Goal: Book appointment/travel/reservation: Book appointment/travel/reservation

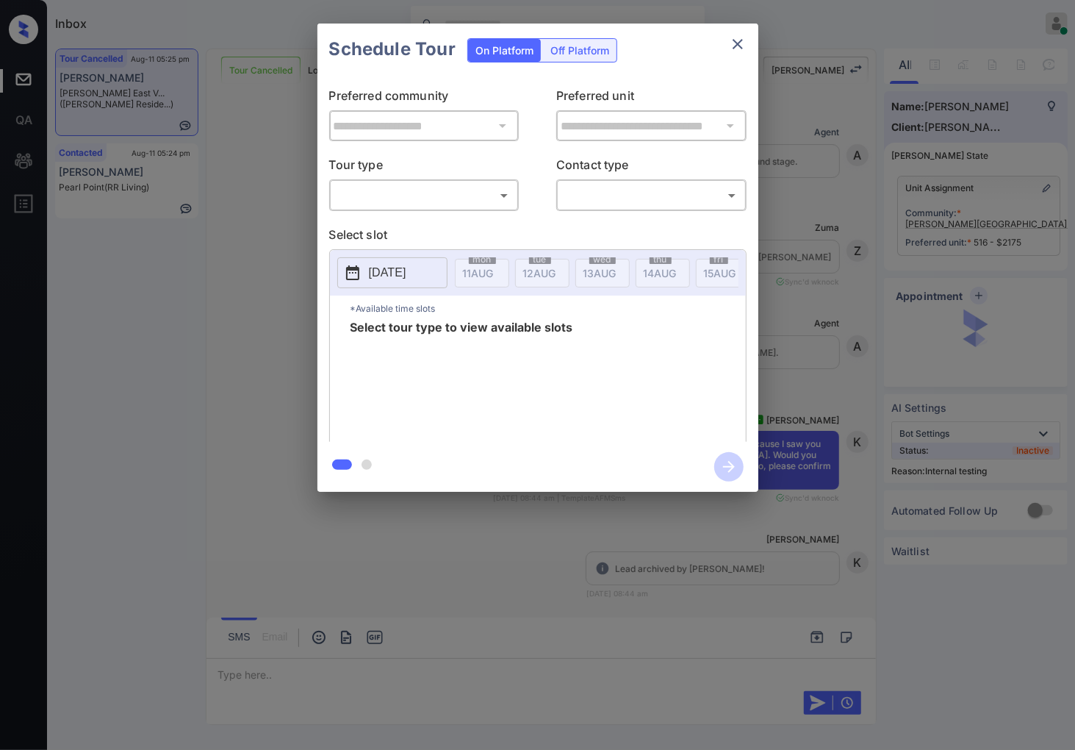
scroll to position [4936, 0]
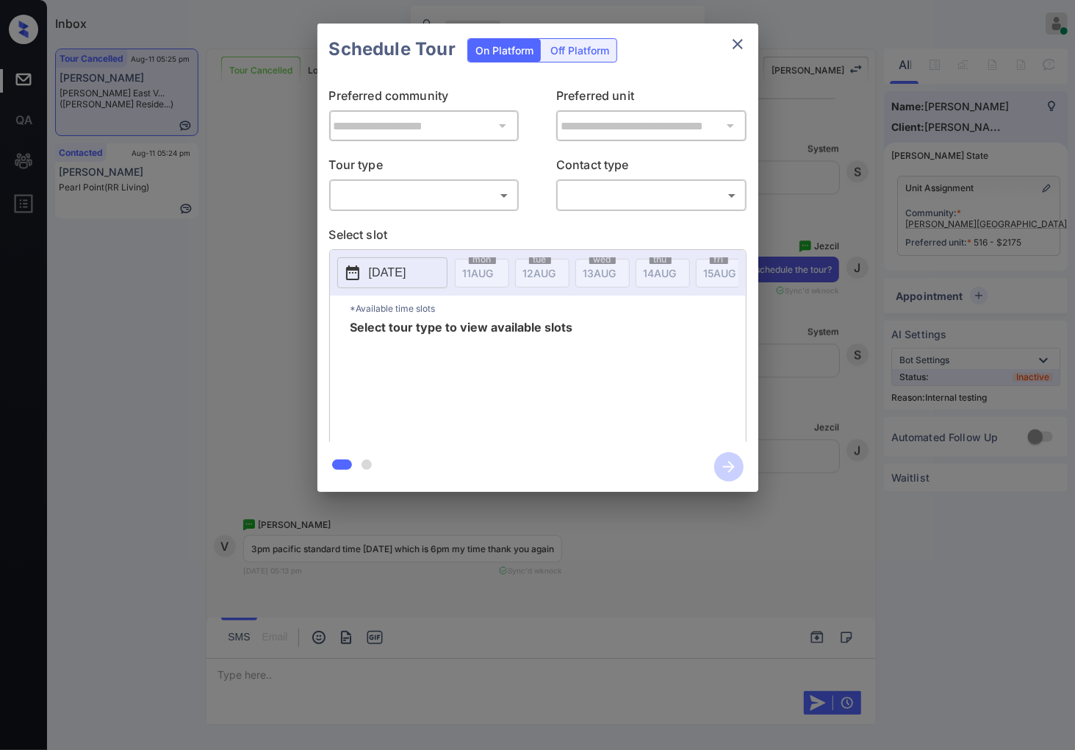
click at [497, 208] on div "​ ​" at bounding box center [424, 195] width 190 height 32
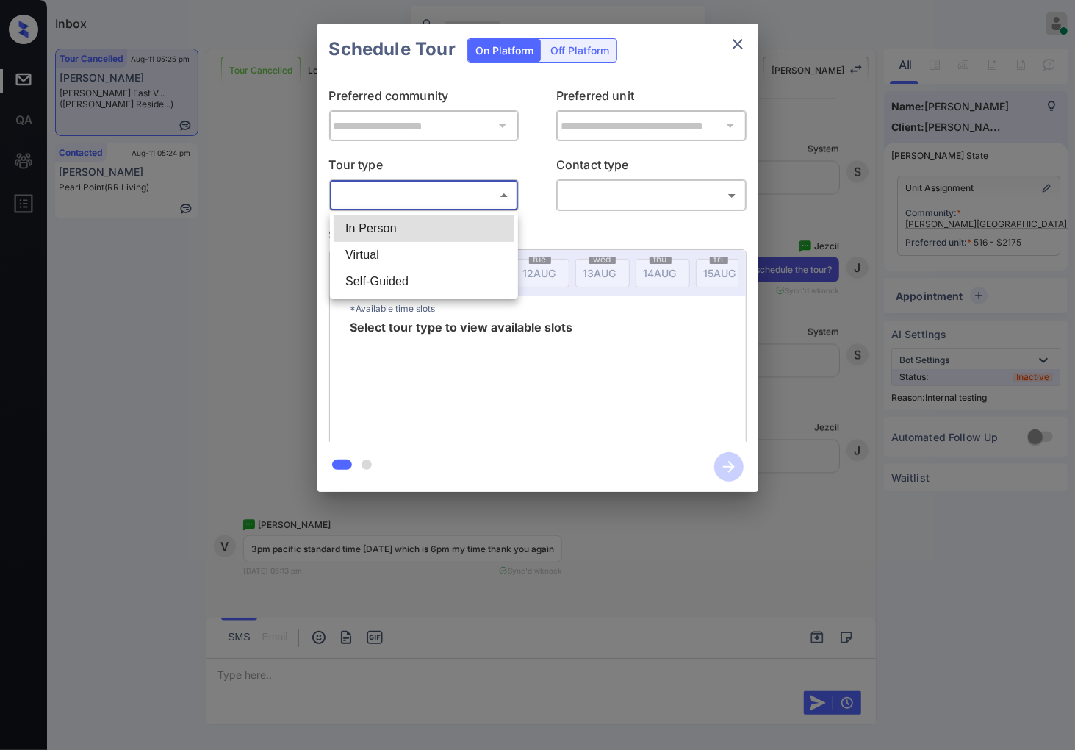
click at [501, 195] on body "Inbox Caroline Dacanay Online Set yourself offline Set yourself on break Profil…" at bounding box center [537, 375] width 1075 height 750
click at [493, 232] on li "In Person" at bounding box center [424, 228] width 181 height 26
type input "********"
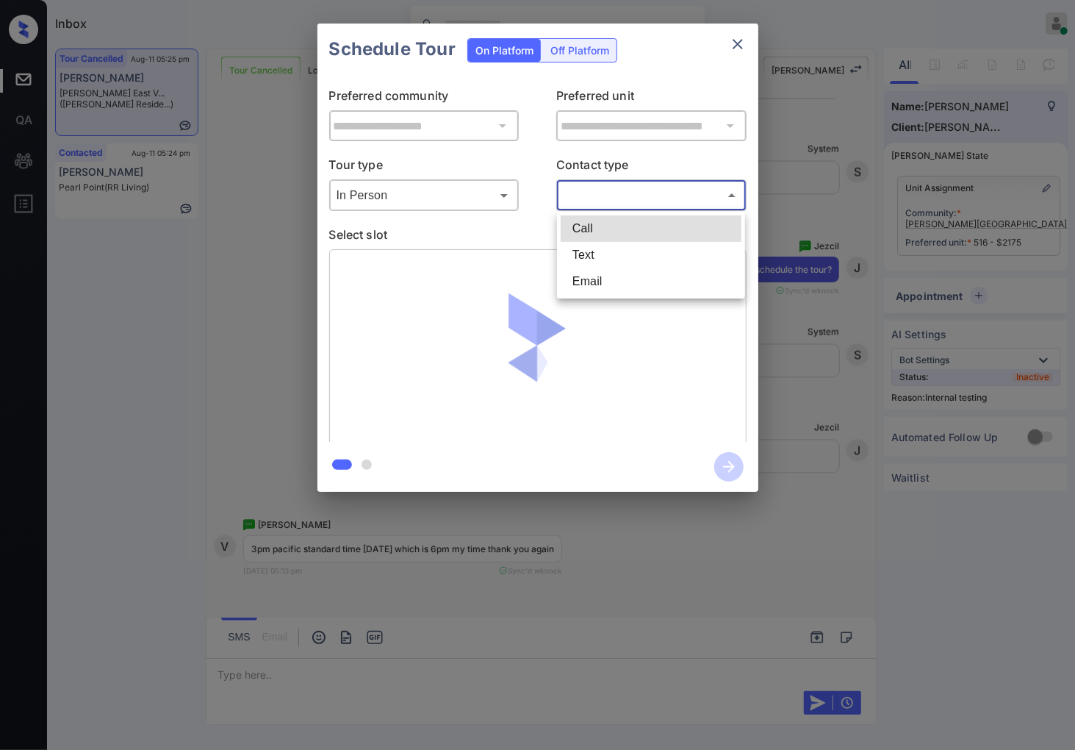
click at [585, 200] on body "Inbox Caroline Dacanay Online Set yourself offline Set yourself on break Profil…" at bounding box center [537, 375] width 1075 height 750
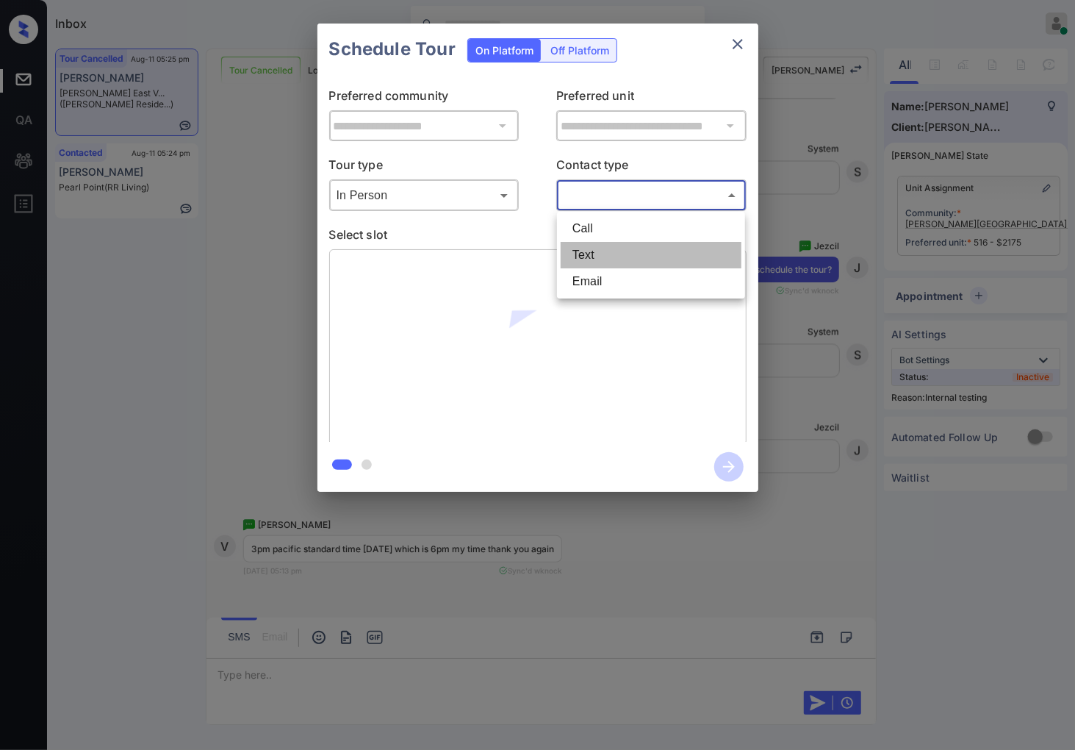
click at [598, 253] on li "Text" at bounding box center [651, 255] width 181 height 26
type input "****"
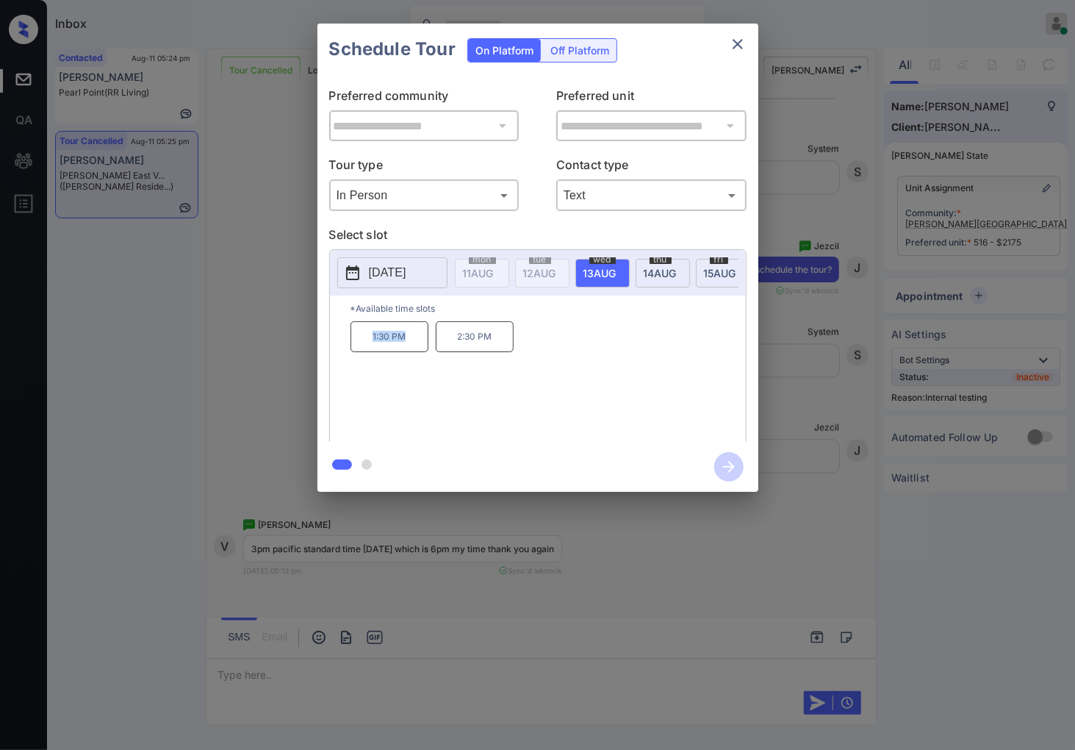
drag, startPoint x: 412, startPoint y: 344, endPoint x: 373, endPoint y: 346, distance: 39.0
click at [373, 346] on p "1:30 PM" at bounding box center [390, 336] width 78 height 31
copy p "1:30 PM"
drag, startPoint x: 495, startPoint y: 348, endPoint x: 456, endPoint y: 348, distance: 39.0
click at [456, 348] on p "2:30 PM" at bounding box center [475, 336] width 78 height 31
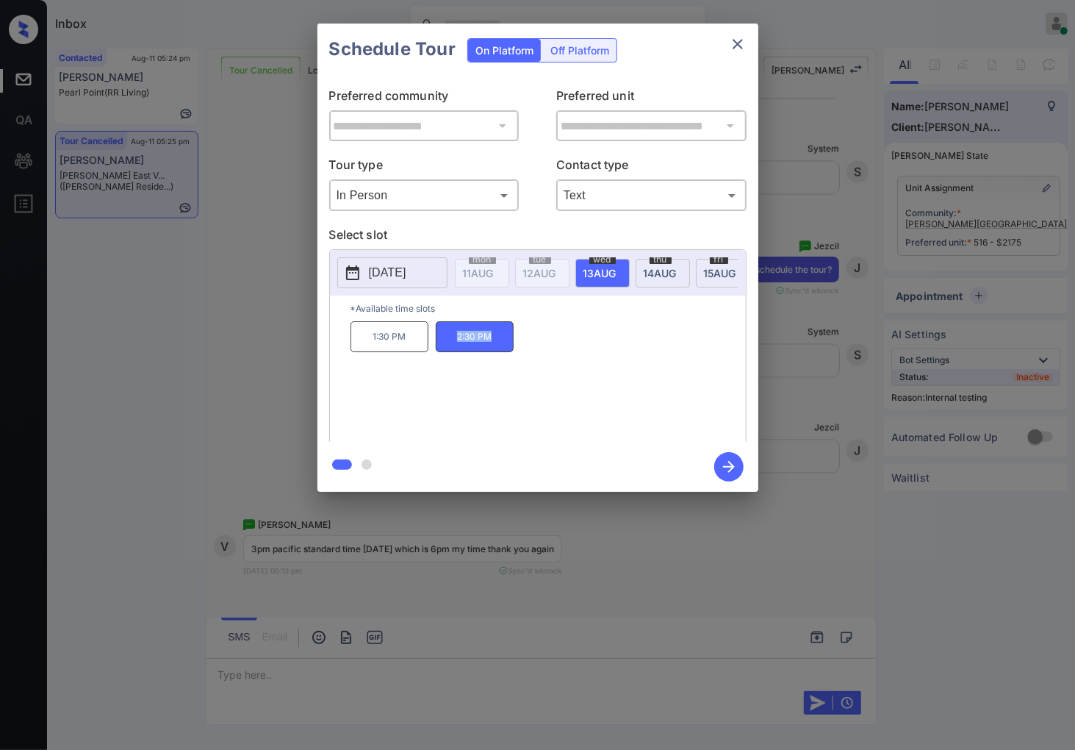
copy p "2:30 PM"
click at [337, 556] on div at bounding box center [537, 375] width 1075 height 750
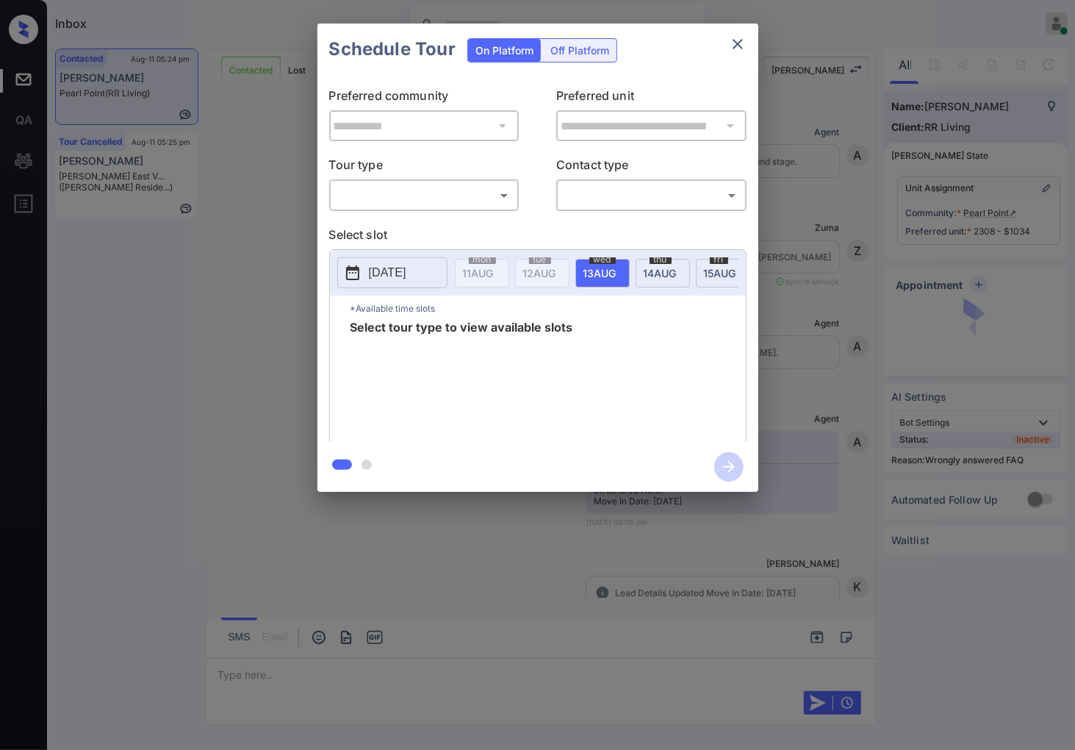
scroll to position [6121, 0]
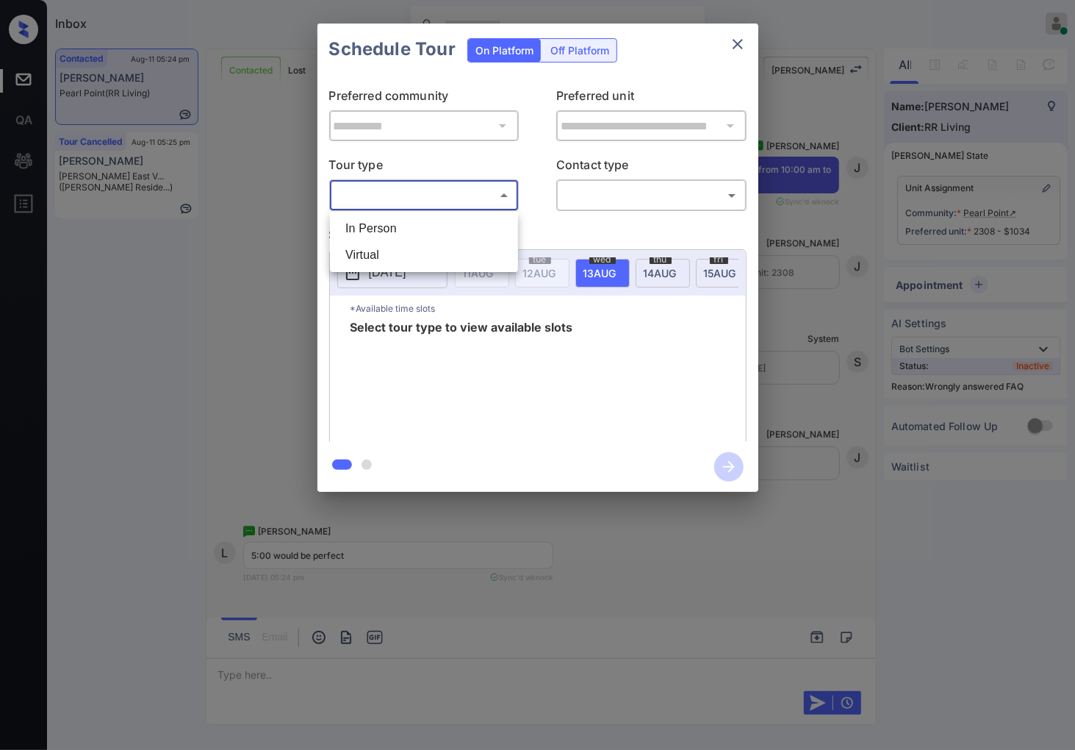
click at [402, 195] on body "Inbox [PERSON_NAME] Online Set yourself offline Set yourself on break Profile S…" at bounding box center [537, 375] width 1075 height 750
drag, startPoint x: 402, startPoint y: 232, endPoint x: 593, endPoint y: 189, distance: 196.0
click at [405, 232] on li "In Person" at bounding box center [424, 228] width 181 height 26
type input "********"
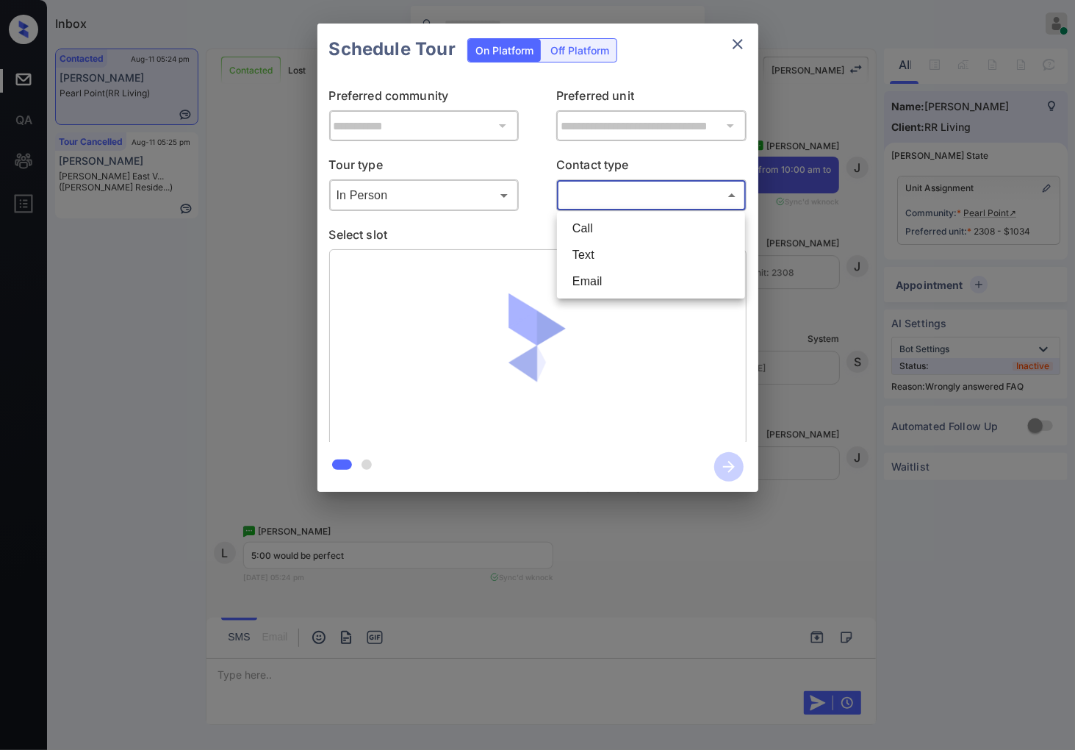
click at [616, 189] on body "Inbox Caroline Dacanay Online Set yourself offline Set yourself on break Profil…" at bounding box center [537, 375] width 1075 height 750
click at [613, 252] on li "Text" at bounding box center [651, 255] width 181 height 26
type input "****"
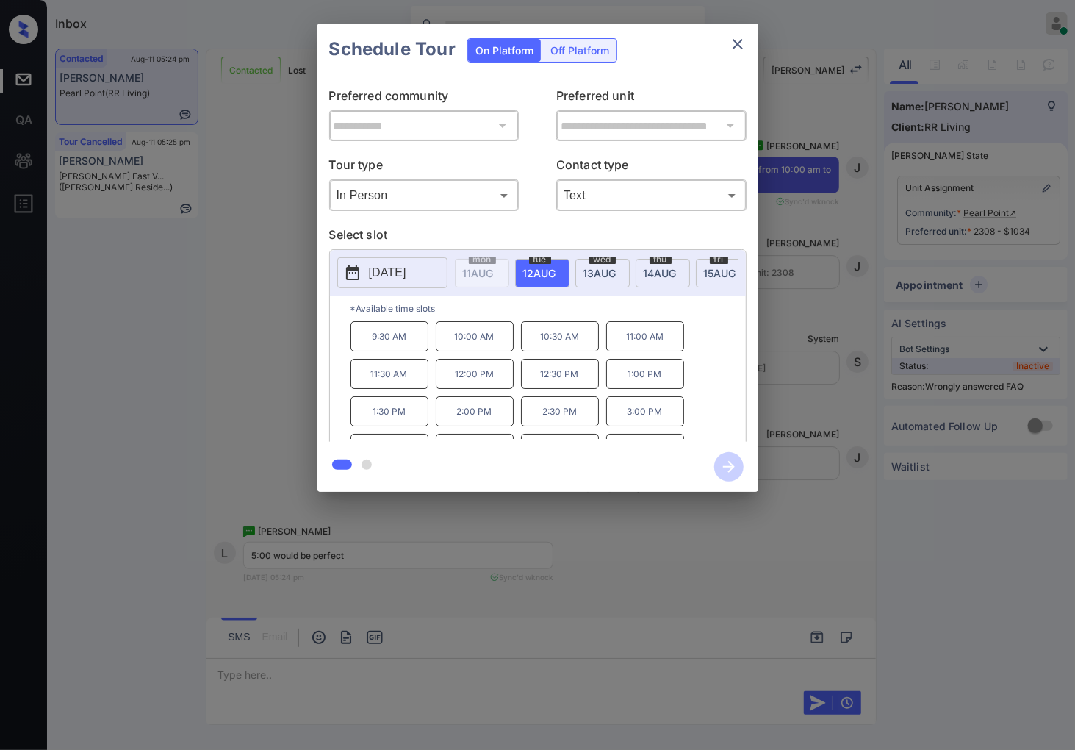
click at [494, 276] on span "14 AUG" at bounding box center [478, 273] width 31 height 12
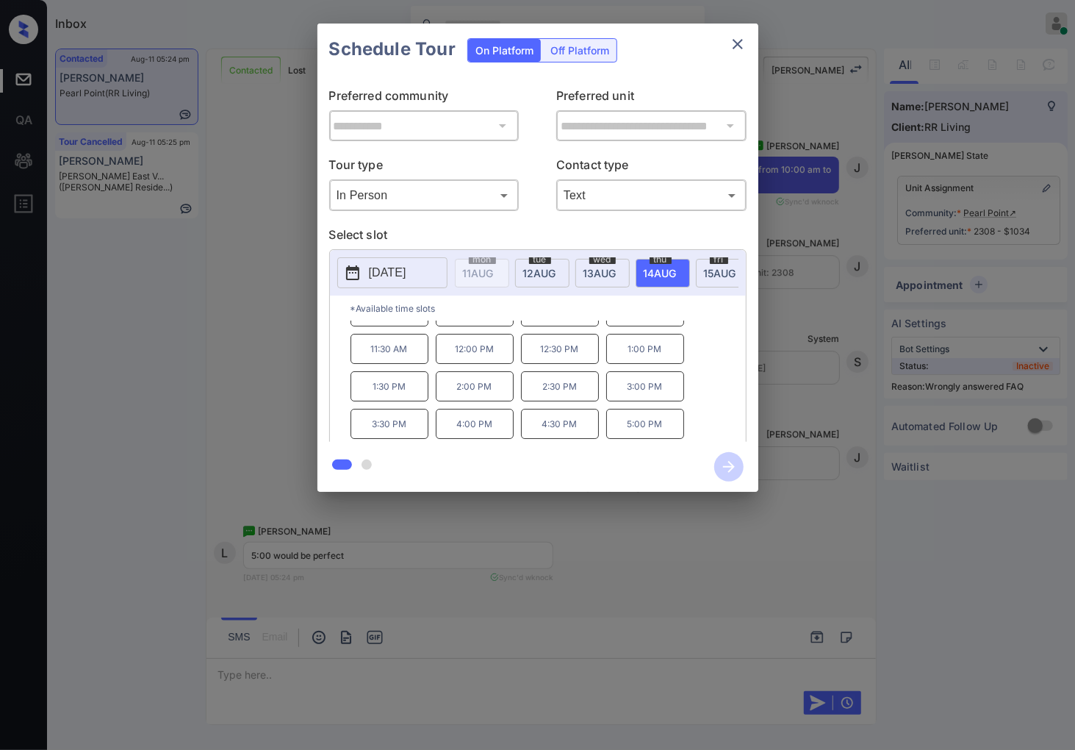
click at [656, 551] on div at bounding box center [537, 375] width 1075 height 750
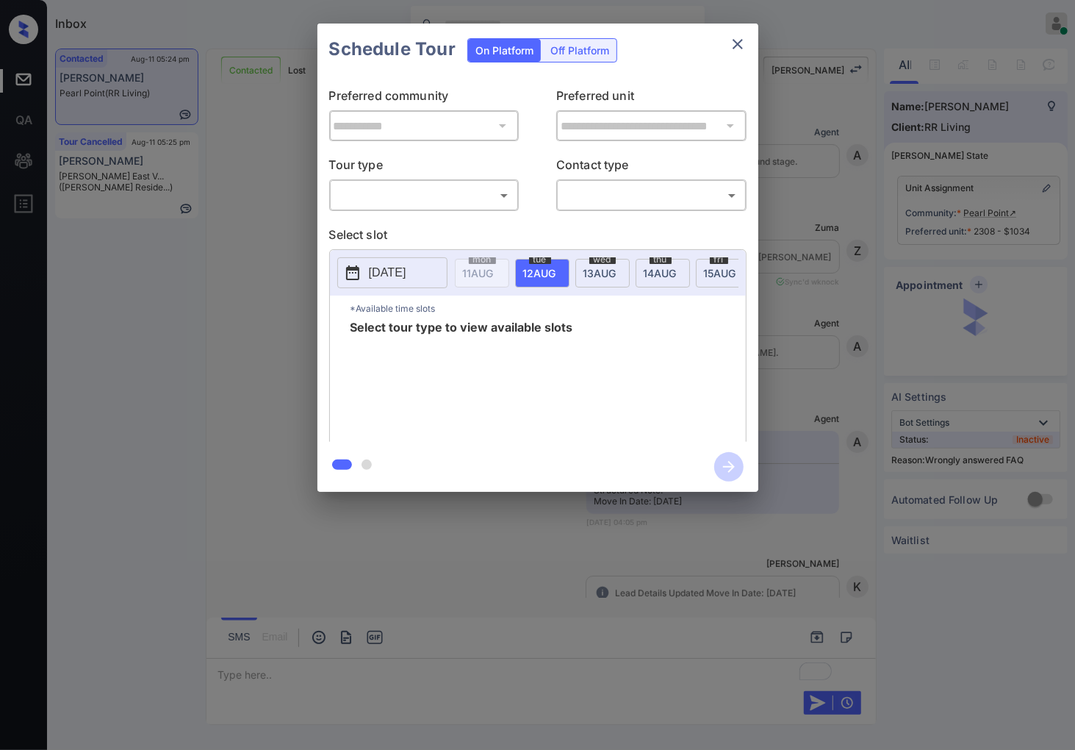
scroll to position [6315, 0]
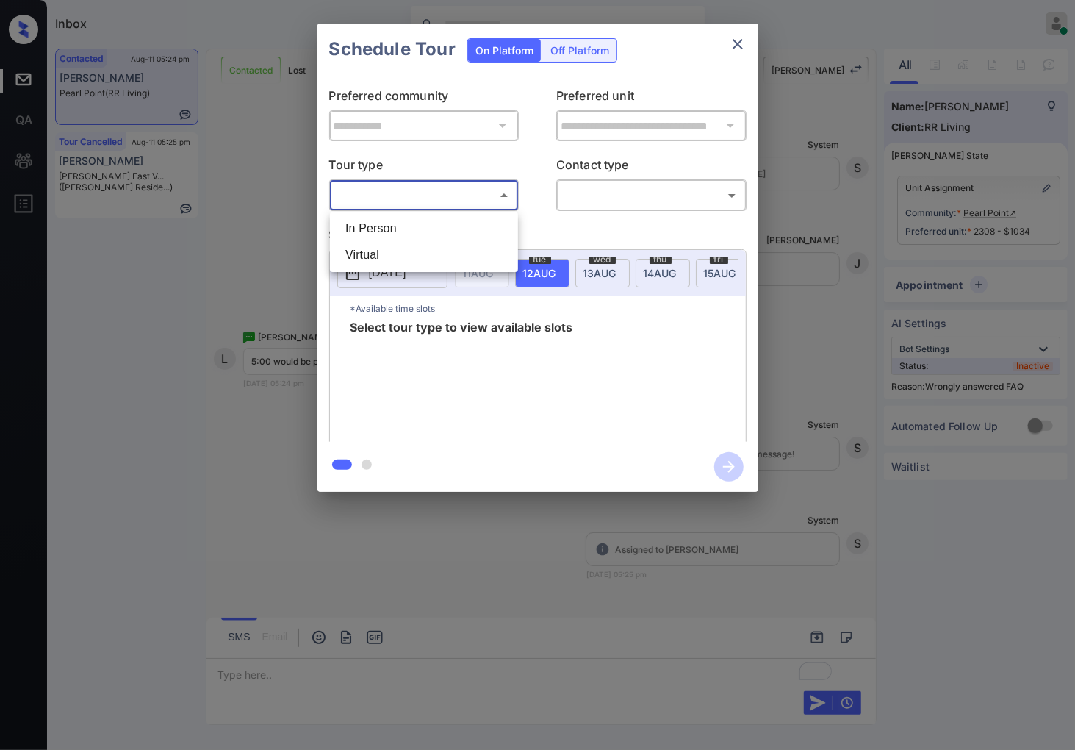
click at [385, 194] on body "Inbox [PERSON_NAME] Online Set yourself offline Set yourself on break Profile S…" at bounding box center [537, 375] width 1075 height 750
click at [417, 225] on li "In Person" at bounding box center [424, 228] width 181 height 26
type input "********"
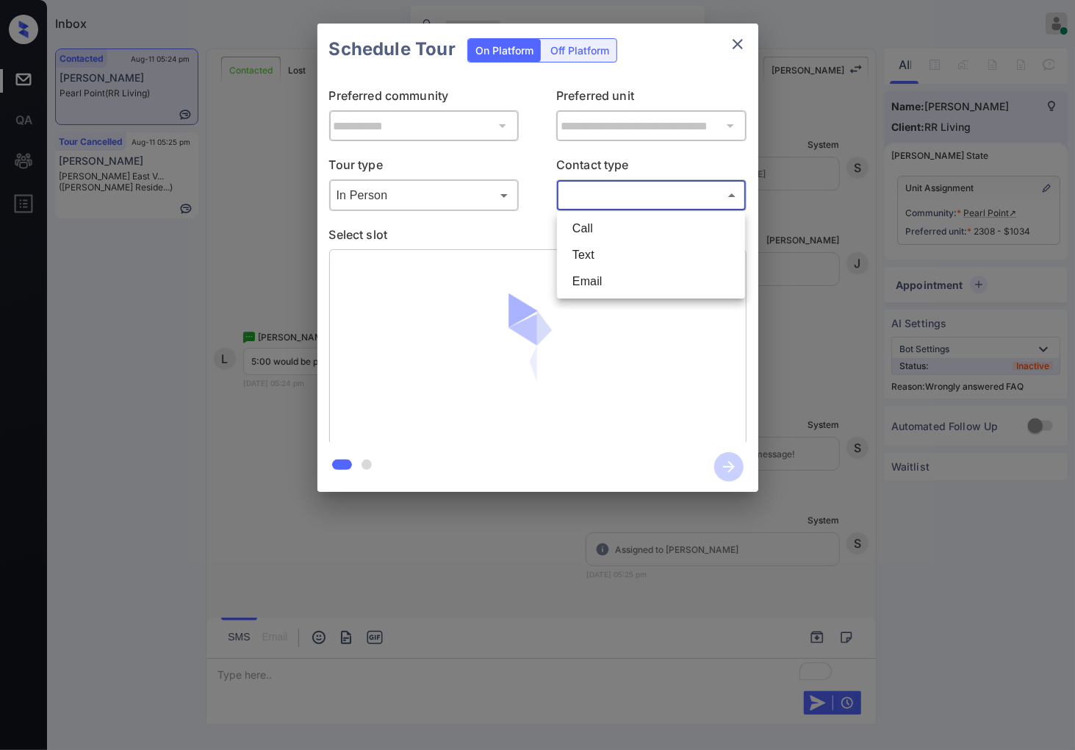
click at [611, 195] on body "Inbox Caroline Dacanay Online Set yourself offline Set yourself on break Profil…" at bounding box center [537, 375] width 1075 height 750
click at [598, 257] on li "Text" at bounding box center [651, 255] width 181 height 26
type input "****"
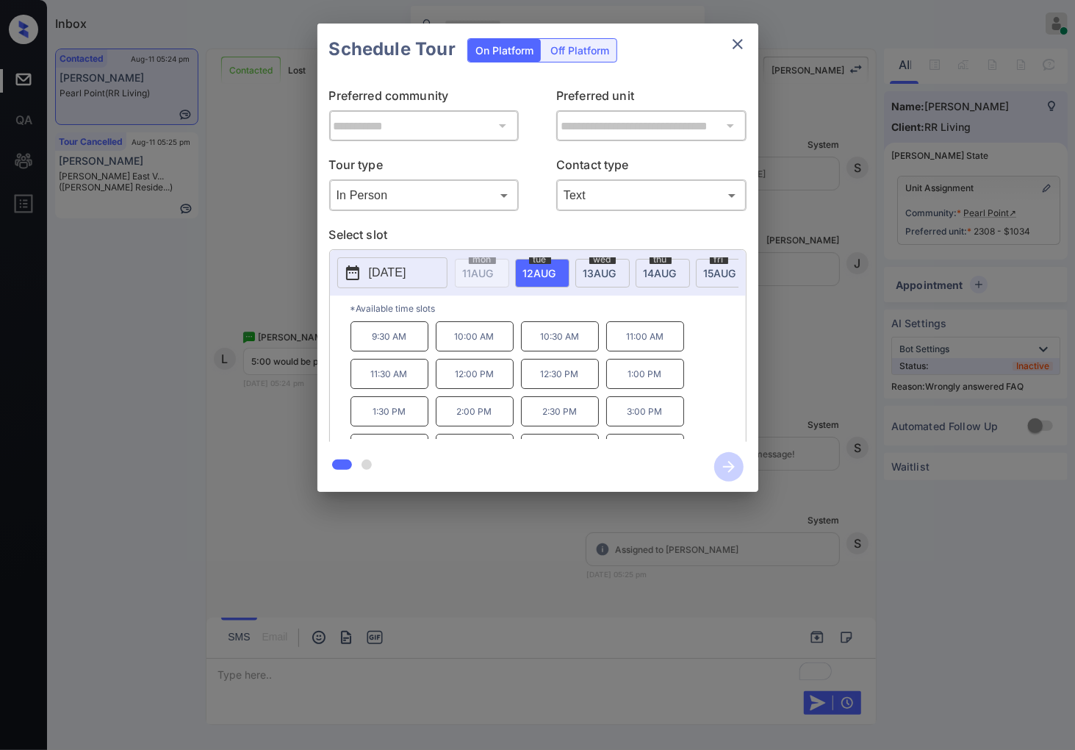
click at [679, 275] on div "[DATE]" at bounding box center [663, 273] width 54 height 29
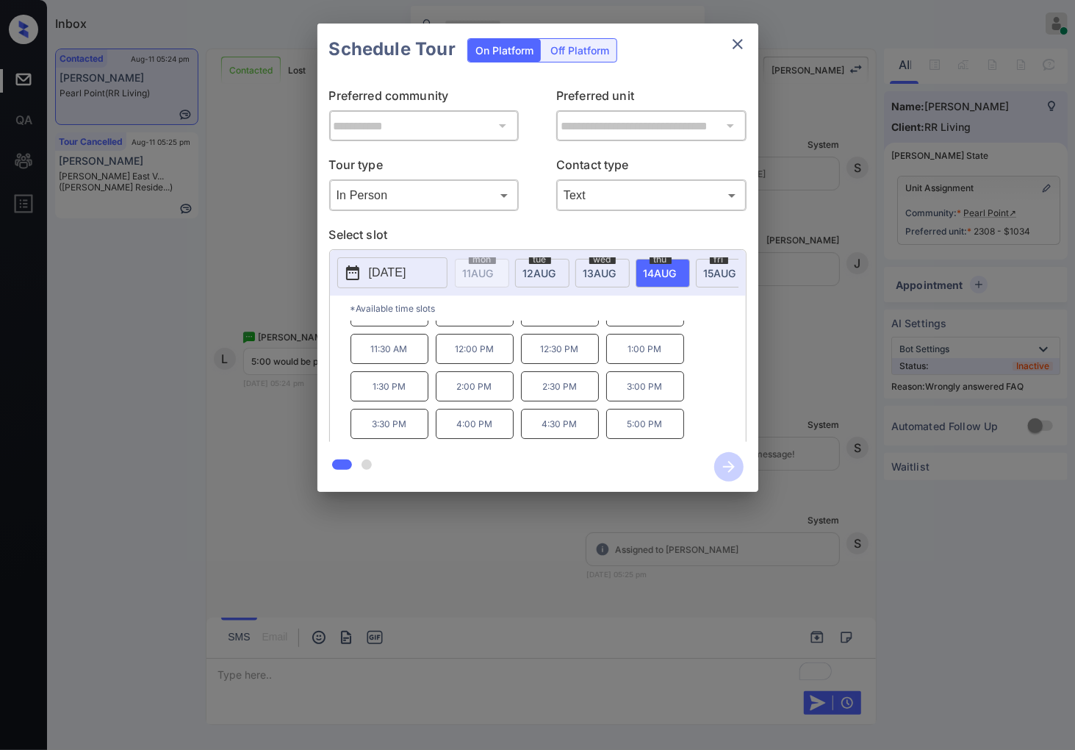
click at [643, 437] on p "5:00 PM" at bounding box center [645, 424] width 78 height 30
click at [728, 460] on icon "button" at bounding box center [728, 466] width 29 height 29
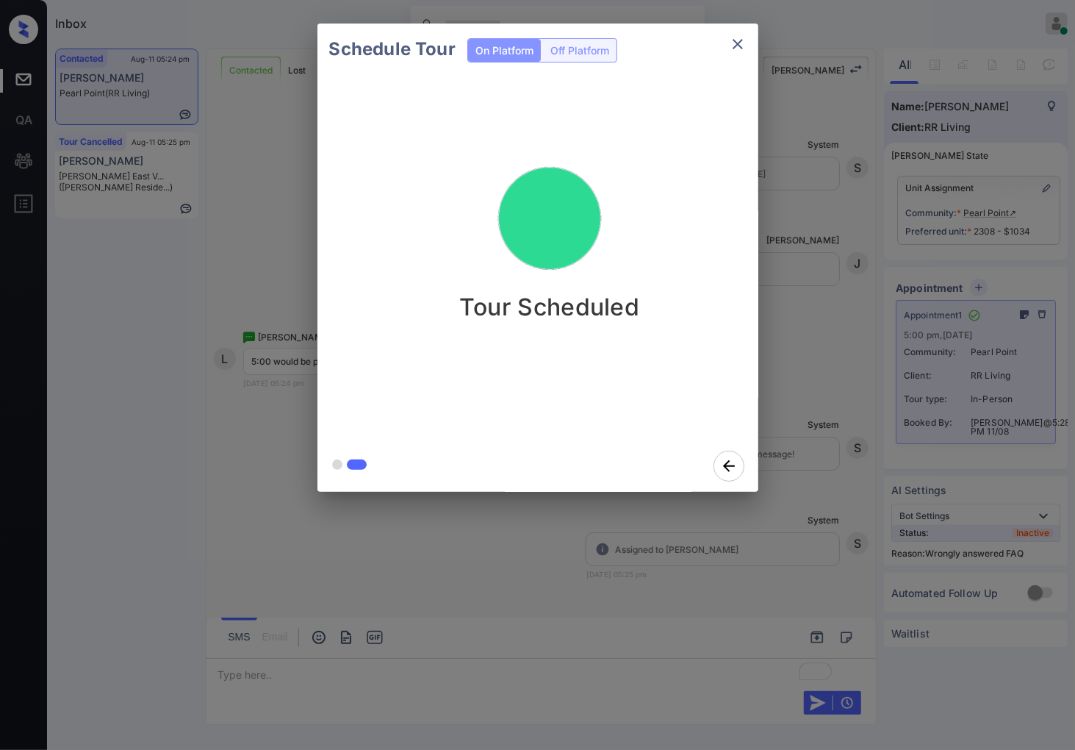
click at [766, 529] on div at bounding box center [537, 375] width 1075 height 750
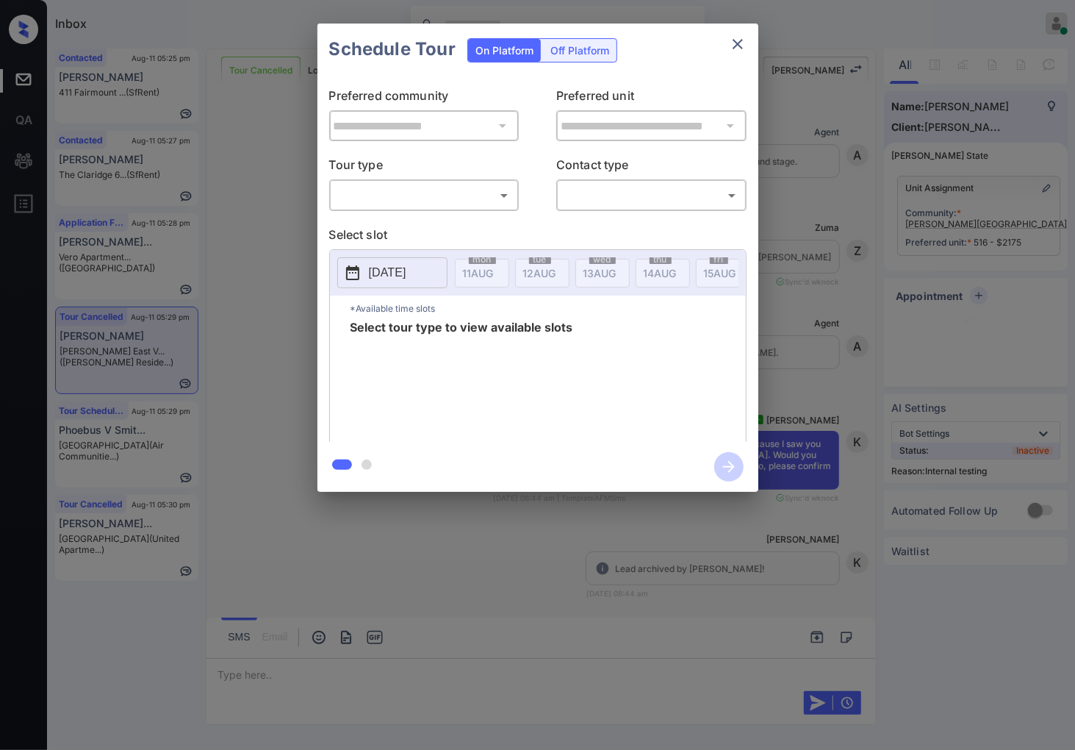
scroll to position [6731, 0]
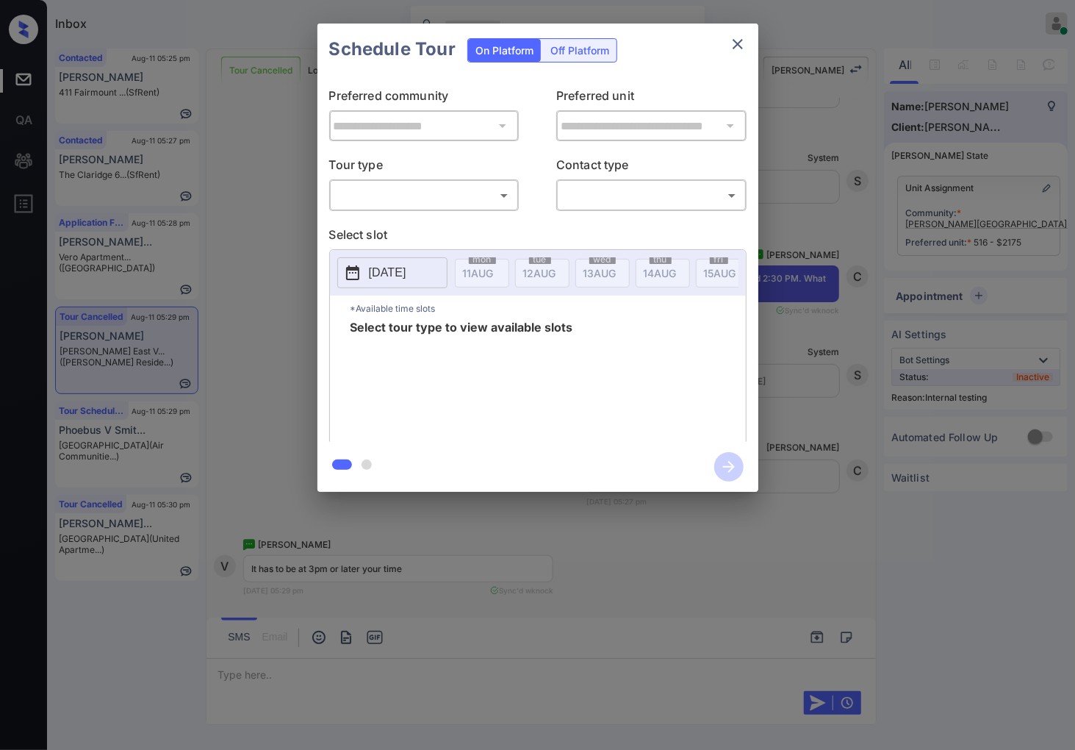
click at [871, 299] on div "**********" at bounding box center [537, 257] width 1075 height 515
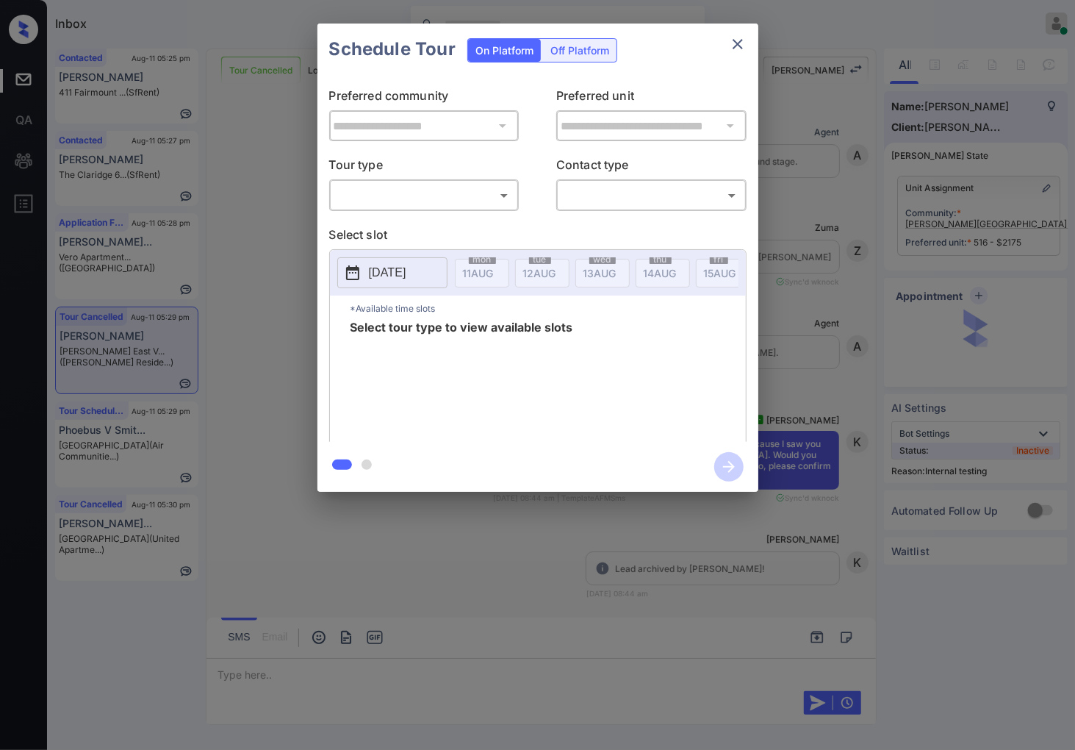
scroll to position [6731, 0]
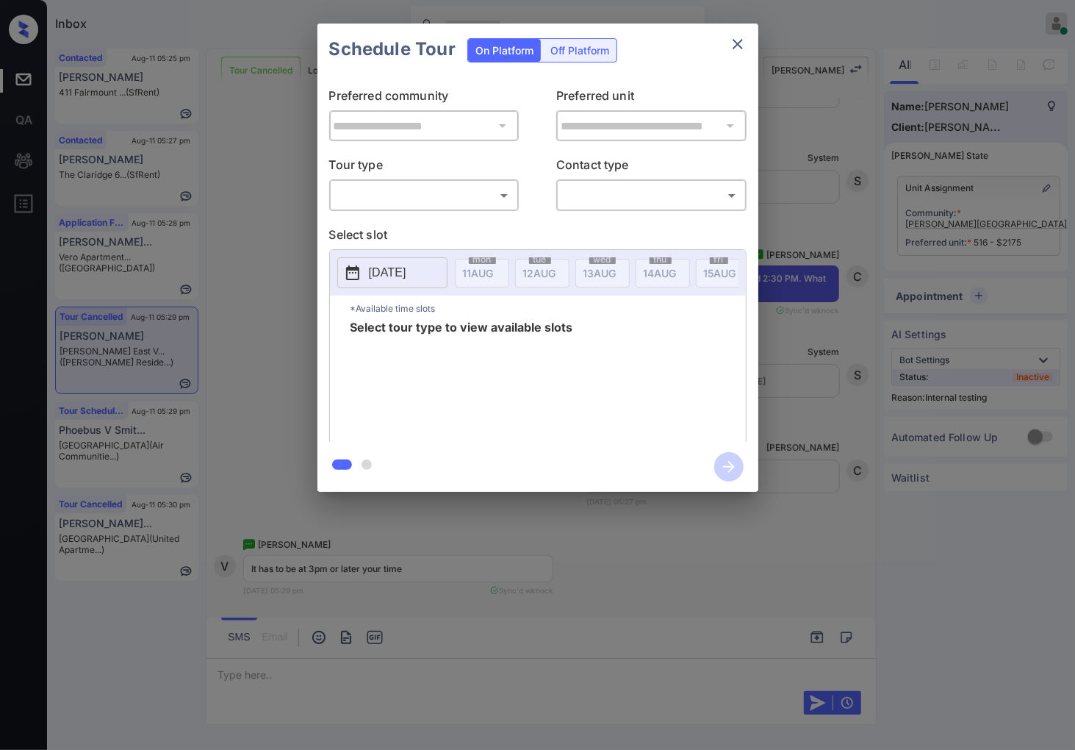
click at [457, 194] on body "Inbox [PERSON_NAME] Online Set yourself offline Set yourself on break Profile S…" at bounding box center [537, 375] width 1075 height 750
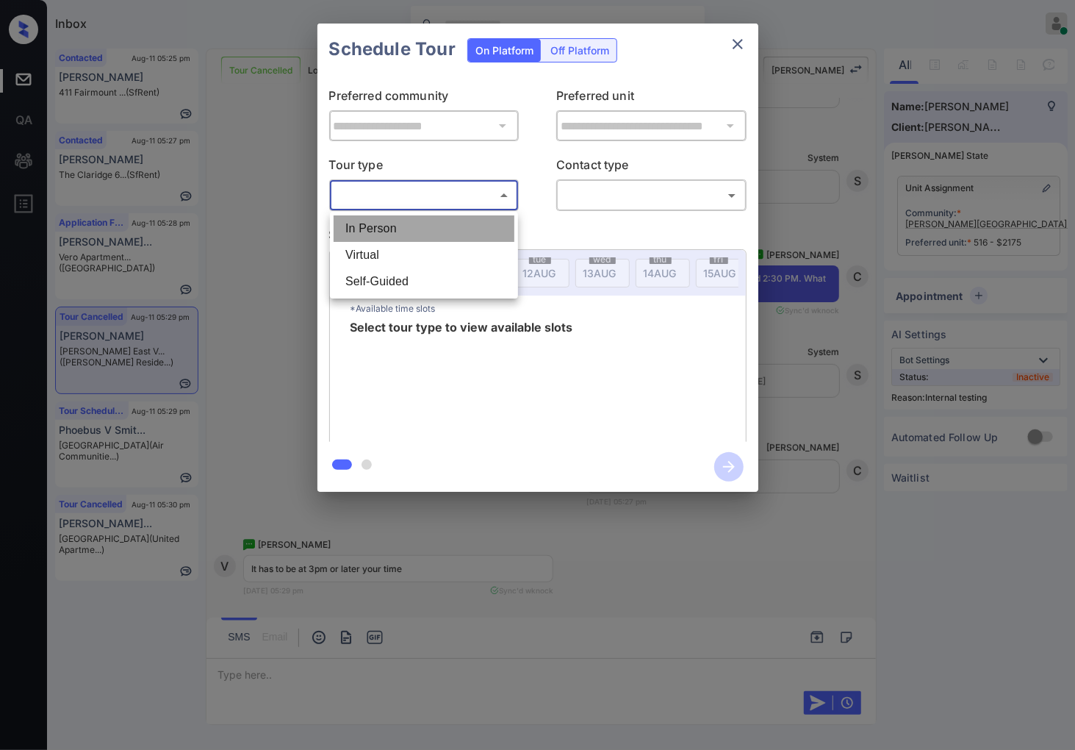
drag, startPoint x: 464, startPoint y: 221, endPoint x: 687, endPoint y: 159, distance: 231.1
click at [465, 221] on li "In Person" at bounding box center [424, 228] width 181 height 26
type input "********"
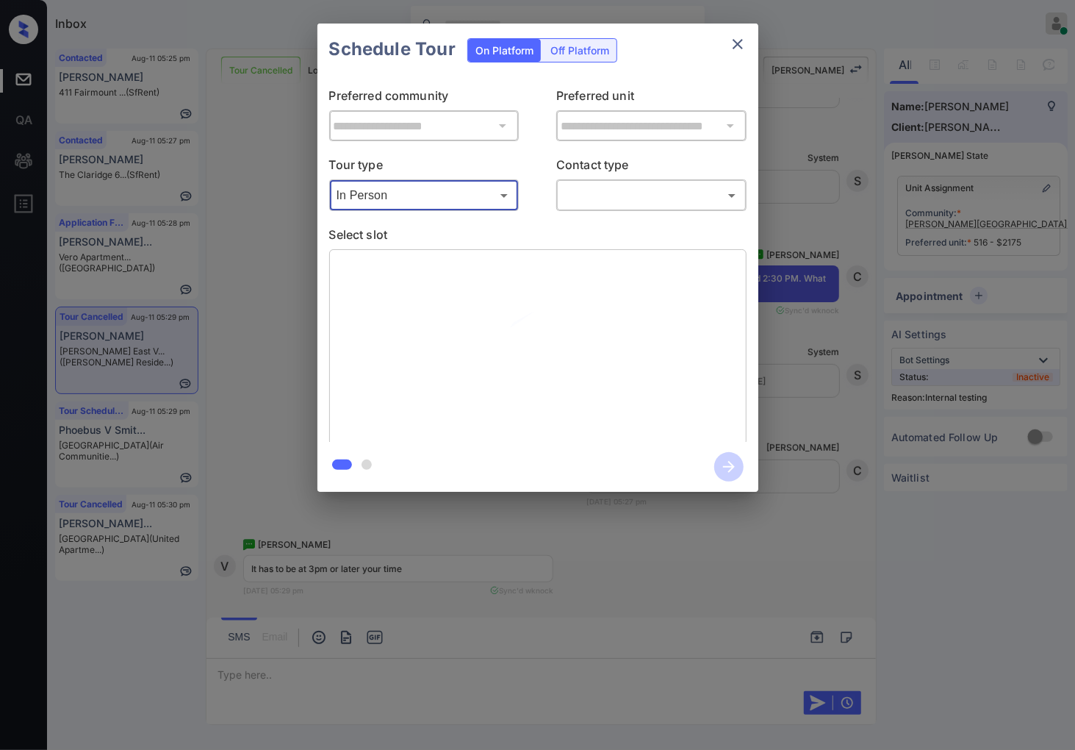
click at [647, 196] on body "Inbox [PERSON_NAME] Online Set yourself offline Set yourself on break Profile S…" at bounding box center [537, 375] width 1075 height 750
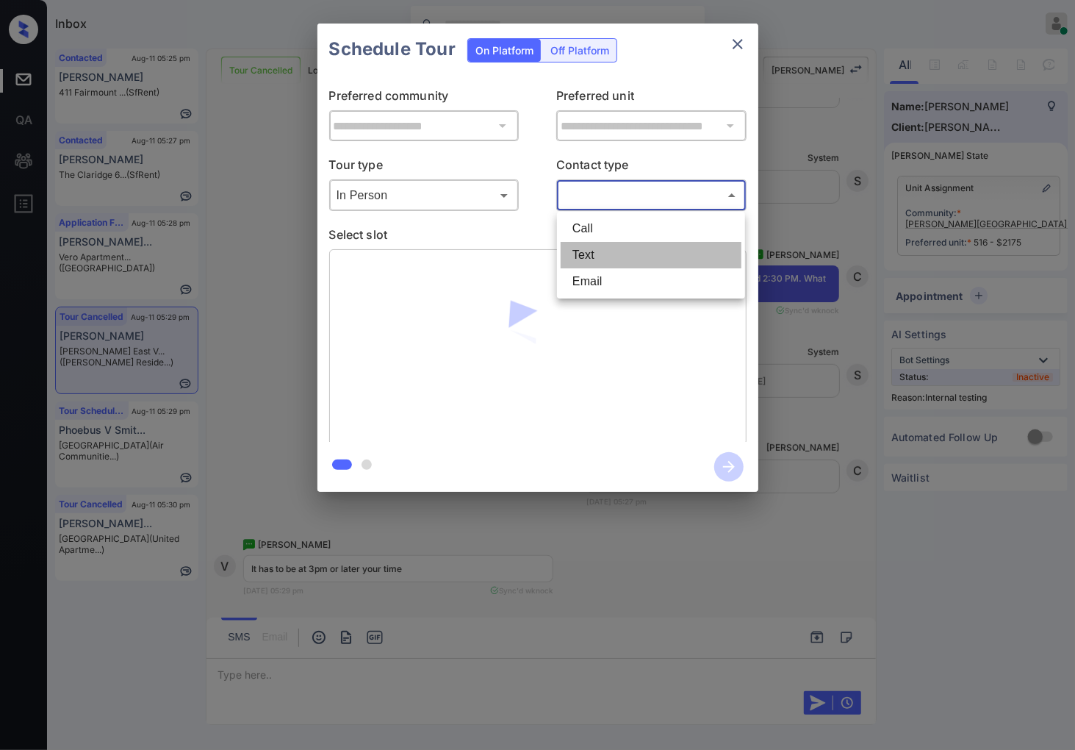
click at [623, 258] on li "Text" at bounding box center [651, 255] width 181 height 26
type input "****"
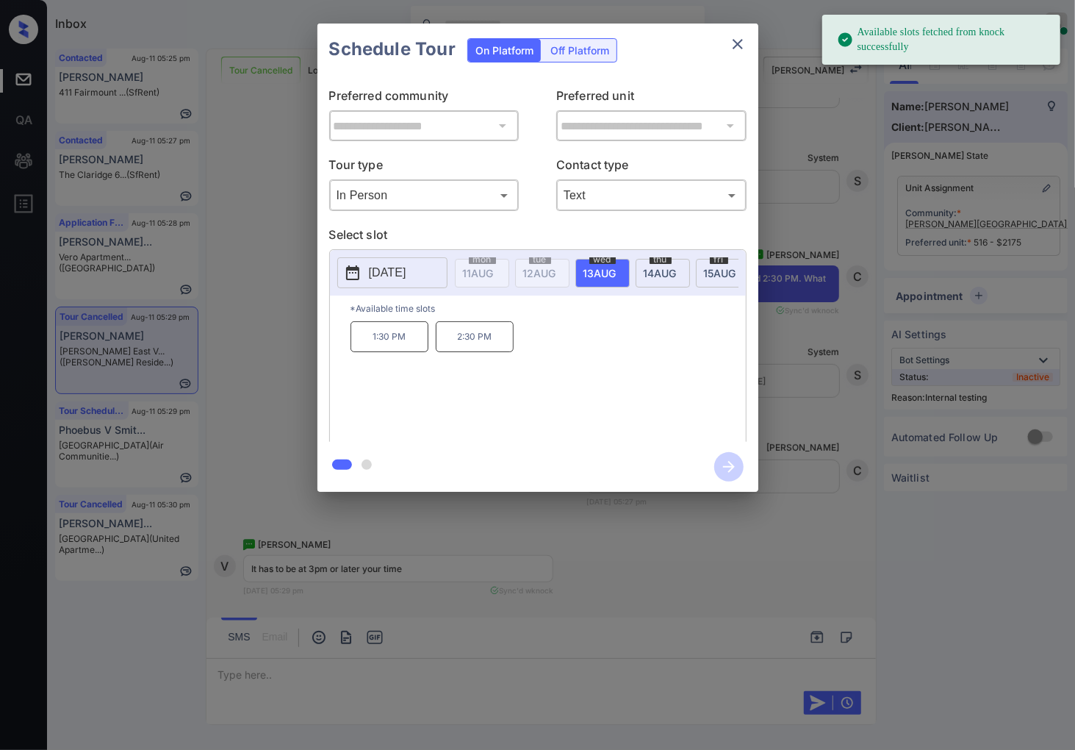
click at [648, 279] on div "[DATE]" at bounding box center [663, 273] width 54 height 29
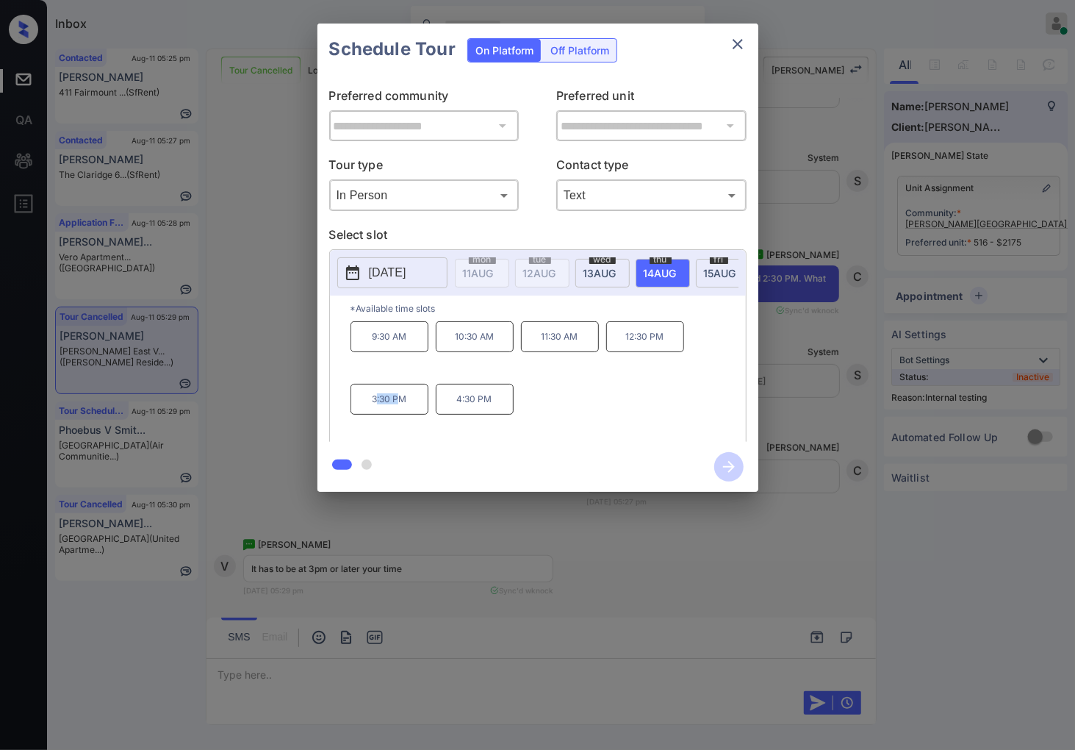
click at [376, 413] on p "3:30 PM" at bounding box center [390, 399] width 78 height 31
drag, startPoint x: 415, startPoint y: 412, endPoint x: 351, endPoint y: 412, distance: 64.7
click at [351, 412] on p "3:30 PM" at bounding box center [390, 399] width 78 height 31
copy p "3:30 PM"
click at [450, 672] on div at bounding box center [537, 375] width 1075 height 750
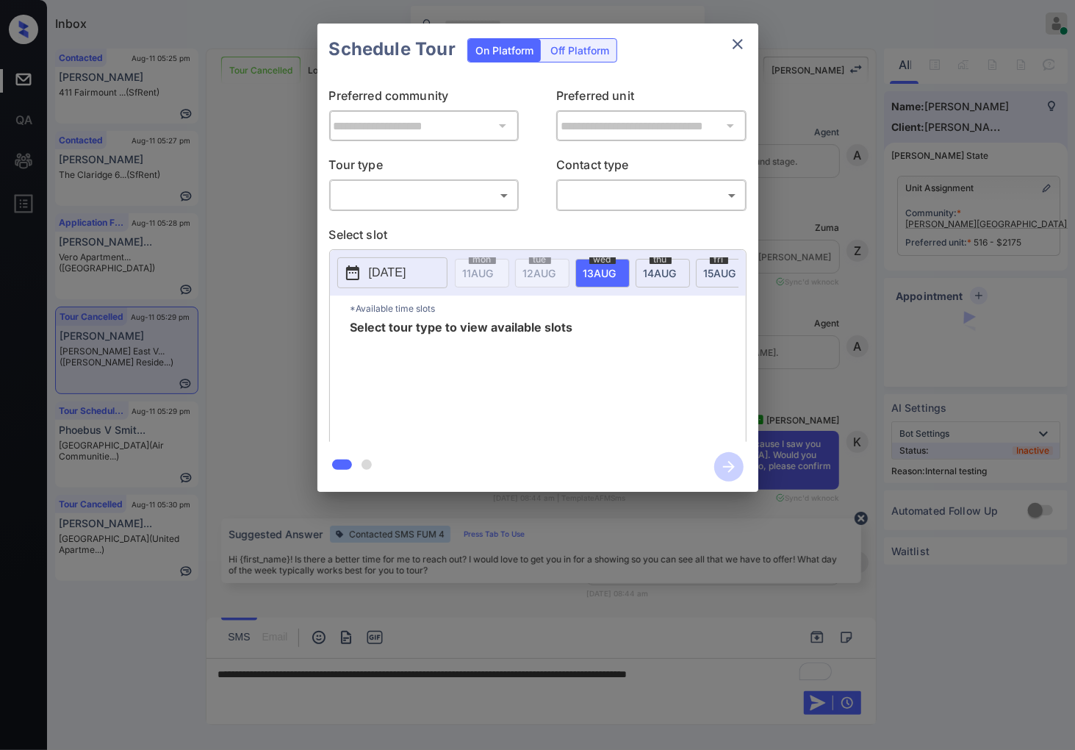
scroll to position [6731, 0]
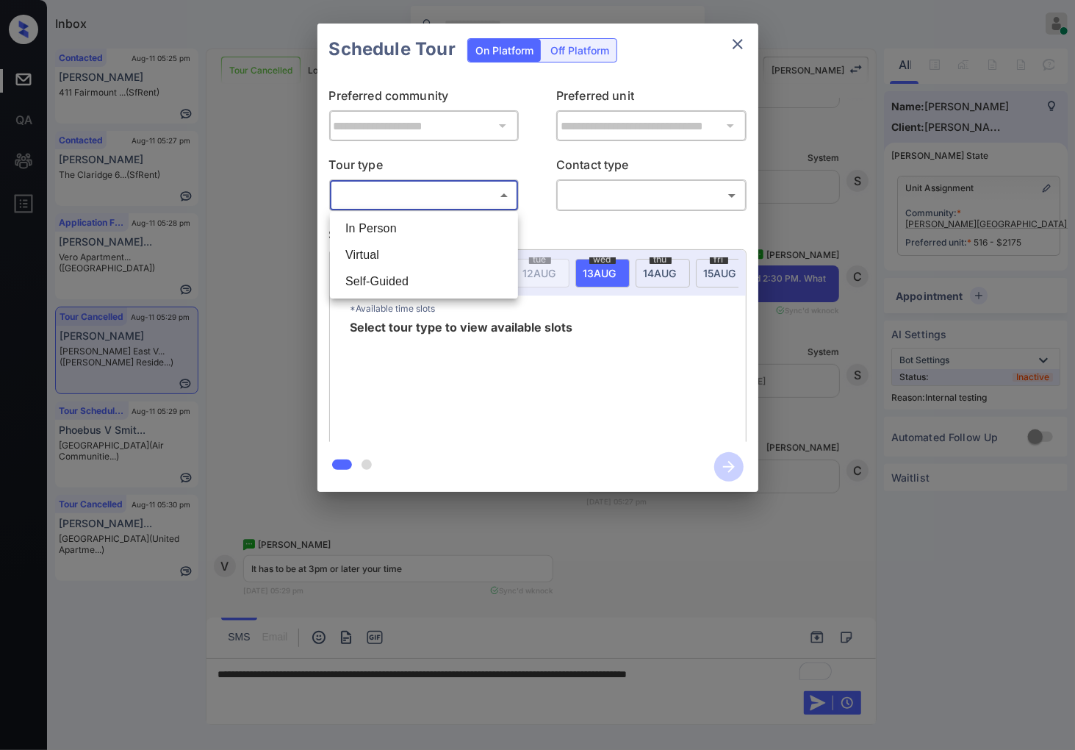
click at [481, 190] on body "Inbox Caroline Dacanay Online Set yourself offline Set yourself on break Profil…" at bounding box center [537, 375] width 1075 height 750
click at [475, 219] on li "In Person" at bounding box center [424, 228] width 181 height 26
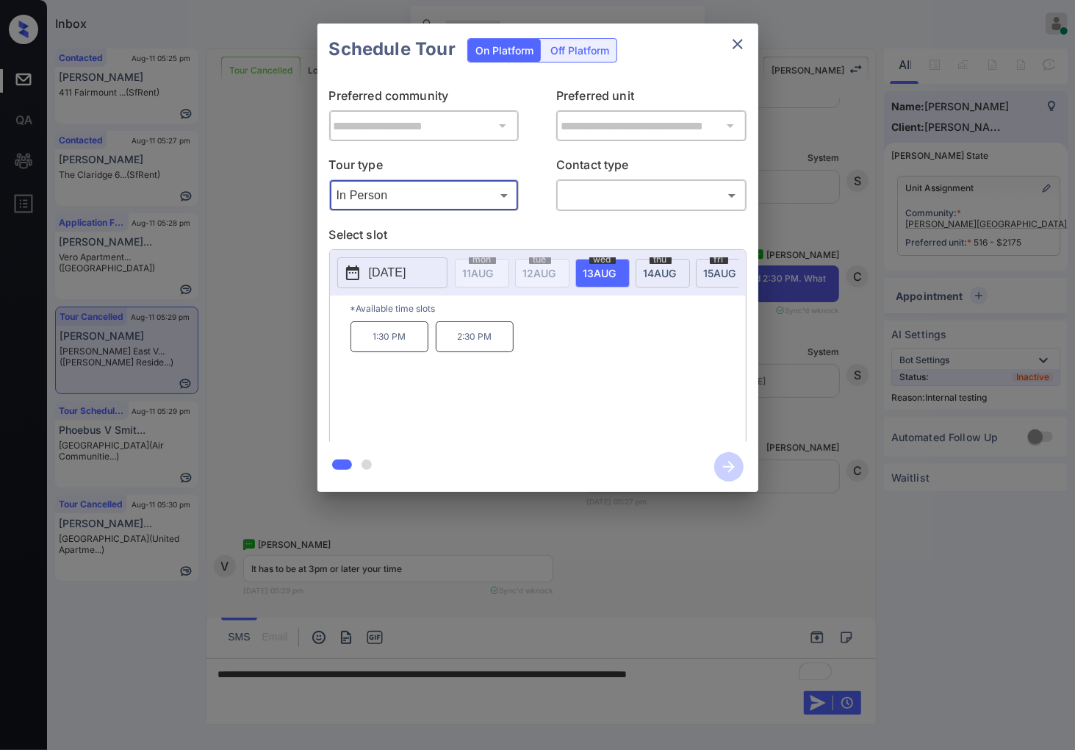
type input "********"
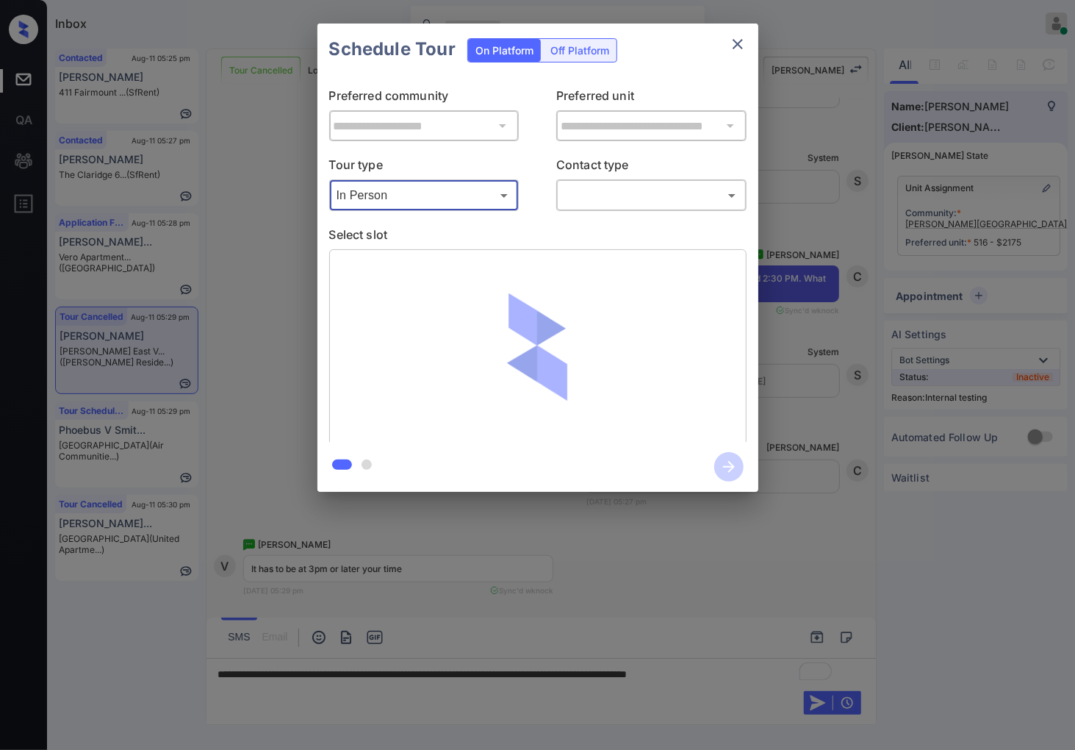
click at [586, 188] on body "Inbox Caroline Dacanay Online Set yourself offline Set yourself on break Profil…" at bounding box center [537, 375] width 1075 height 750
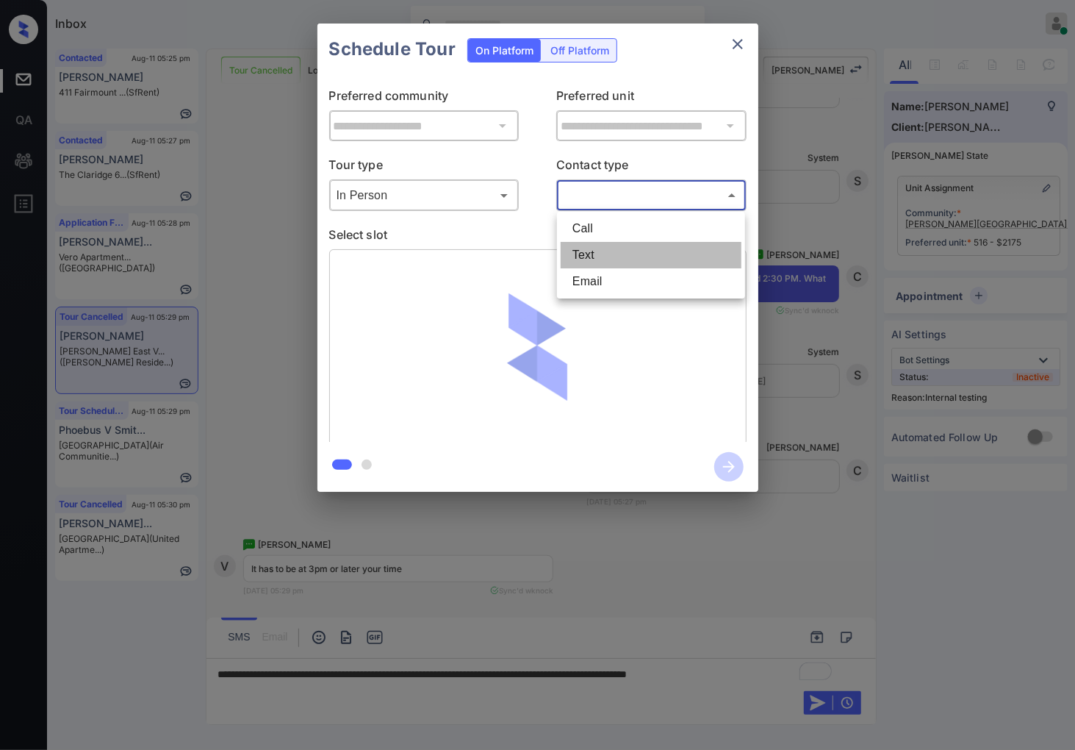
click at [589, 259] on li "Text" at bounding box center [651, 255] width 181 height 26
type input "****"
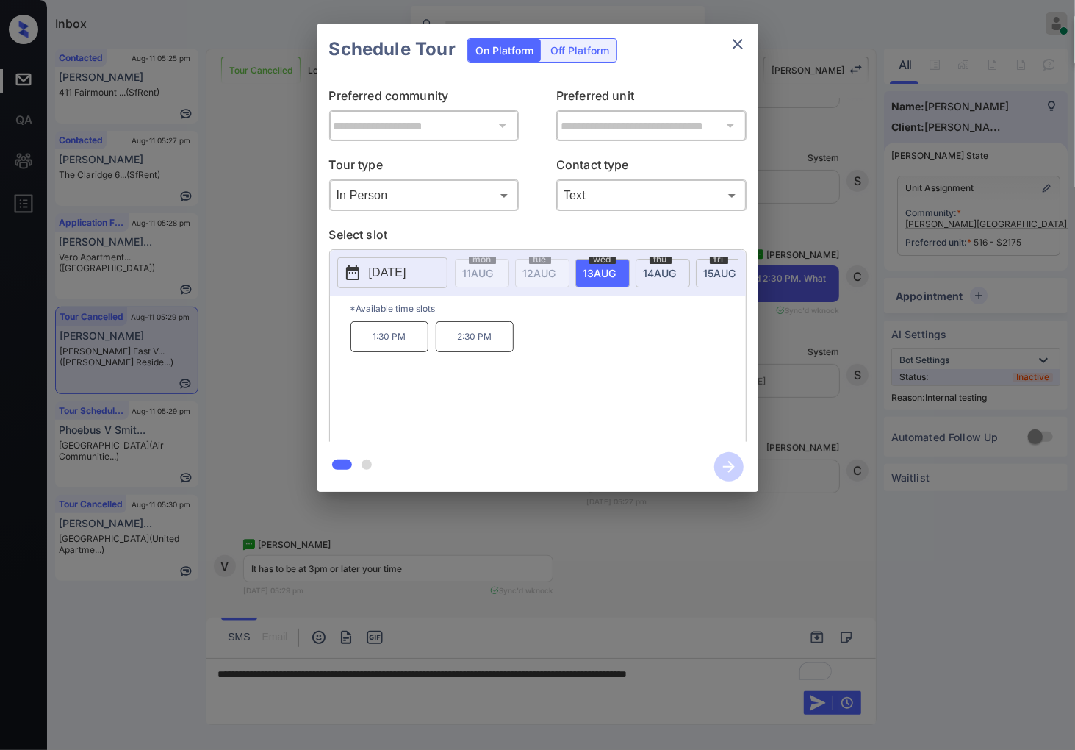
click at [494, 272] on span "14 AUG" at bounding box center [478, 273] width 31 height 12
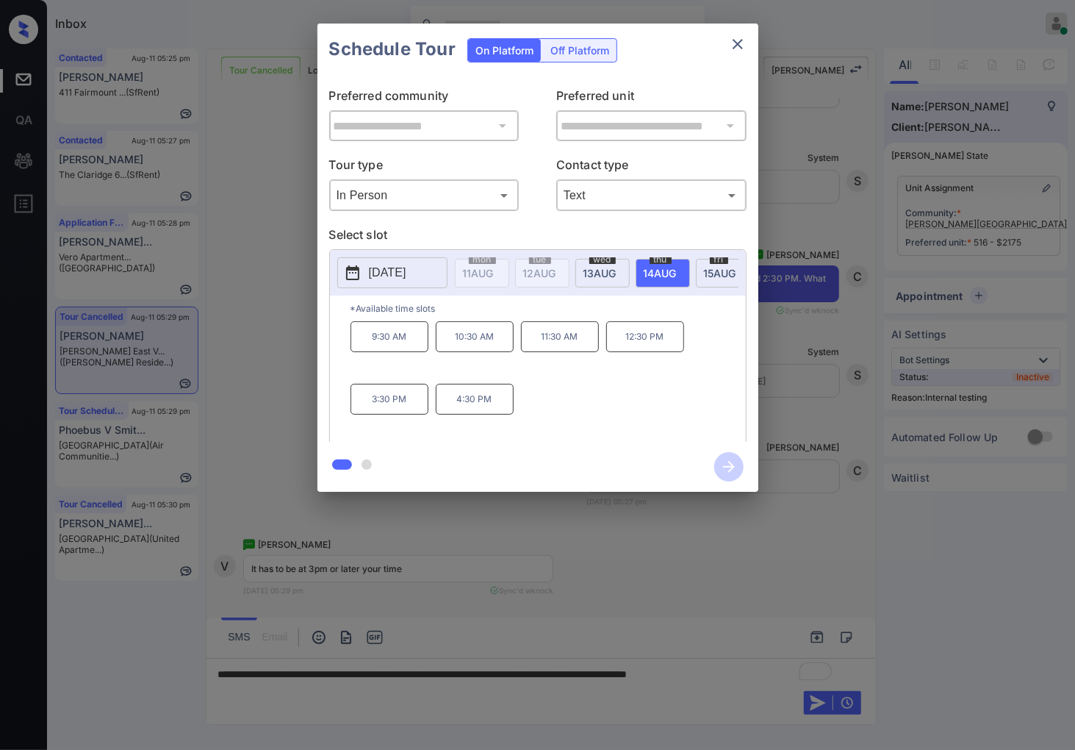
click at [814, 444] on div "**********" at bounding box center [537, 257] width 1075 height 515
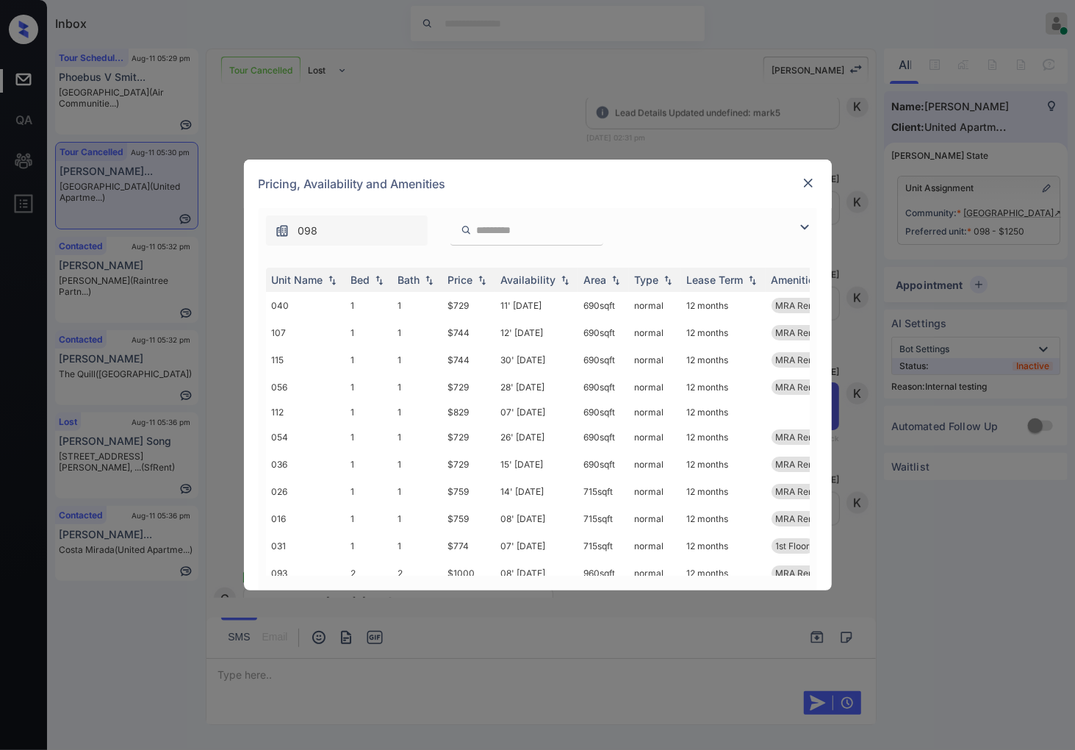
click at [817, 181] on div "Pricing, Availability and Amenities" at bounding box center [538, 183] width 588 height 49
click at [800, 179] on div at bounding box center [809, 183] width 18 height 18
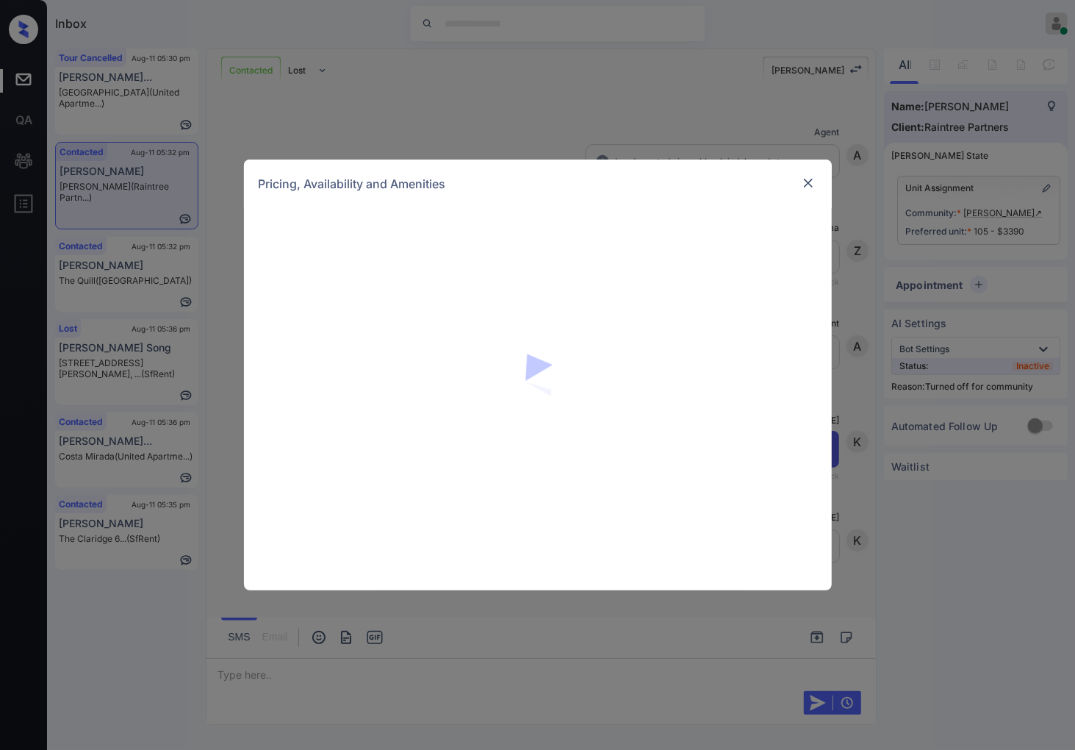
scroll to position [660, 0]
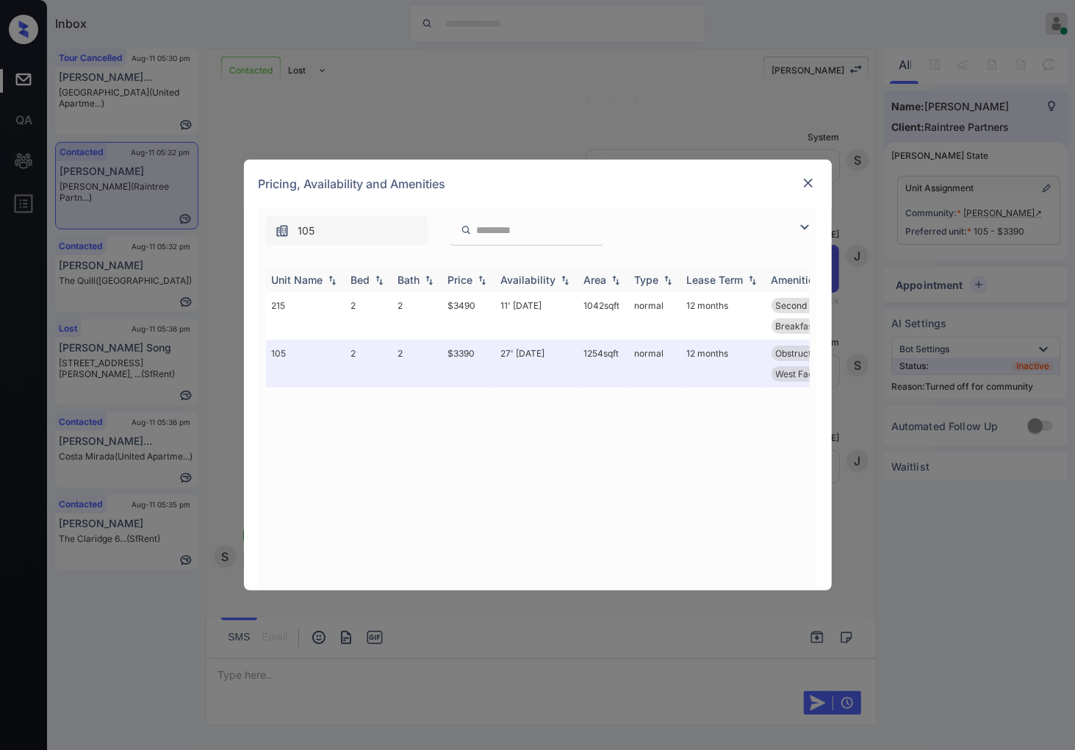
click at [482, 276] on img at bounding box center [482, 280] width 15 height 10
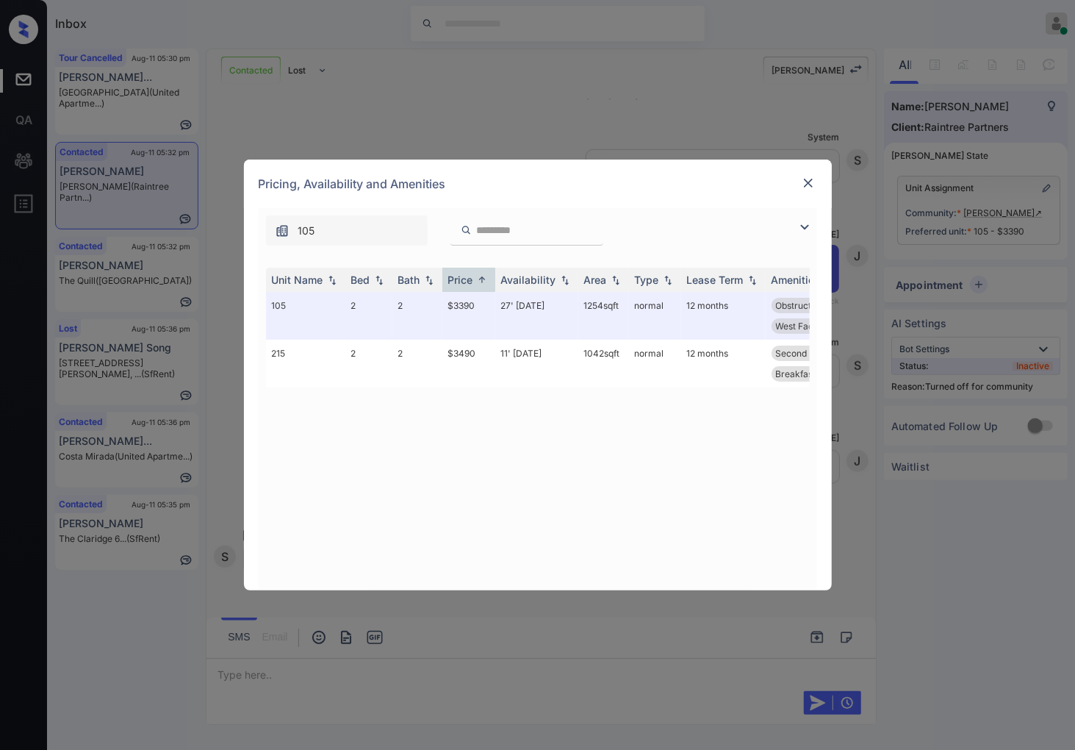
click at [802, 187] on img at bounding box center [808, 183] width 15 height 15
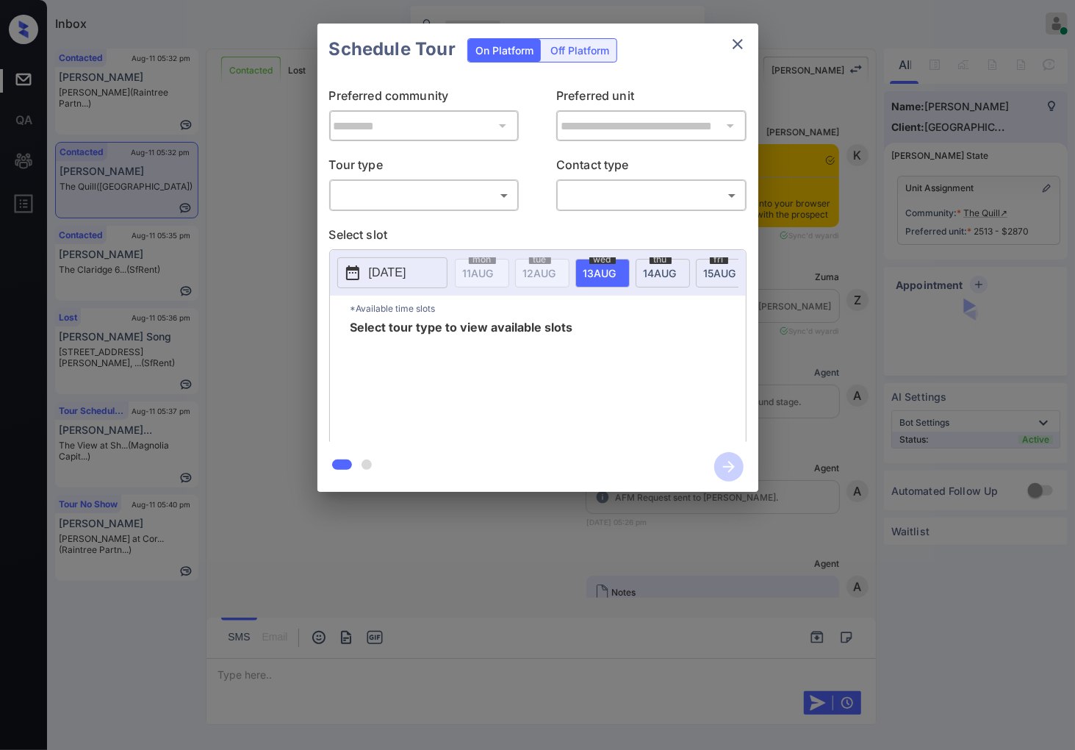
scroll to position [3397, 0]
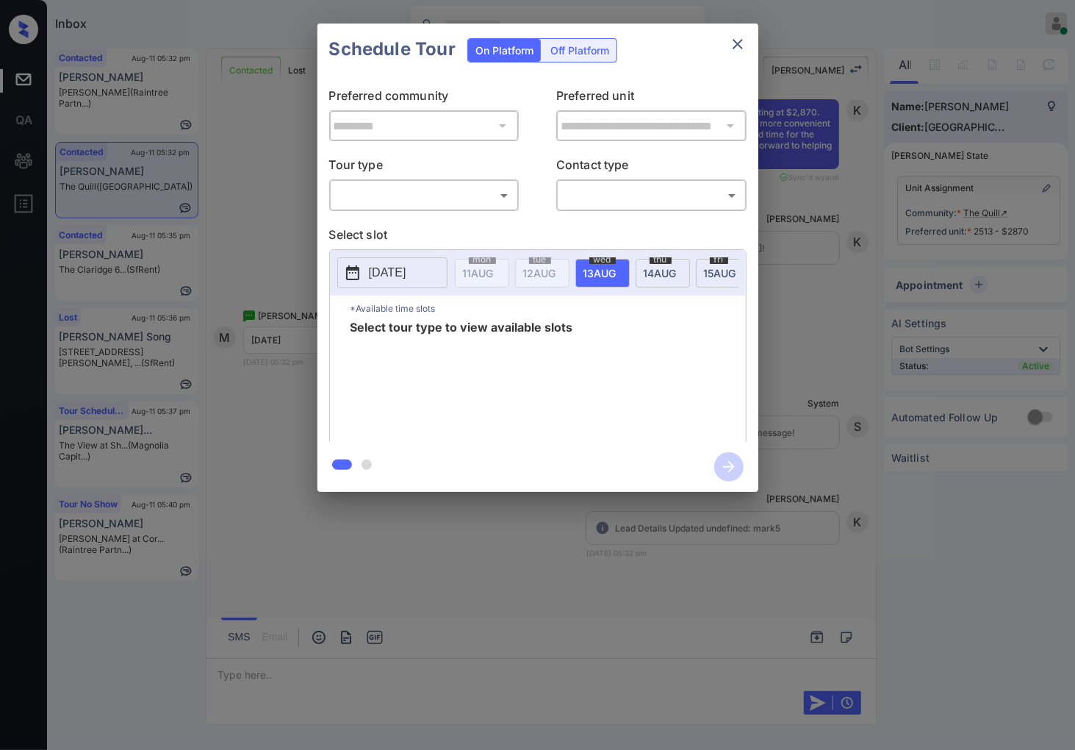
click at [484, 182] on body "Inbox Caroline Dacanay Online Set yourself offline Set yourself on break Profil…" at bounding box center [537, 375] width 1075 height 750
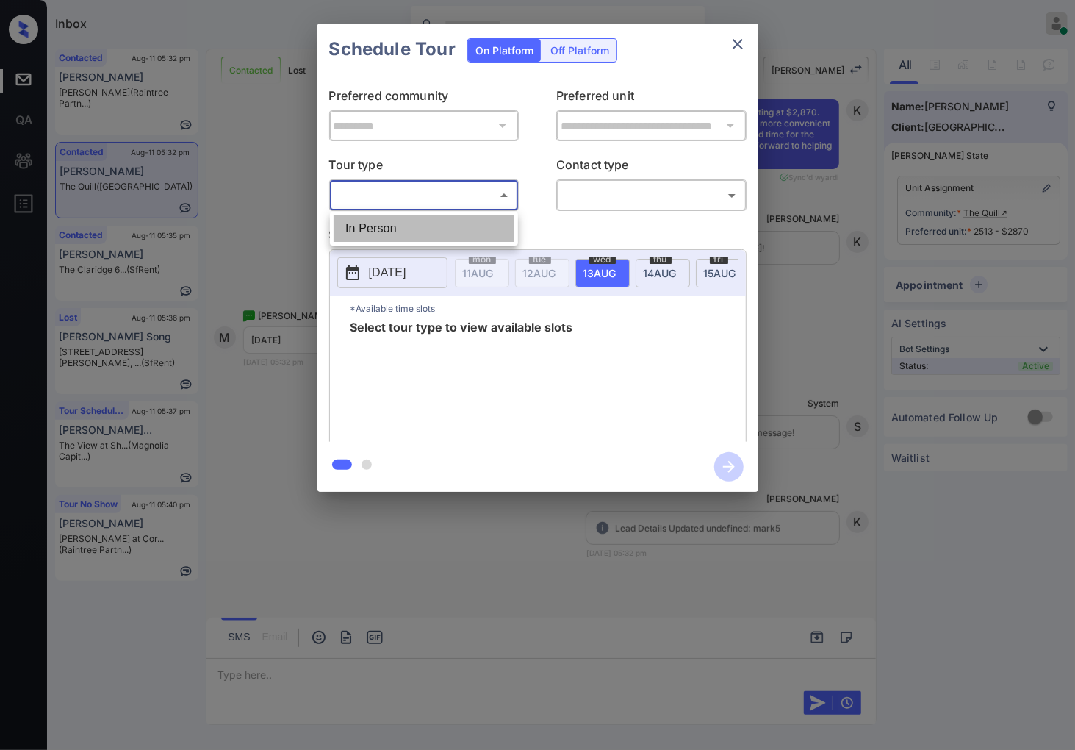
click at [485, 221] on li "In Person" at bounding box center [424, 228] width 181 height 26
type input "********"
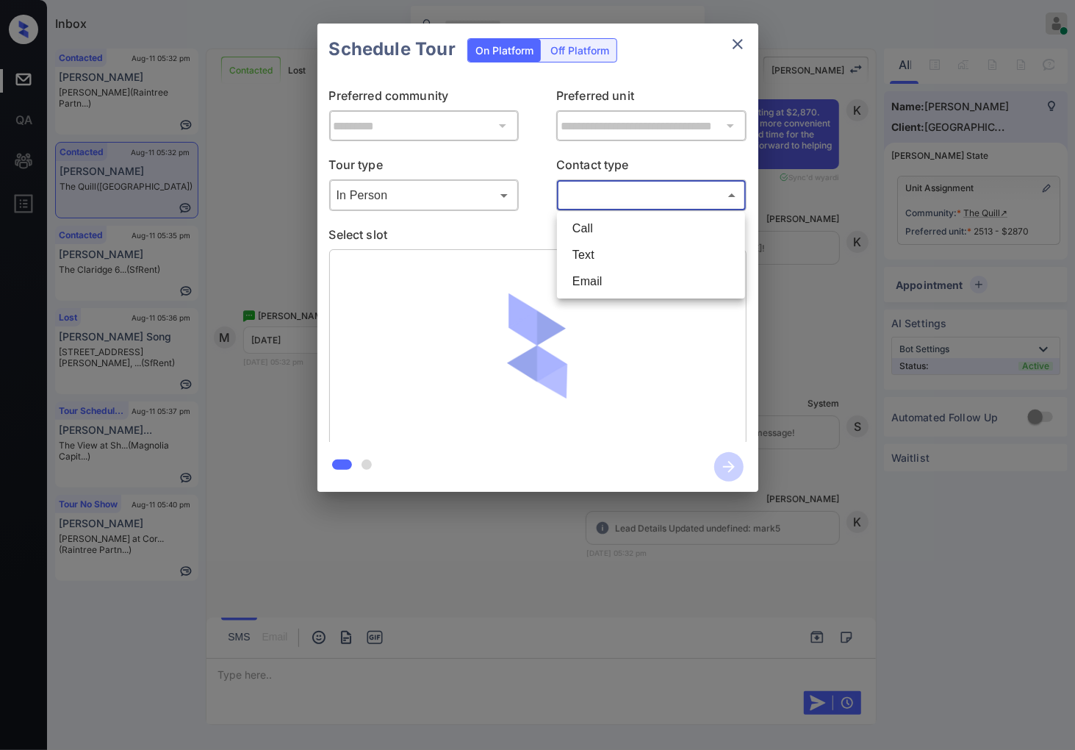
click at [621, 195] on body "Inbox Caroline Dacanay Online Set yourself offline Set yourself on break Profil…" at bounding box center [537, 375] width 1075 height 750
click at [600, 259] on li "Text" at bounding box center [651, 255] width 181 height 26
type input "****"
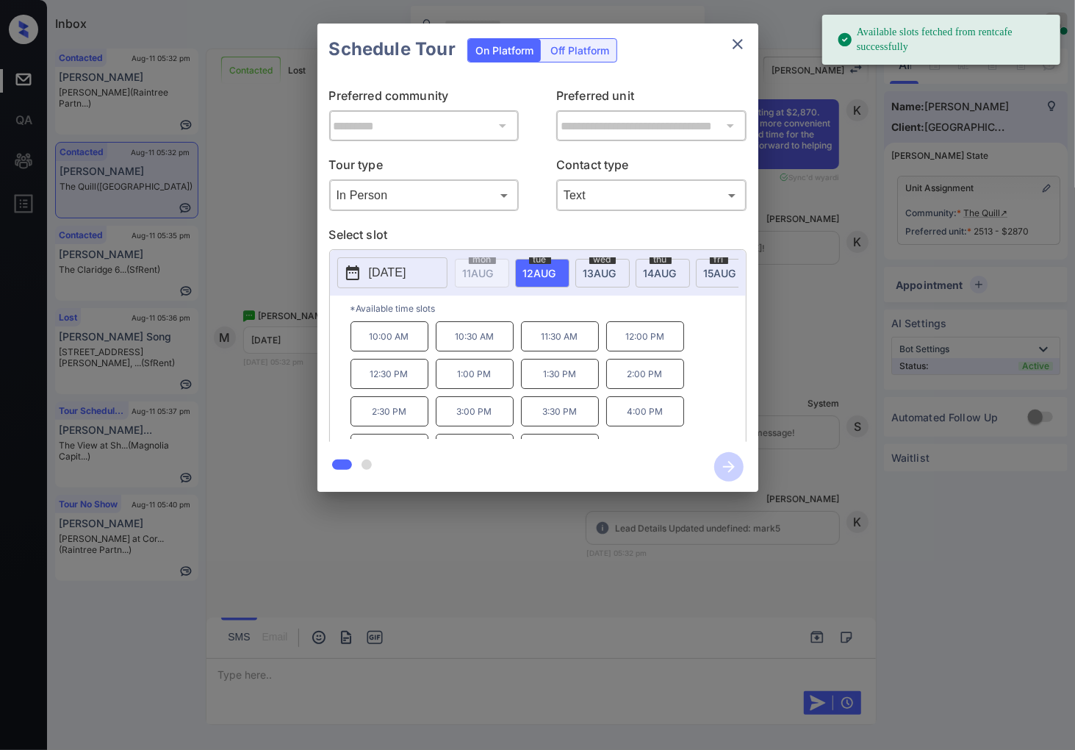
click at [494, 269] on span "15 AUG" at bounding box center [478, 273] width 31 height 12
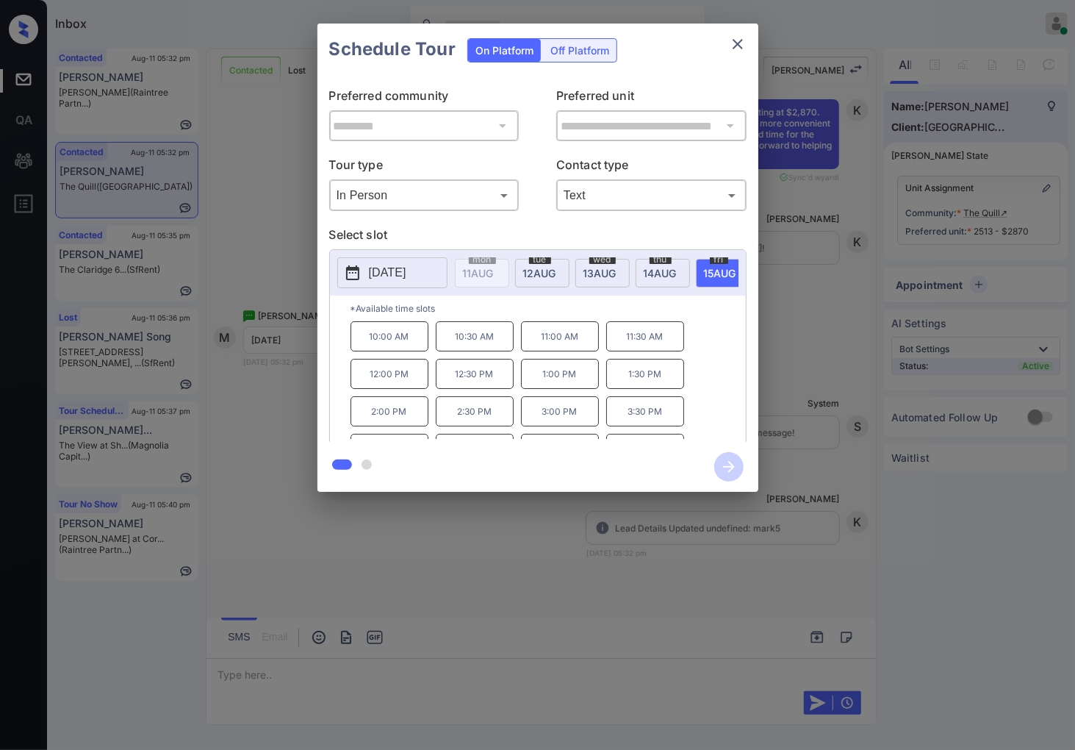
click at [366, 564] on div at bounding box center [537, 375] width 1075 height 750
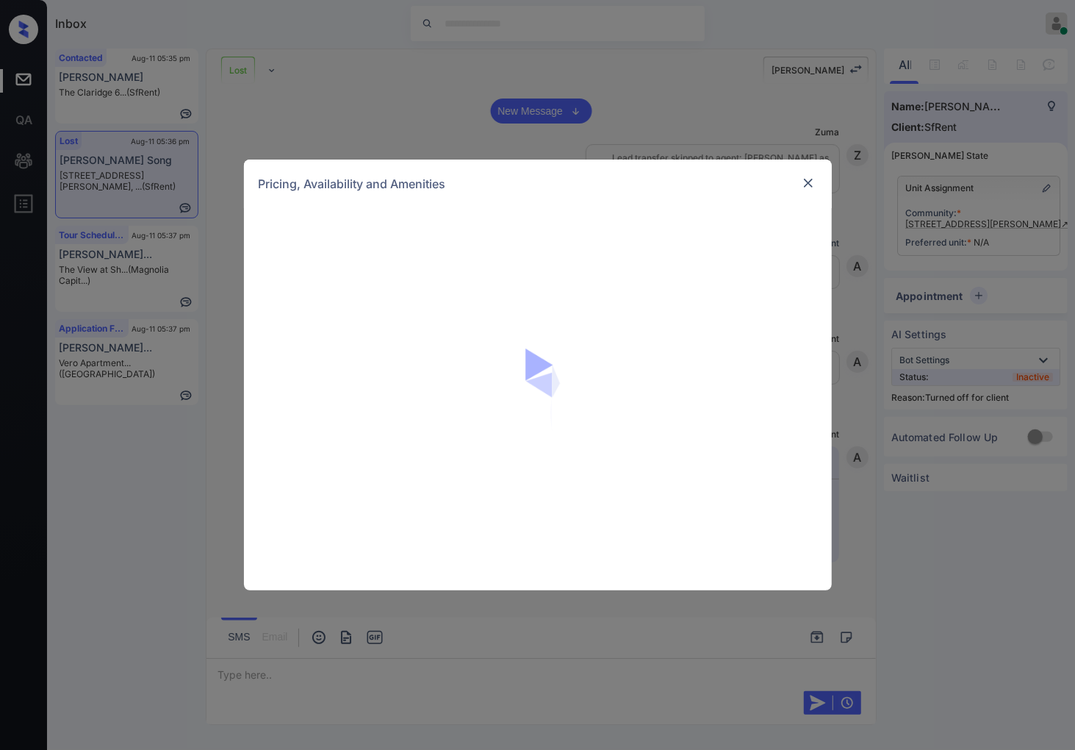
scroll to position [6176, 0]
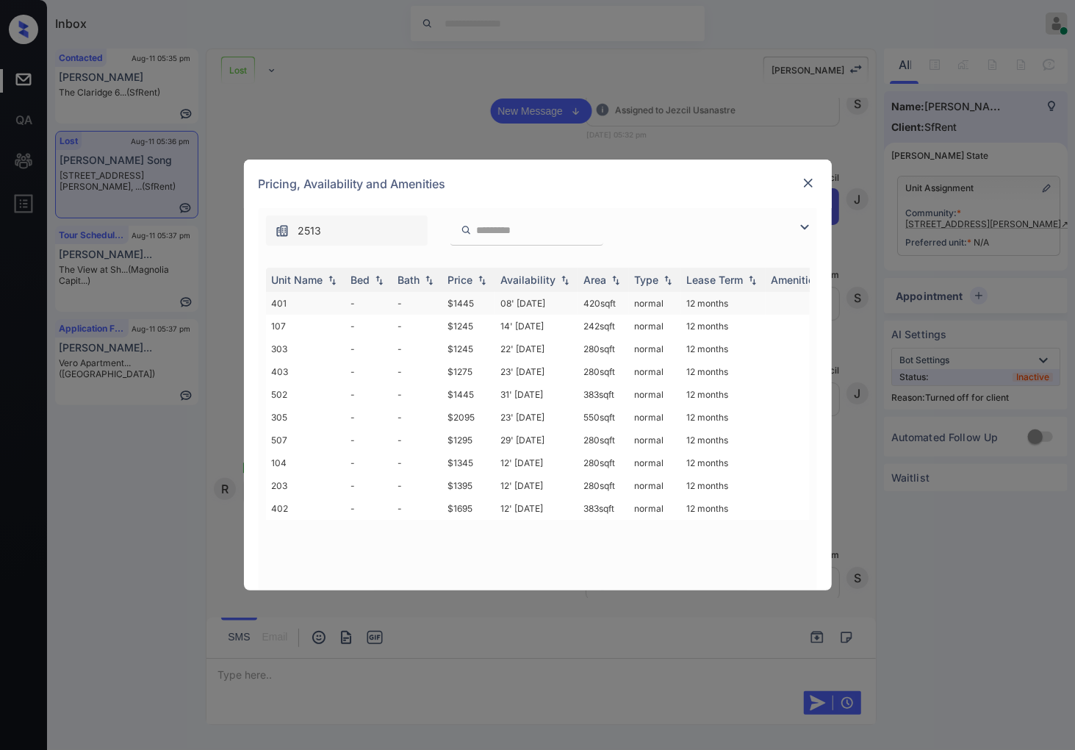
click at [510, 297] on td "08' [DATE]" at bounding box center [536, 303] width 83 height 23
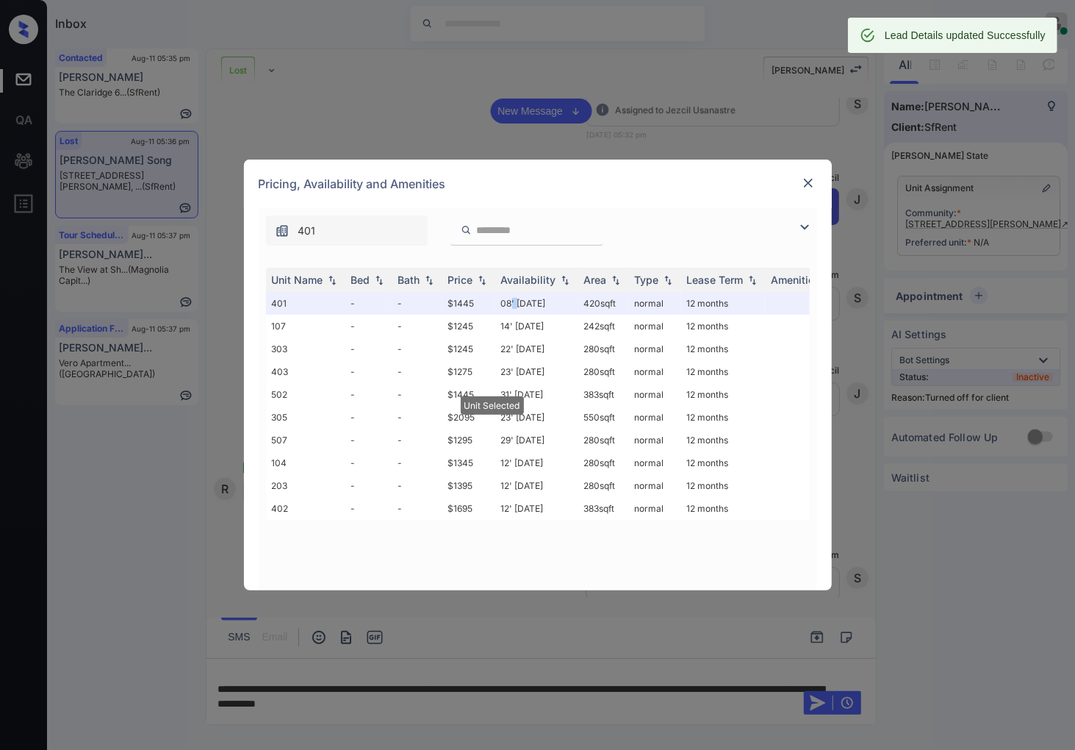
click at [809, 182] on img at bounding box center [808, 183] width 15 height 15
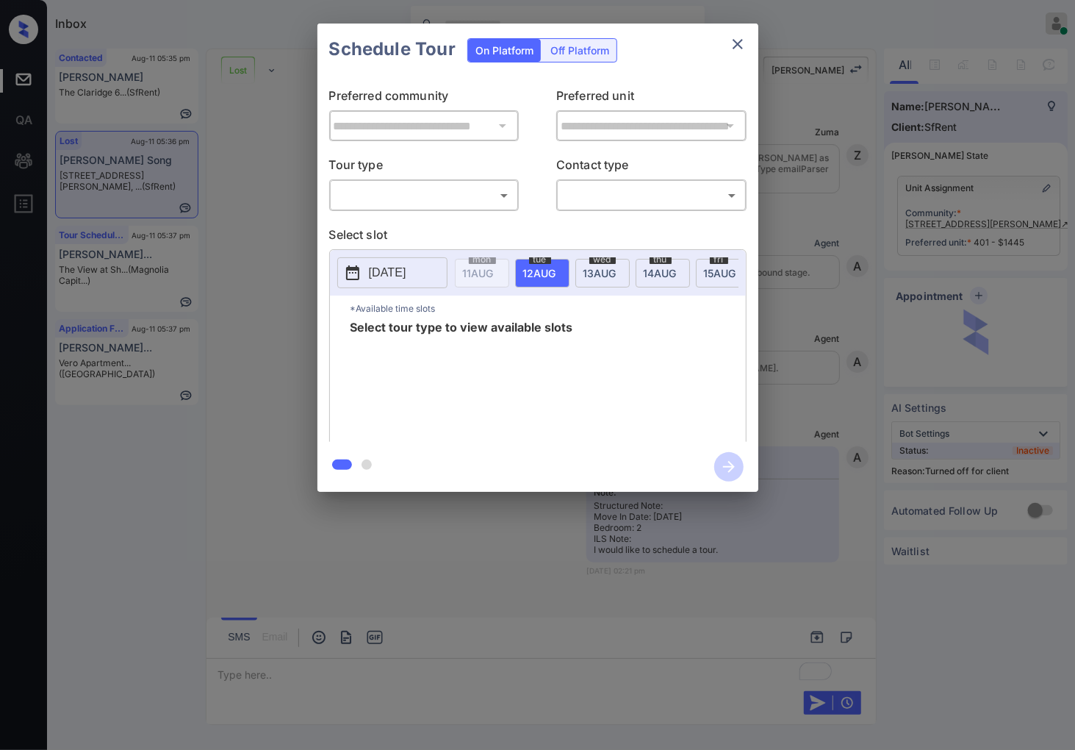
scroll to position [6123, 0]
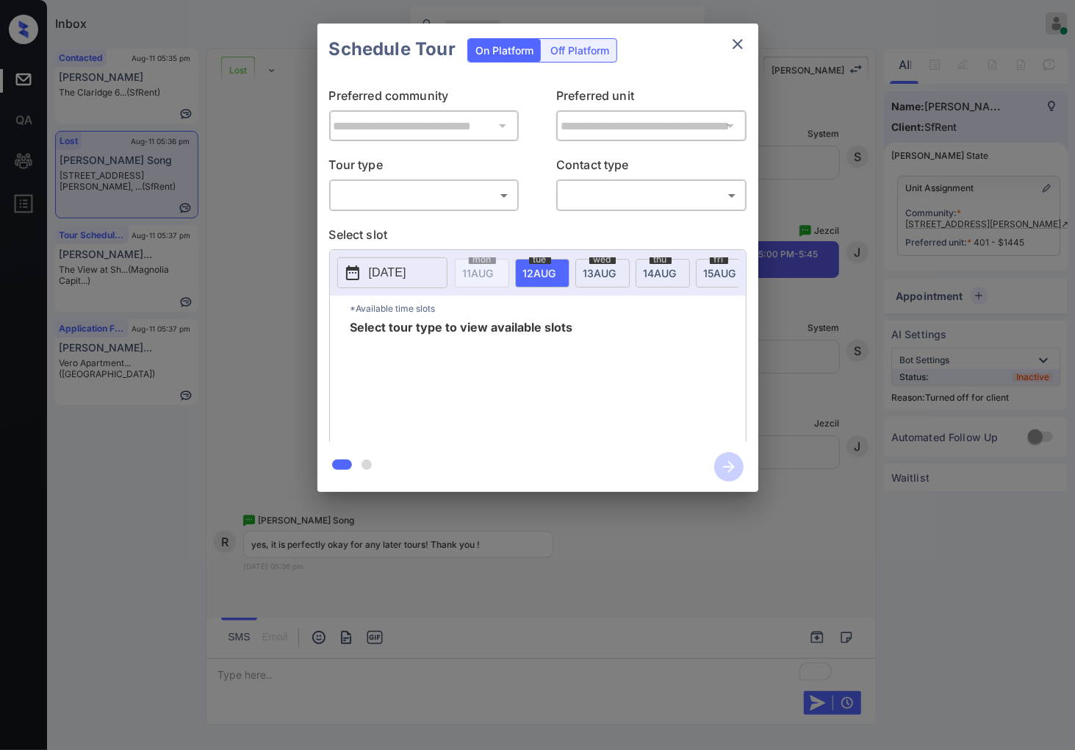
click at [603, 57] on div "Off Platform" at bounding box center [580, 50] width 74 height 23
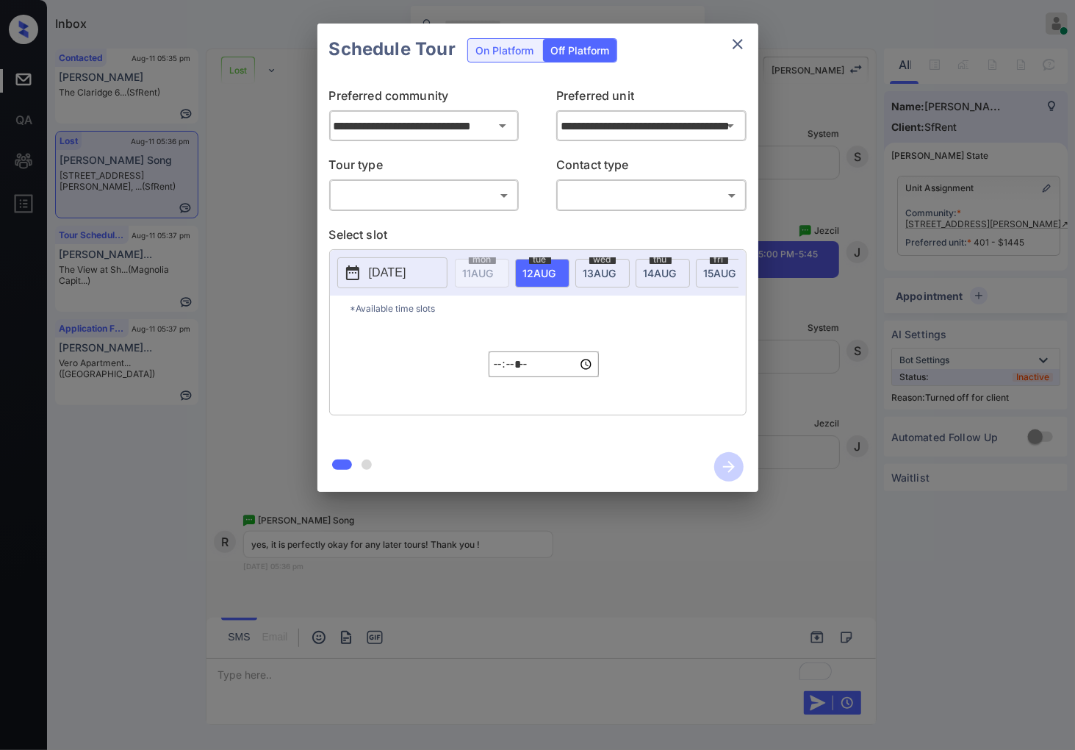
click at [474, 203] on body "Inbox Caroline Dacanay Online Set yourself offline Set yourself on break Profil…" at bounding box center [537, 375] width 1075 height 750
drag, startPoint x: 475, startPoint y: 251, endPoint x: 476, endPoint y: 229, distance: 21.3
click at [476, 229] on div "In Person" at bounding box center [537, 375] width 1075 height 750
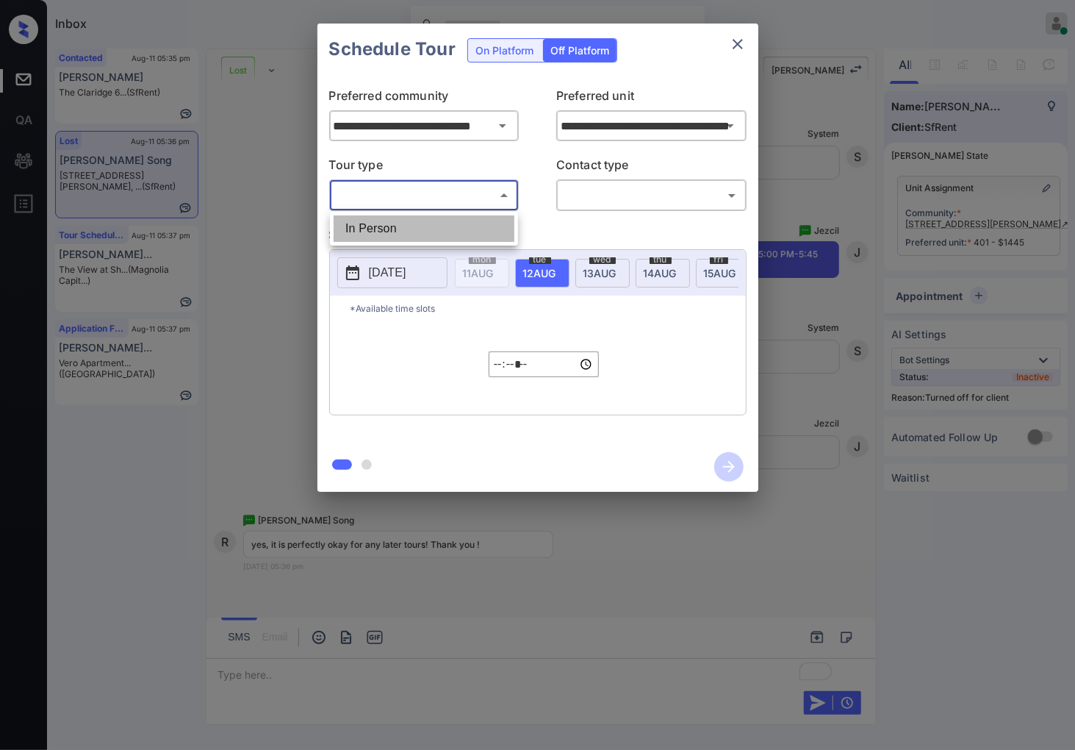
click at [476, 229] on li "In Person" at bounding box center [424, 228] width 181 height 26
type input "********"
click at [633, 200] on div at bounding box center [537, 375] width 1075 height 750
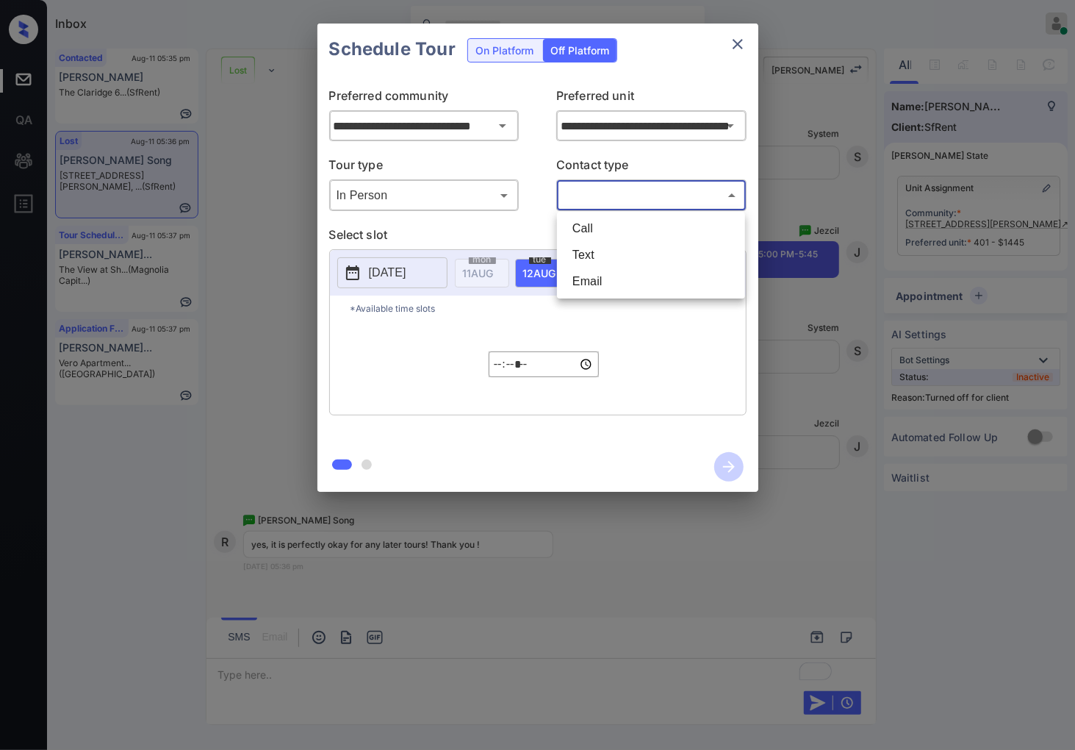
click at [611, 188] on body "Inbox Caroline Dacanay Online Set yourself offline Set yourself on break Profil…" at bounding box center [537, 375] width 1075 height 750
click at [614, 245] on ul "Call Text Email" at bounding box center [651, 255] width 188 height 87
click at [614, 246] on li "Text" at bounding box center [651, 255] width 181 height 26
type input "****"
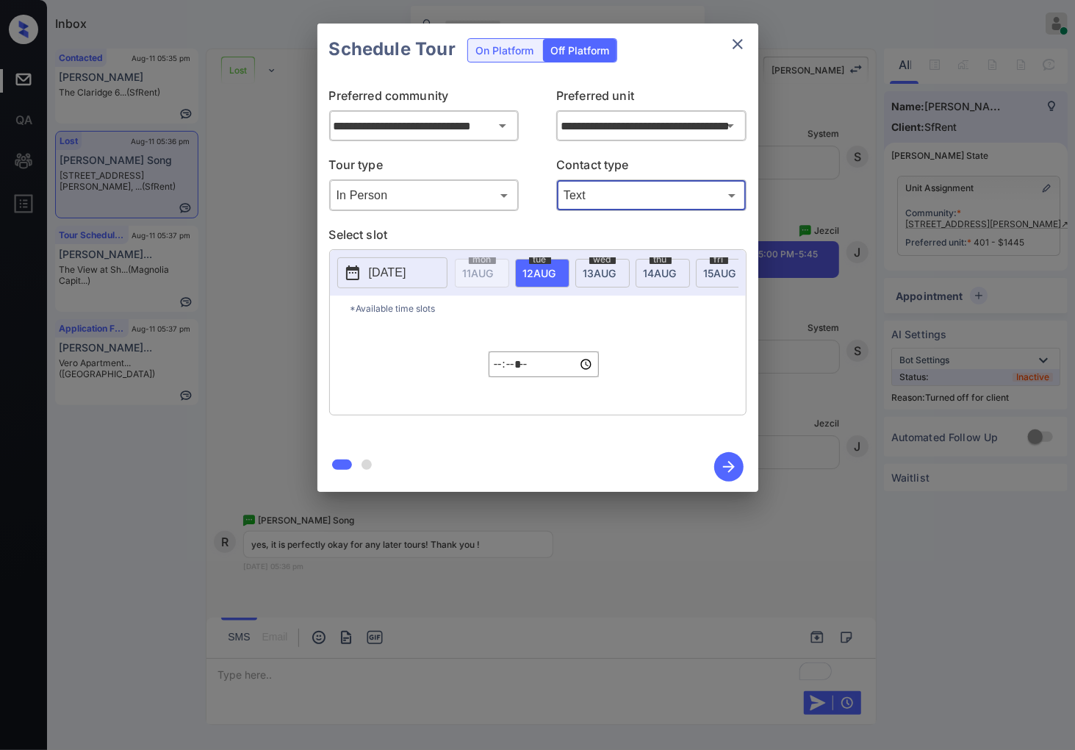
click at [494, 268] on span "14 AUG" at bounding box center [478, 273] width 31 height 12
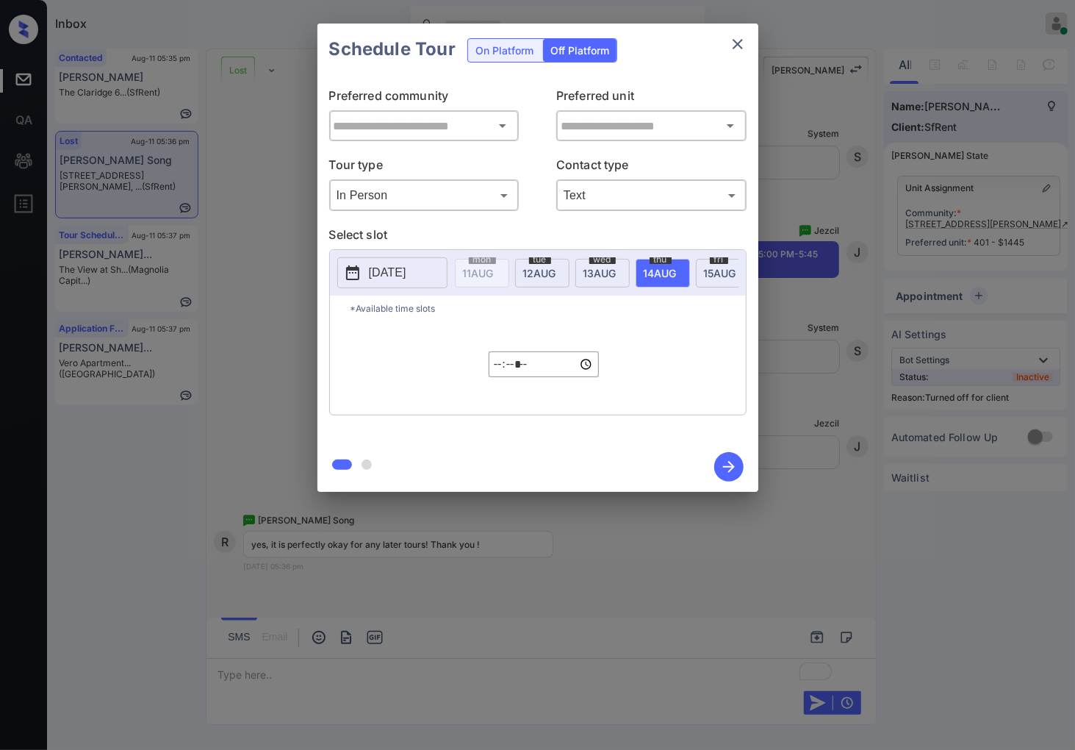
type input "**********"
click at [502, 377] on input "*****" at bounding box center [544, 364] width 110 height 26
type input "*****"
type input "**********"
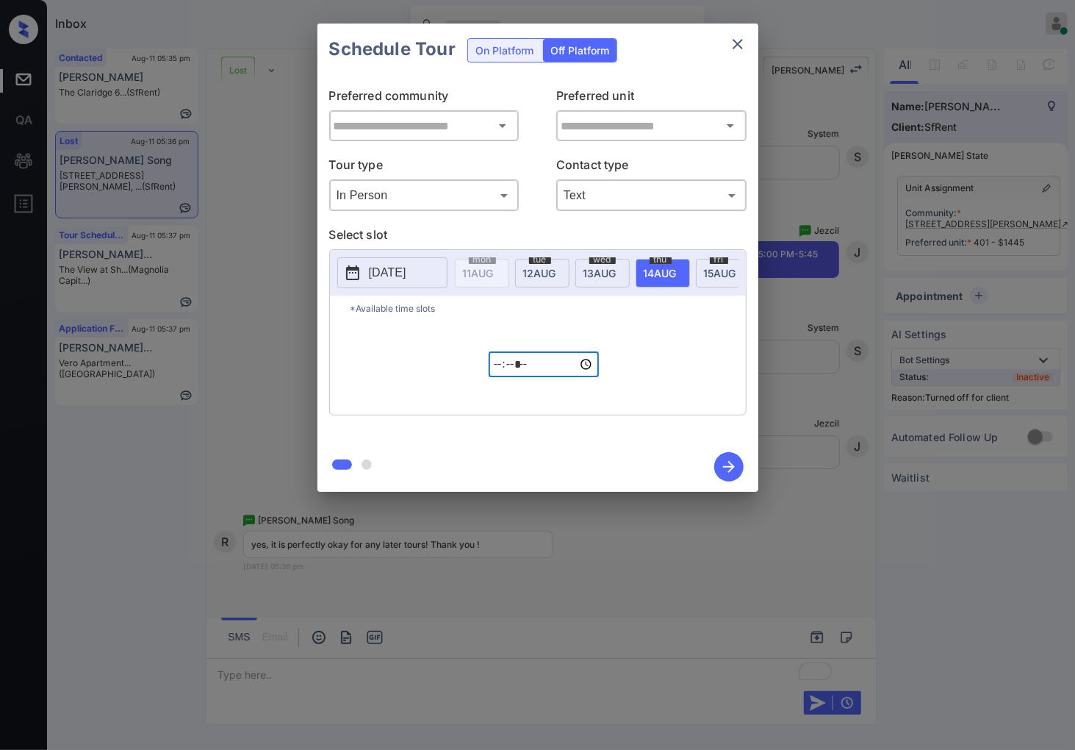
type input "**********"
type input "*****"
click at [732, 465] on icon "button" at bounding box center [729, 467] width 12 height 12
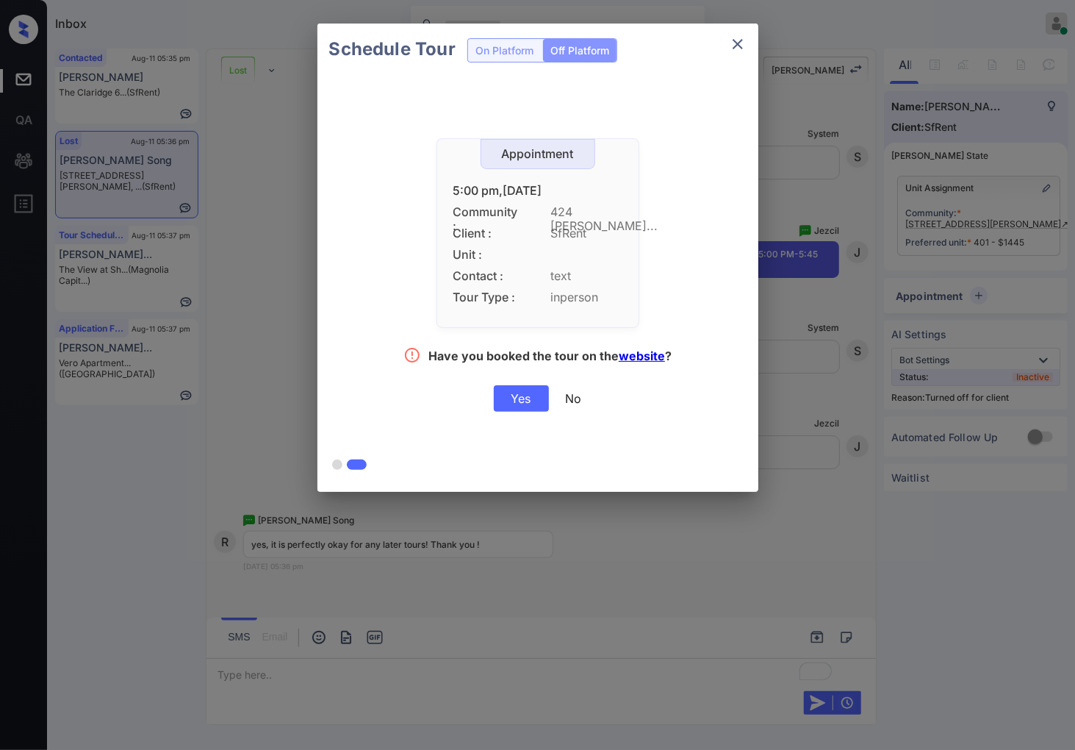
click at [512, 397] on div "Yes" at bounding box center [521, 398] width 55 height 26
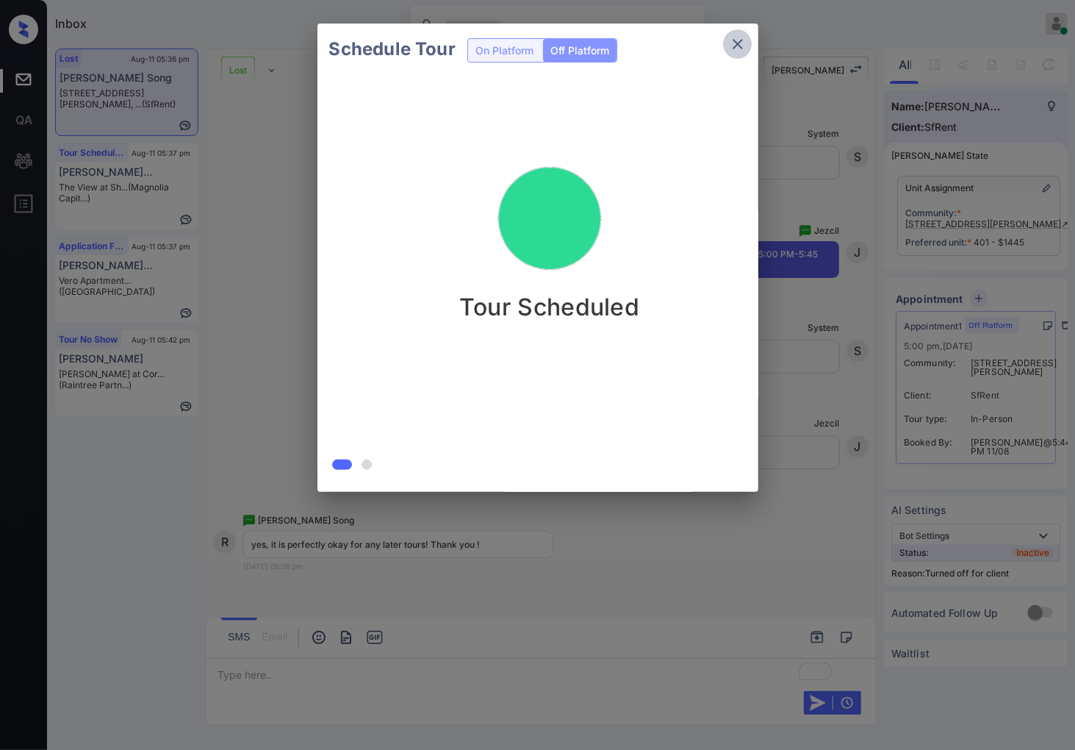
click at [735, 48] on icon "close" at bounding box center [738, 44] width 18 height 18
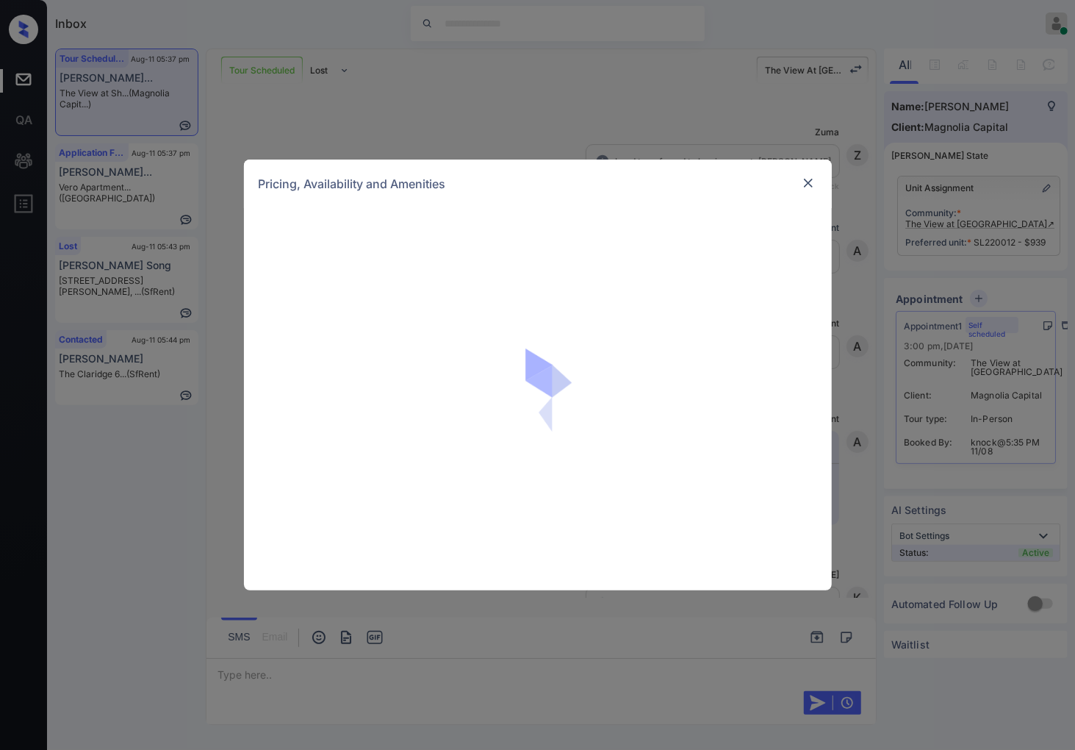
scroll to position [753, 0]
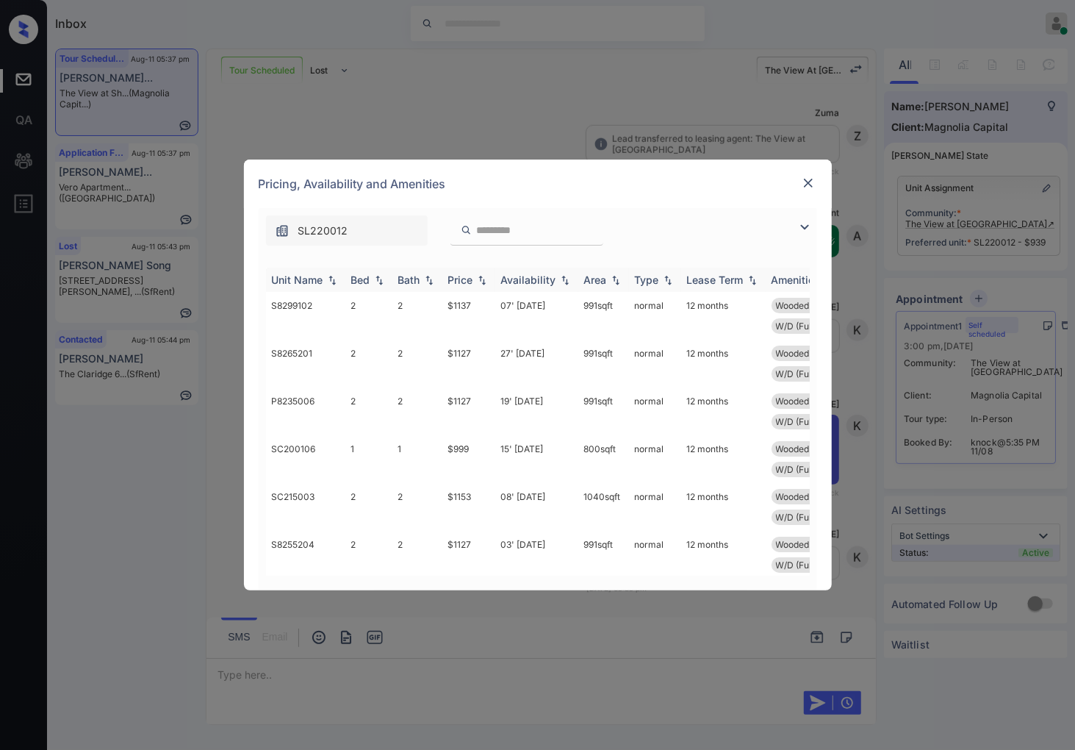
click at [487, 277] on img at bounding box center [482, 280] width 15 height 10
click at [487, 277] on img at bounding box center [482, 279] width 15 height 11
drag, startPoint x: 468, startPoint y: 306, endPoint x: 442, endPoint y: 307, distance: 26.5
click at [442, 307] on td "$939" at bounding box center [468, 316] width 53 height 48
copy td "$939"
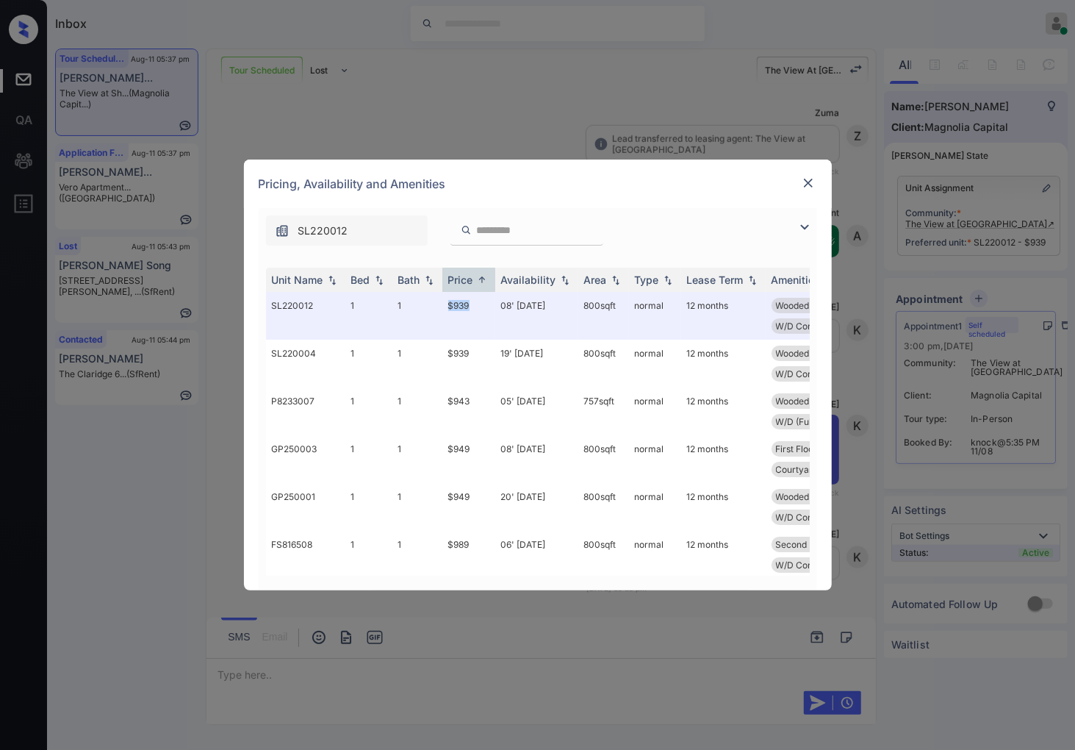
click at [810, 179] on img at bounding box center [808, 183] width 15 height 15
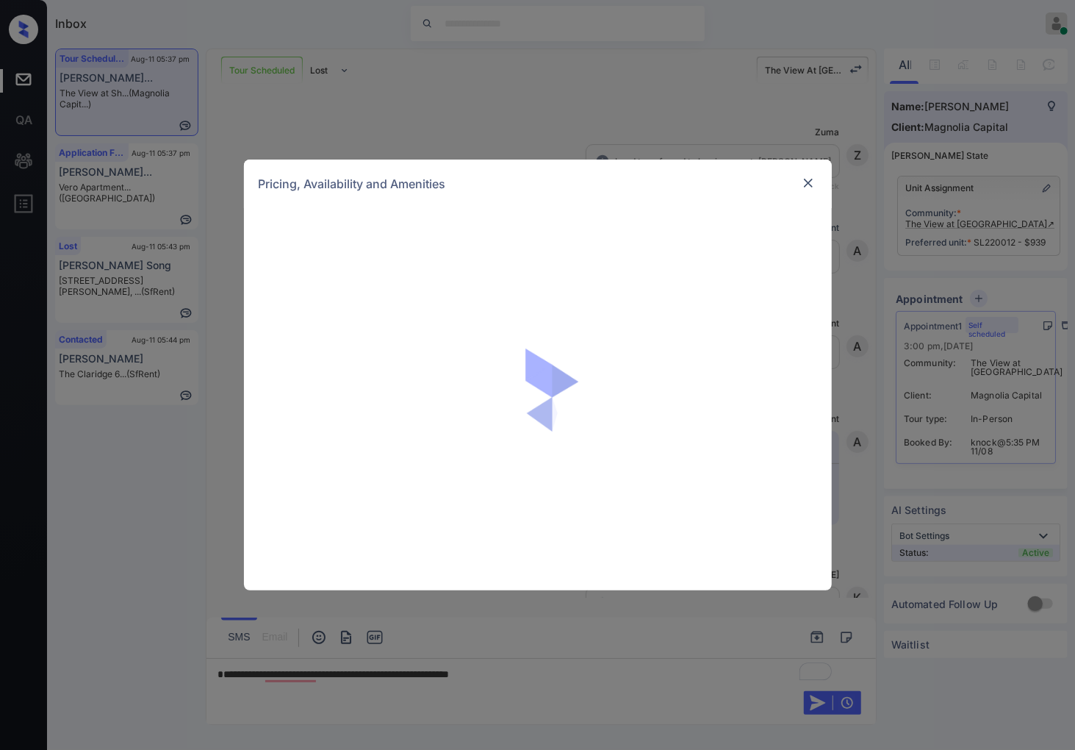
scroll to position [753, 0]
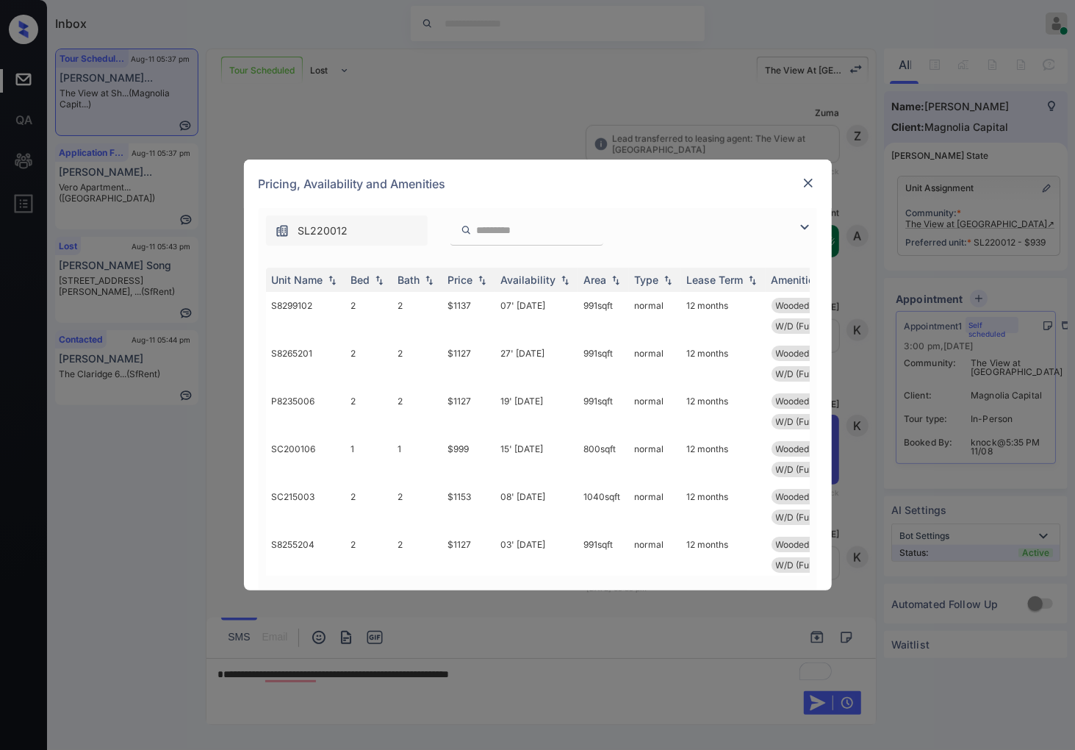
click at [472, 282] on div "Price" at bounding box center [460, 279] width 25 height 12
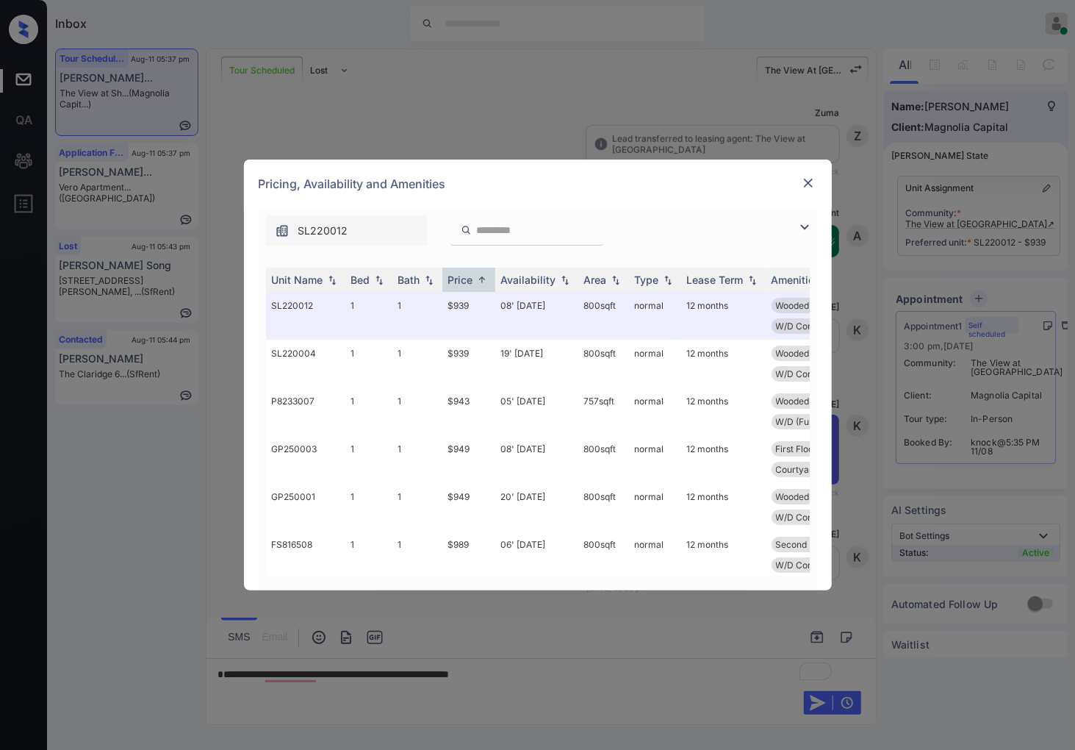
click at [809, 179] on img at bounding box center [808, 183] width 15 height 15
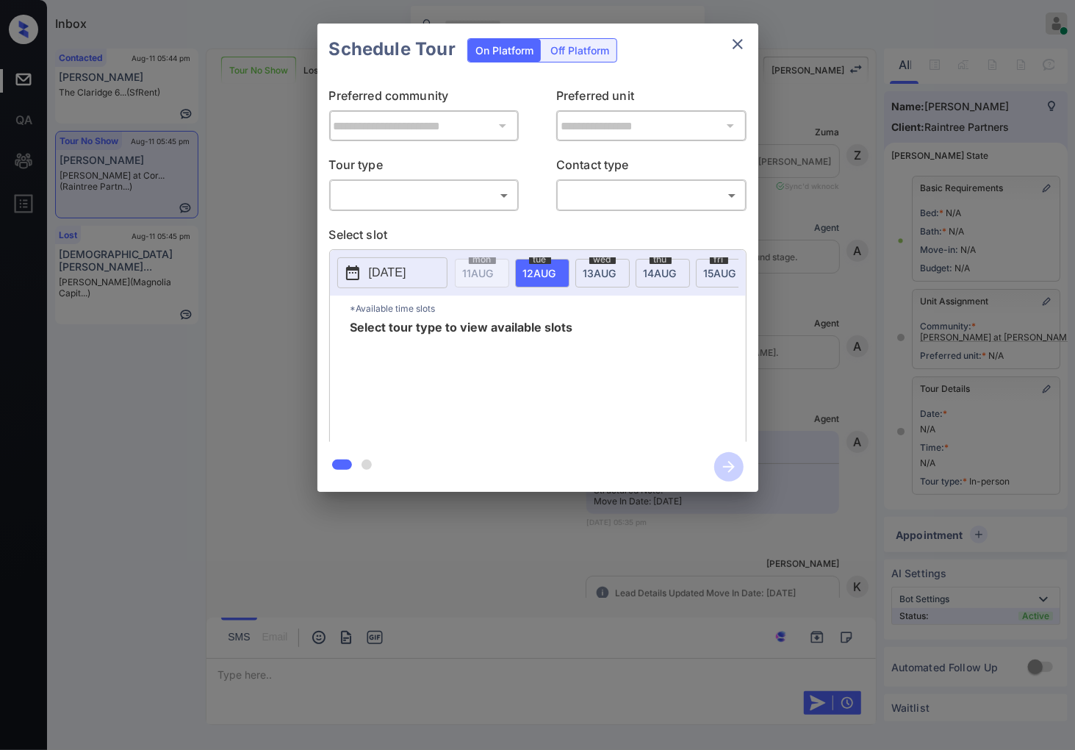
scroll to position [9375, 0]
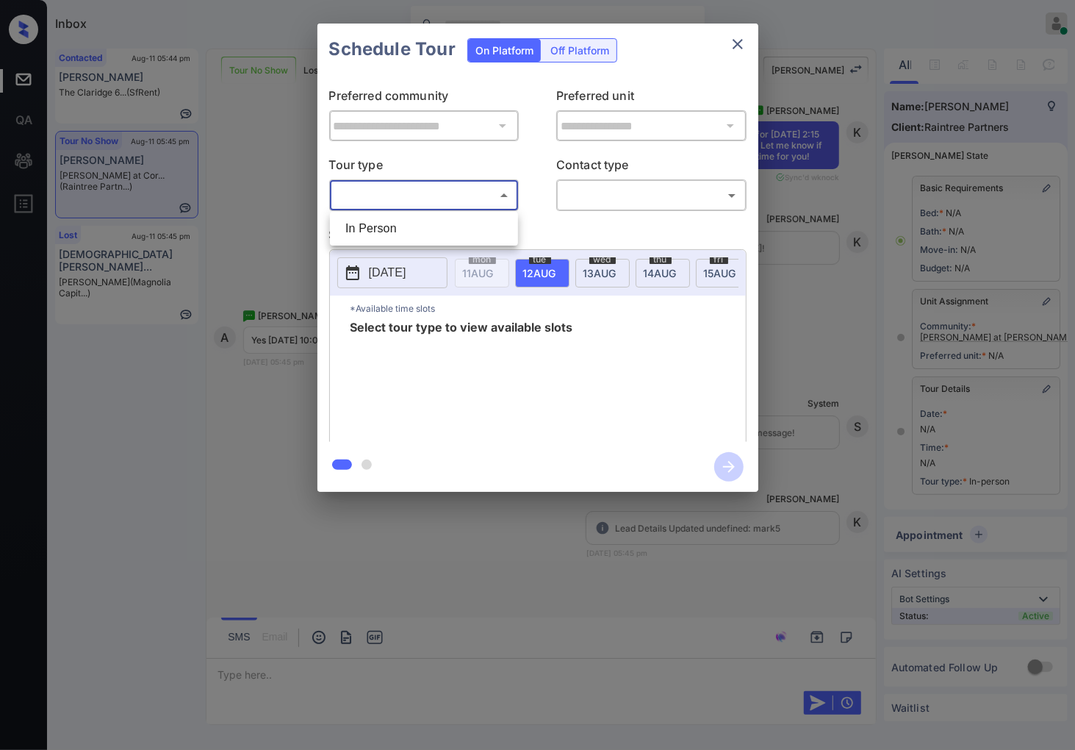
click at [454, 192] on body "Inbox [PERSON_NAME] Online Set yourself offline Set yourself on break Profile S…" at bounding box center [537, 375] width 1075 height 750
click at [456, 224] on li "In Person" at bounding box center [424, 228] width 181 height 26
type input "********"
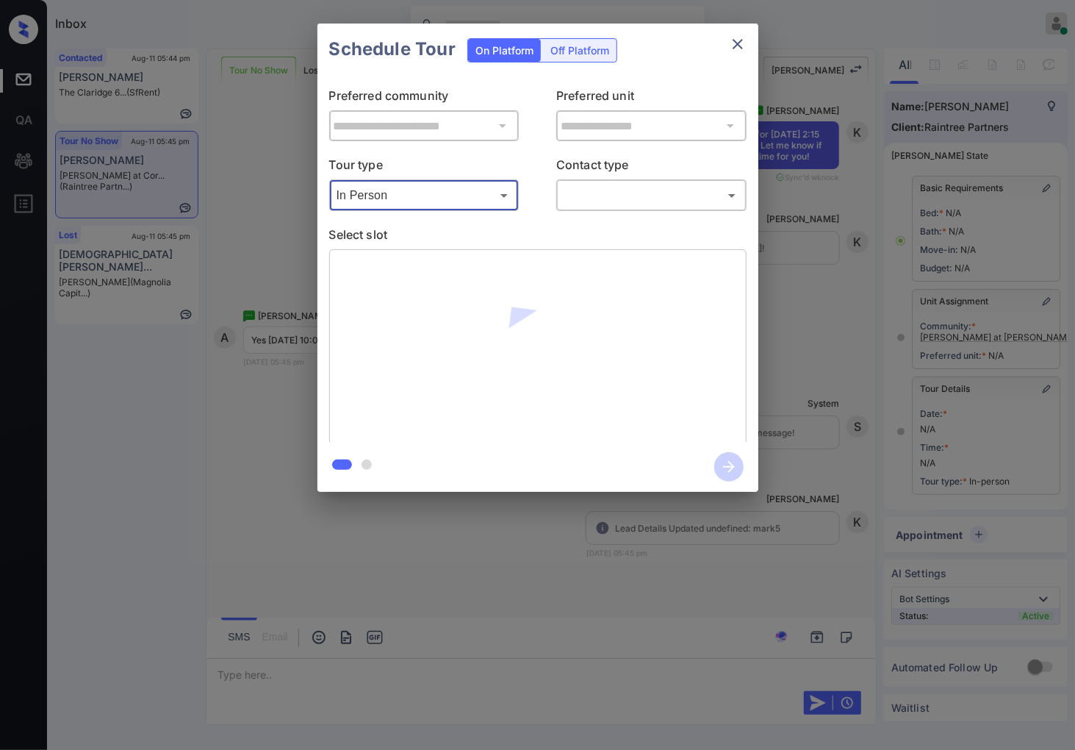
click at [651, 207] on body "Inbox [PERSON_NAME] Online Set yourself offline Set yourself on break Profile S…" at bounding box center [537, 375] width 1075 height 750
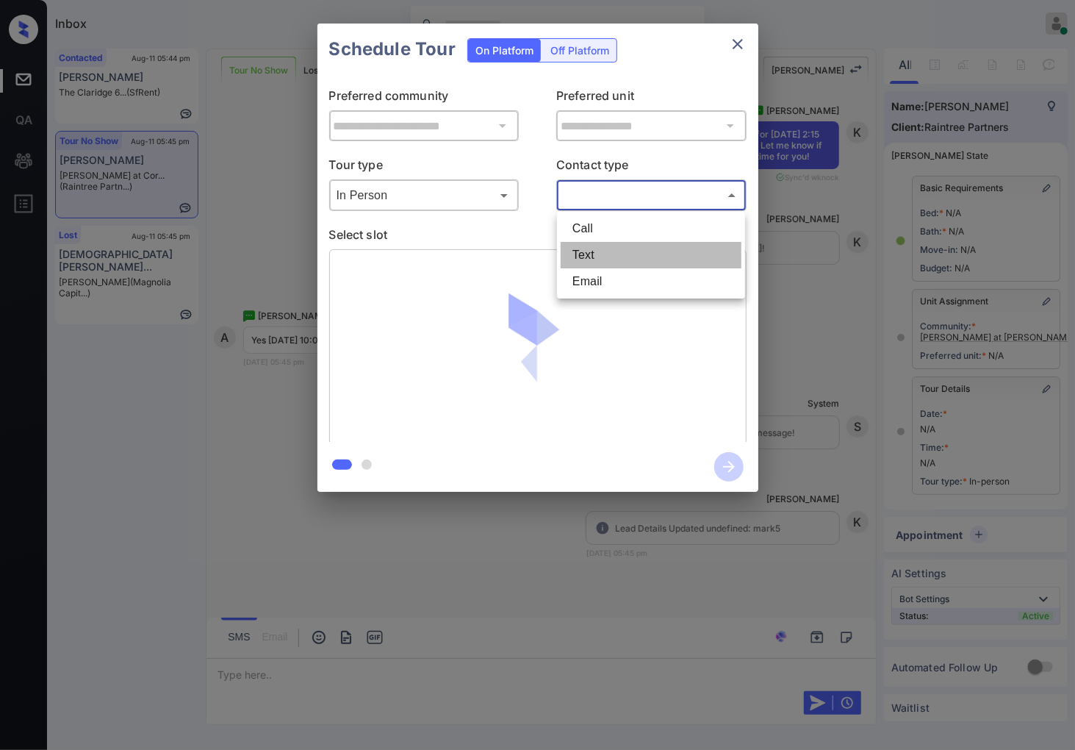
click at [635, 250] on li "Text" at bounding box center [651, 255] width 181 height 26
type input "****"
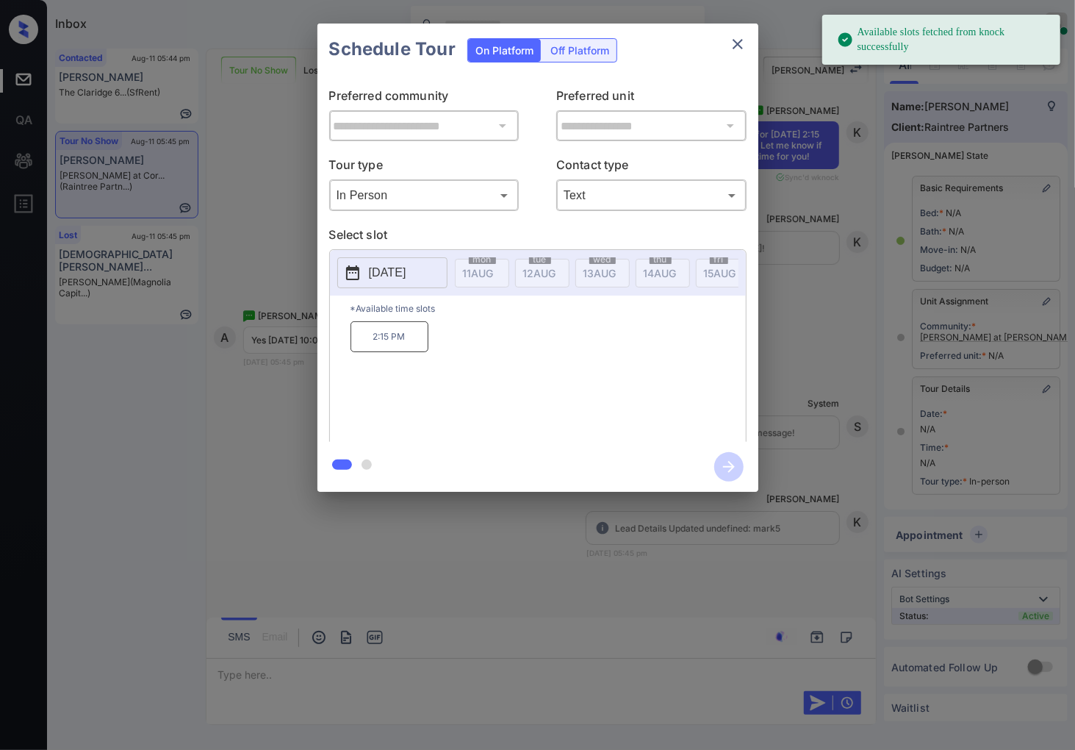
click at [406, 277] on p "[DATE]" at bounding box center [387, 273] width 37 height 18
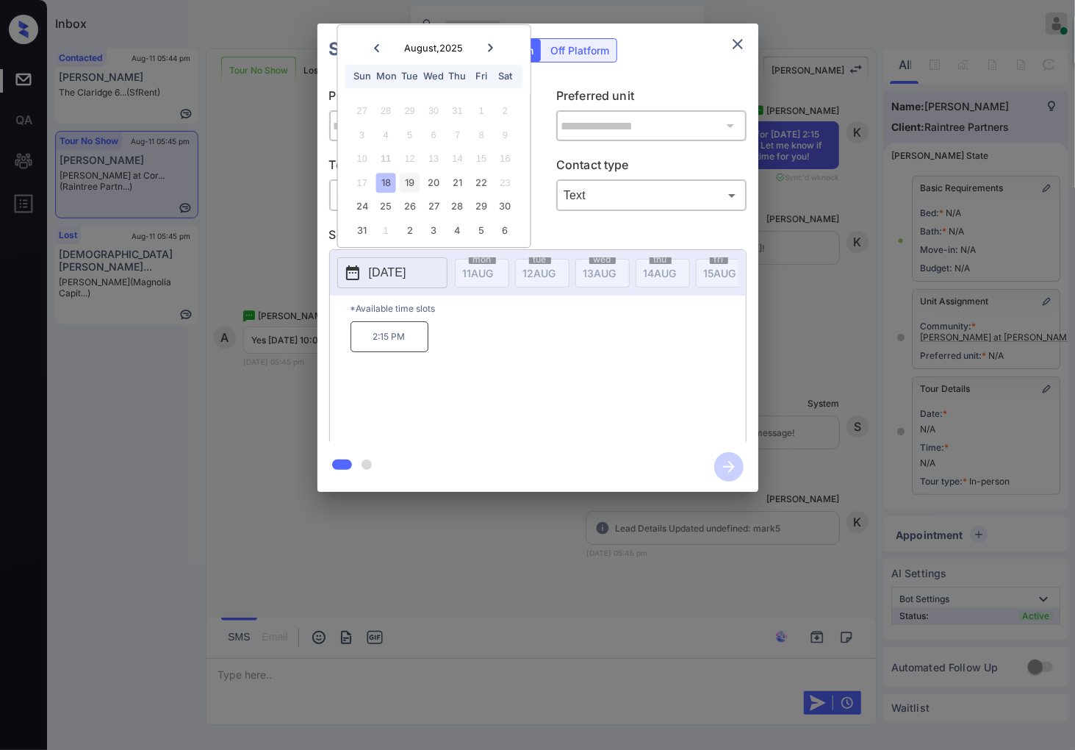
click at [413, 187] on div "19" at bounding box center [410, 183] width 20 height 20
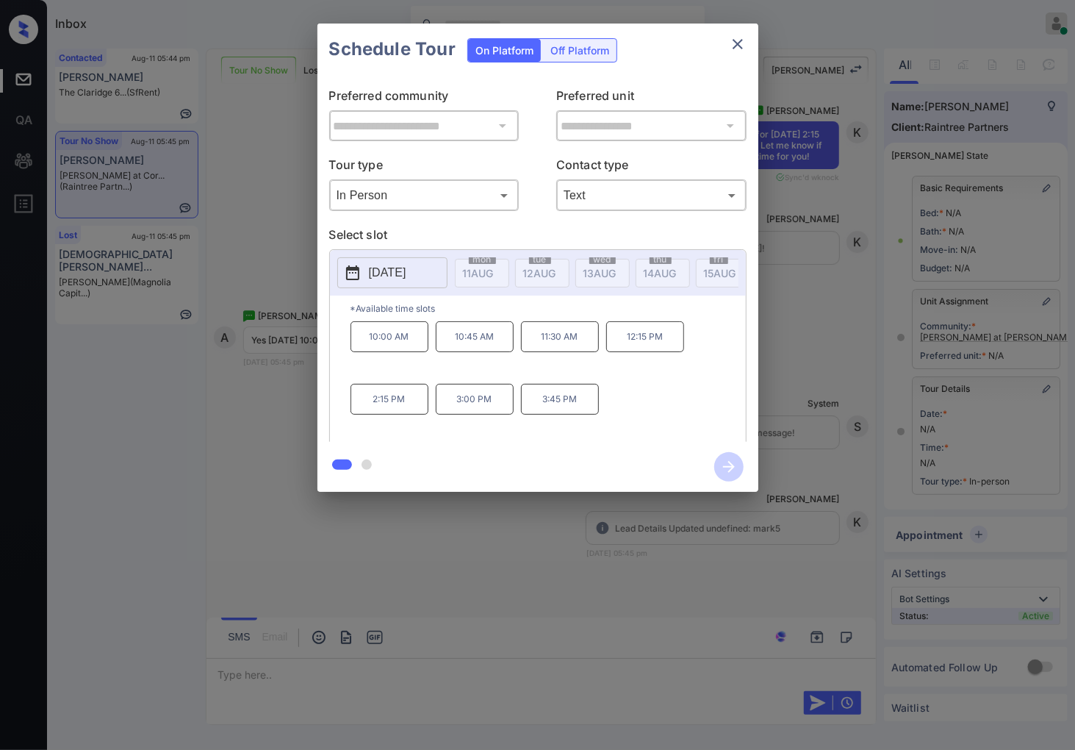
click at [263, 390] on div "**********" at bounding box center [537, 257] width 1075 height 515
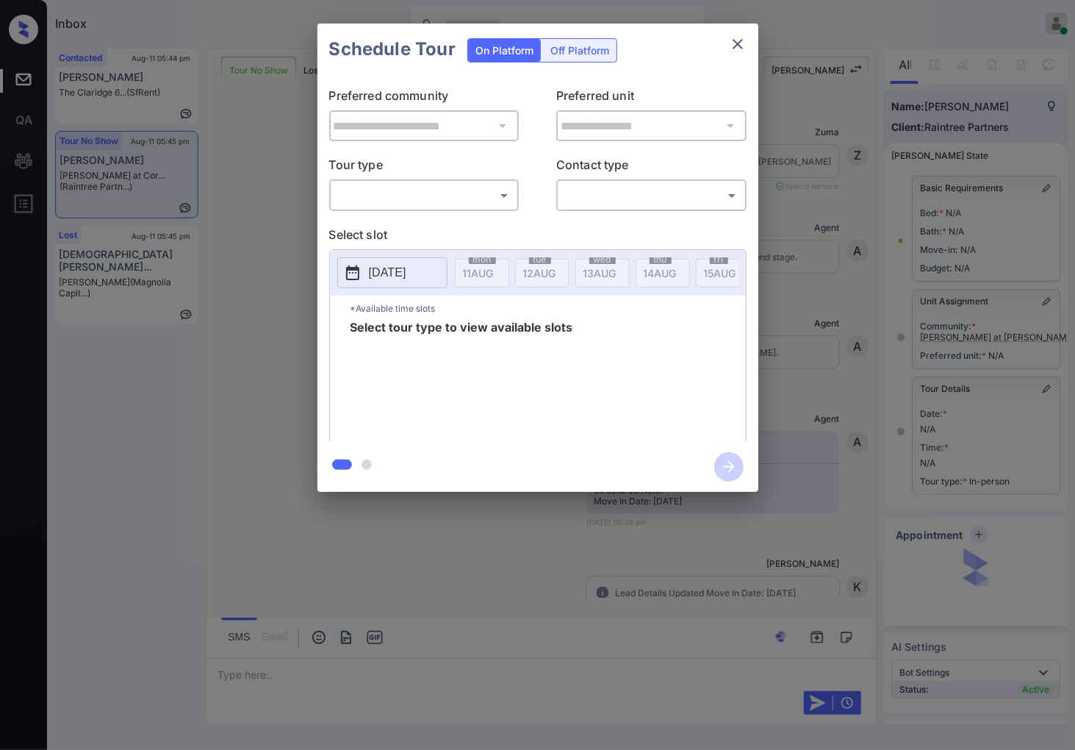
scroll to position [8803, 0]
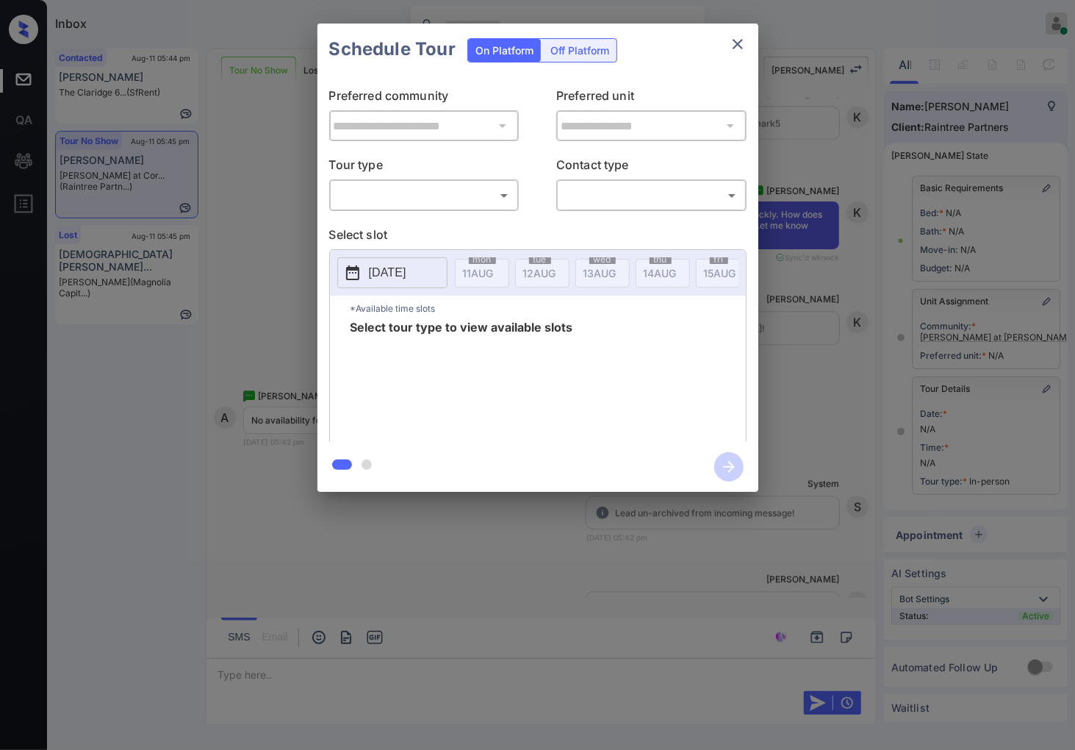
click at [458, 194] on body "Inbox [PERSON_NAME] Online Set yourself offline Set yourself on break Profile S…" at bounding box center [537, 375] width 1075 height 750
drag, startPoint x: 270, startPoint y: 239, endPoint x: 265, endPoint y: 23, distance: 216.2
click at [268, 225] on div at bounding box center [537, 375] width 1075 height 750
click at [829, 440] on div "**********" at bounding box center [537, 257] width 1075 height 515
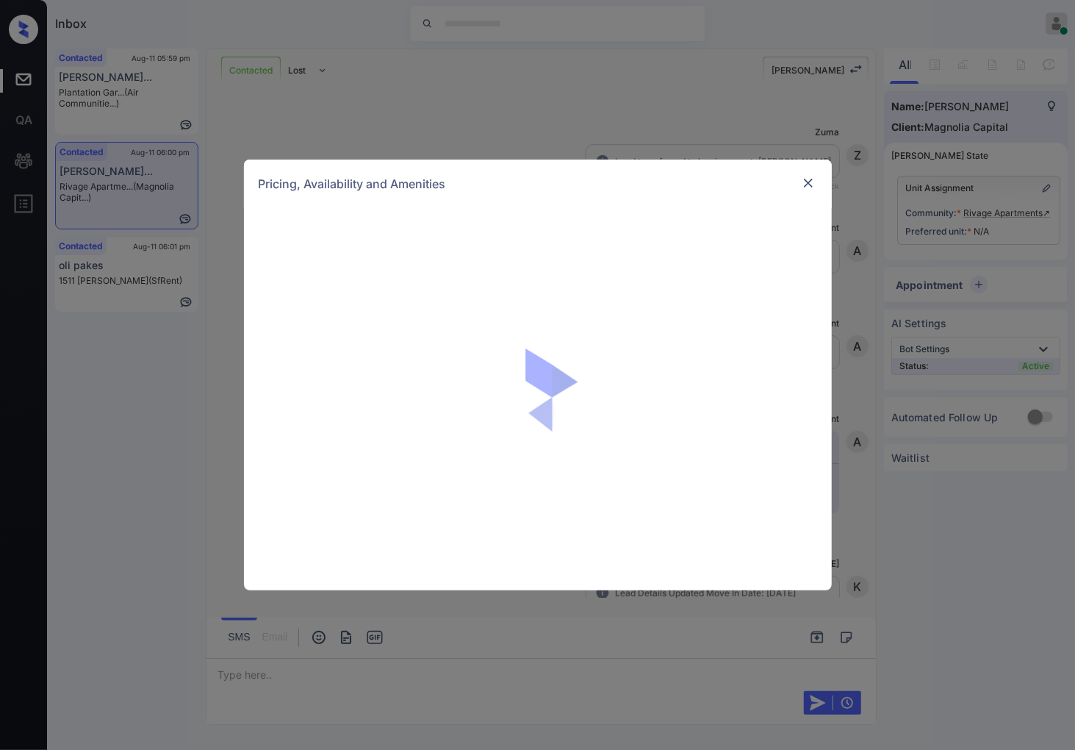
scroll to position [1948, 0]
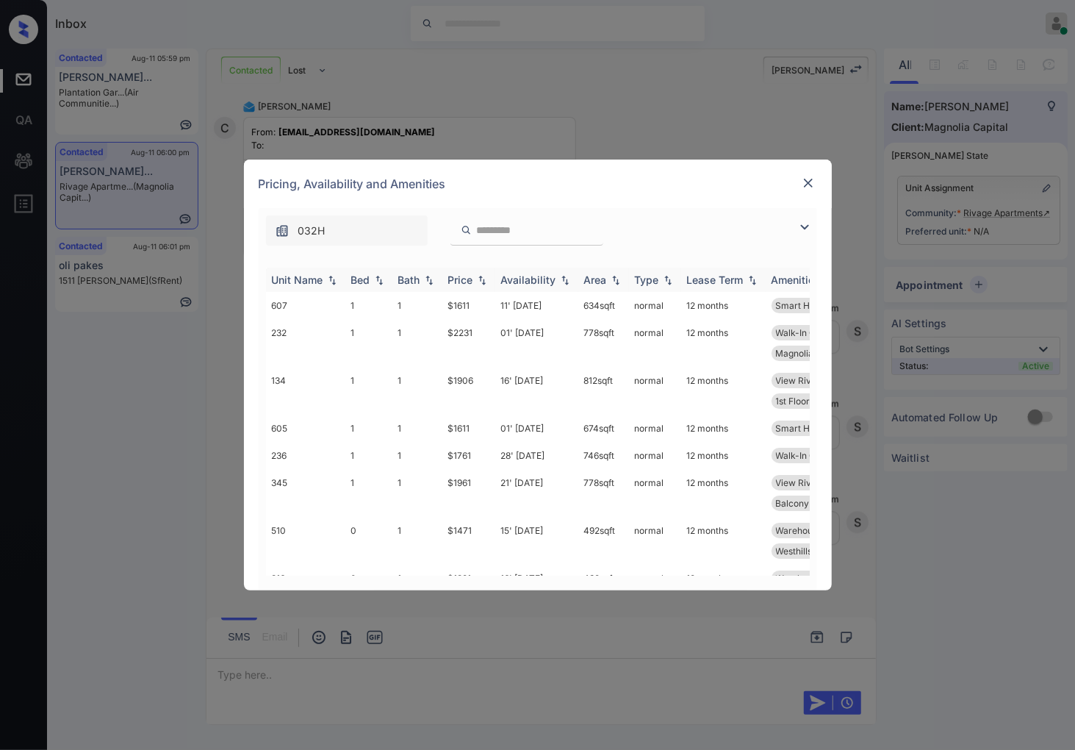
click at [481, 276] on img at bounding box center [482, 280] width 15 height 10
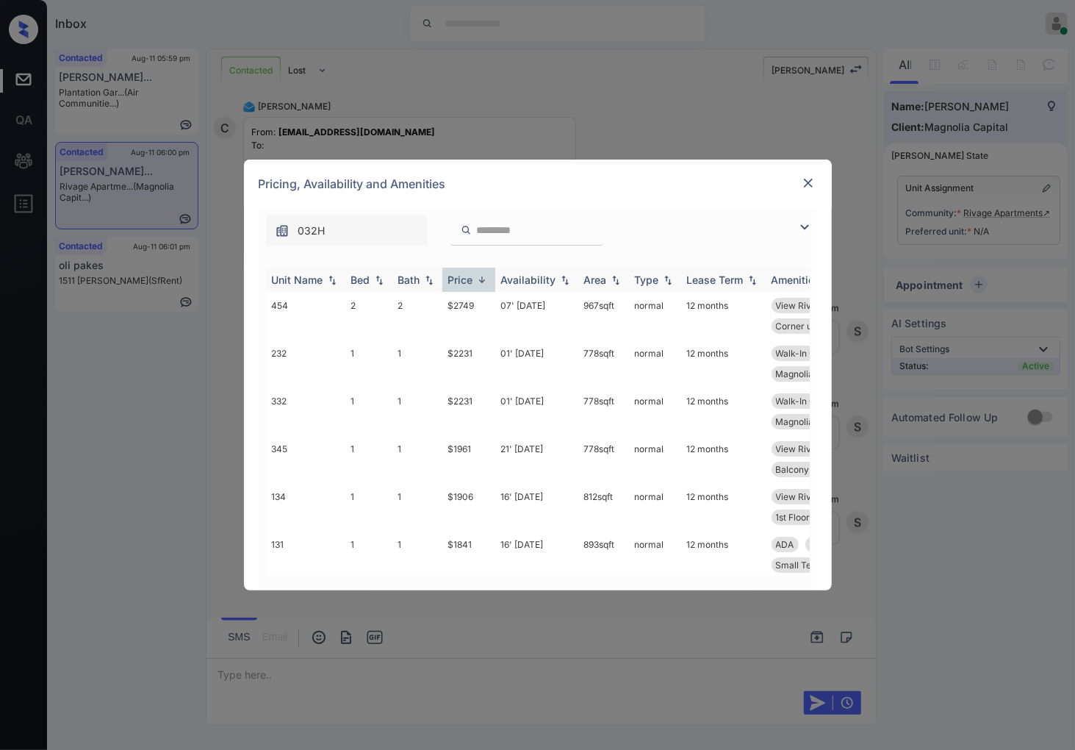
click at [481, 276] on img at bounding box center [482, 279] width 15 height 11
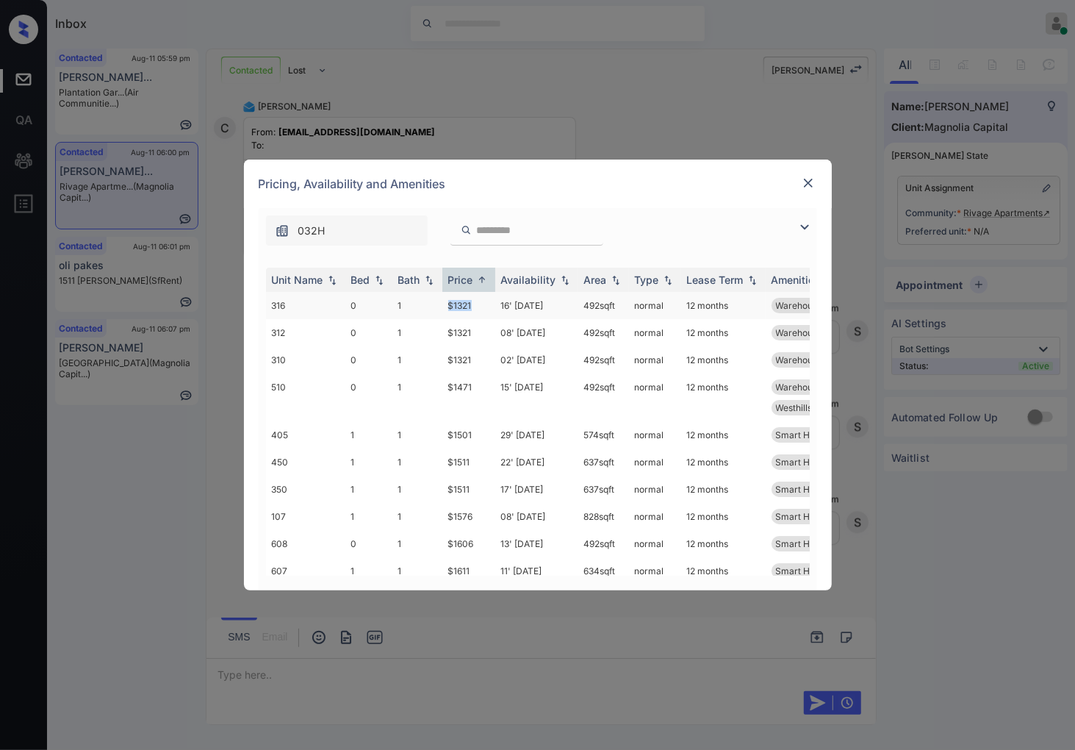
drag, startPoint x: 442, startPoint y: 304, endPoint x: 431, endPoint y: 304, distance: 11.8
click at [431, 304] on tr "316 0 1 $1321 16' Aug 25 492 sqft normal 12 months Warehouse View ... Smart Hom…" at bounding box center [650, 305] width 768 height 27
click at [811, 178] on img at bounding box center [808, 183] width 15 height 15
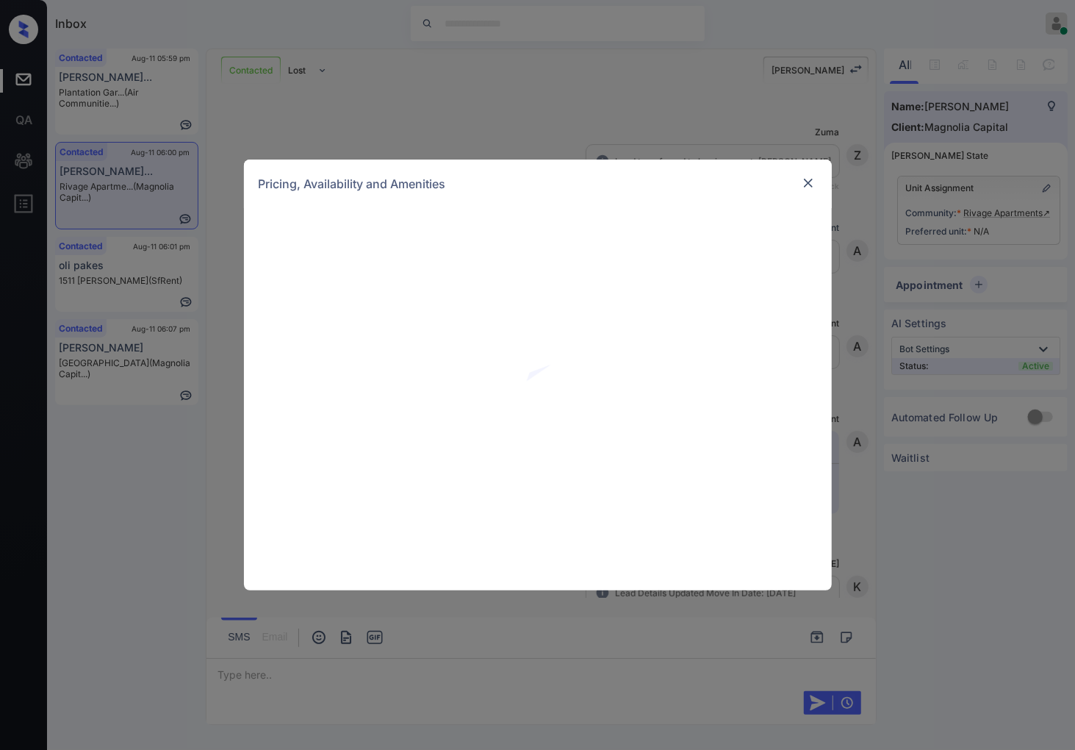
scroll to position [1948, 0]
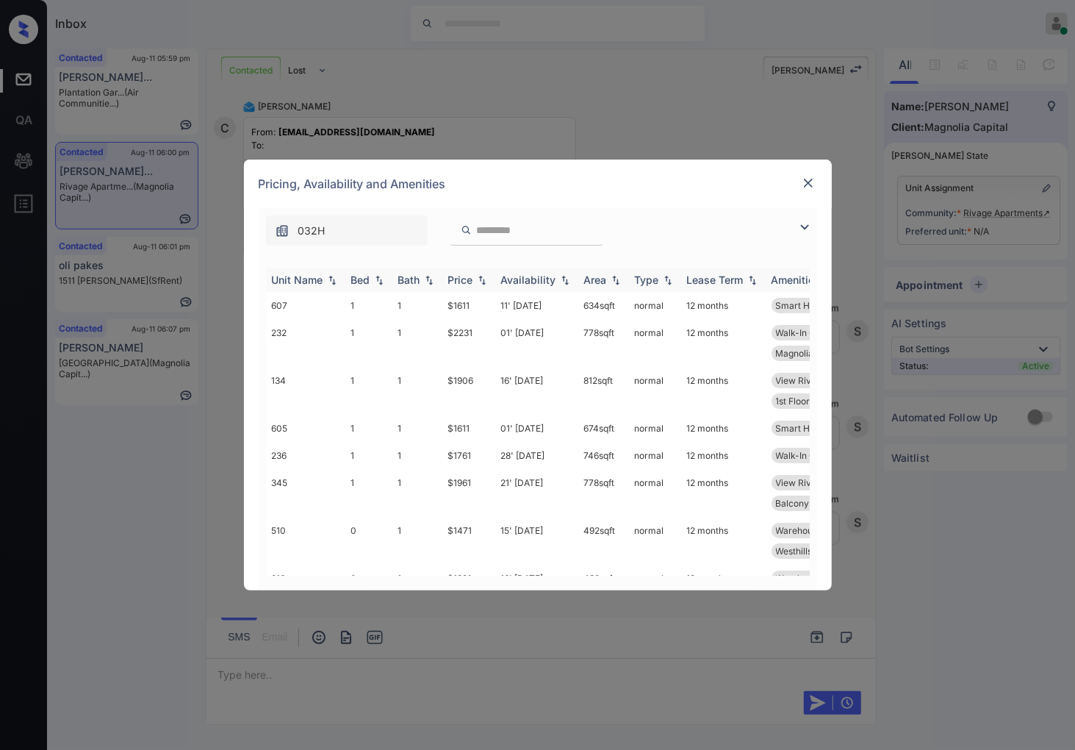
click at [479, 277] on img at bounding box center [482, 280] width 15 height 10
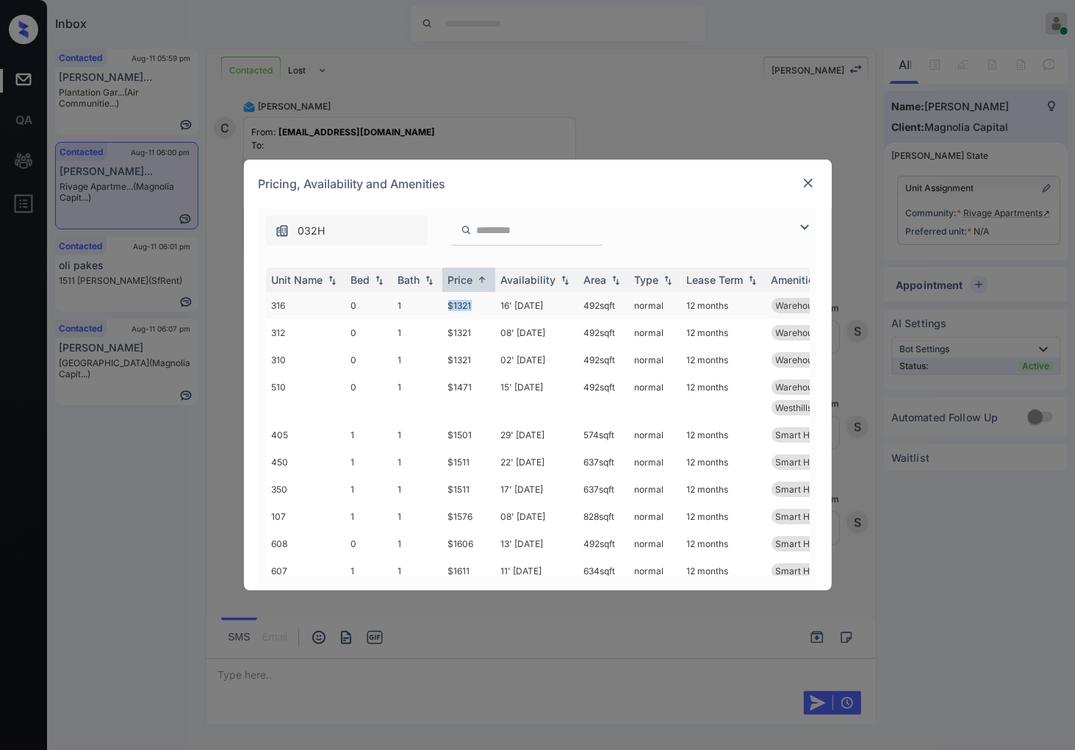
drag, startPoint x: 486, startPoint y: 305, endPoint x: 445, endPoint y: 307, distance: 40.5
click at [445, 307] on td "$1321" at bounding box center [468, 305] width 53 height 27
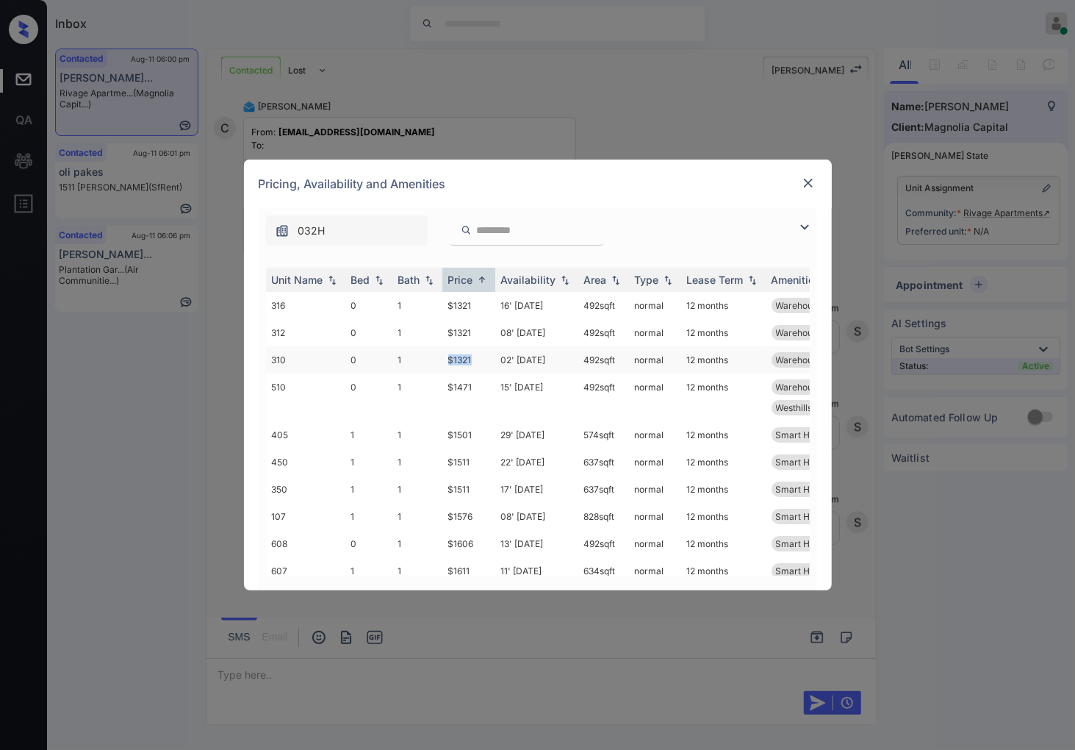
drag, startPoint x: 478, startPoint y: 358, endPoint x: 443, endPoint y: 356, distance: 34.6
click at [443, 356] on td "$1321" at bounding box center [468, 359] width 53 height 27
copy td "$1321"
click at [467, 360] on td "$1321" at bounding box center [468, 359] width 53 height 27
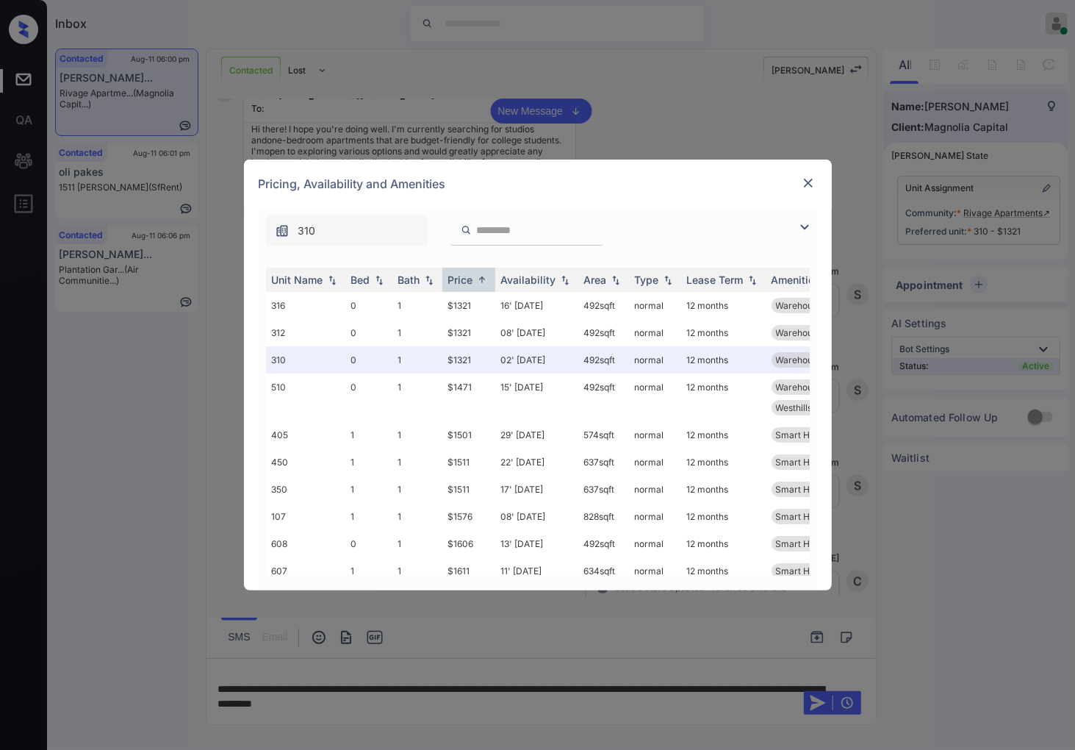
drag, startPoint x: 531, startPoint y: 110, endPoint x: 665, endPoint y: 148, distance: 139.8
click at [531, 110] on div "**********" at bounding box center [537, 375] width 1075 height 750
click at [814, 182] on div "Pricing, Availability and Amenities" at bounding box center [538, 183] width 588 height 49
click at [805, 179] on img at bounding box center [808, 183] width 15 height 15
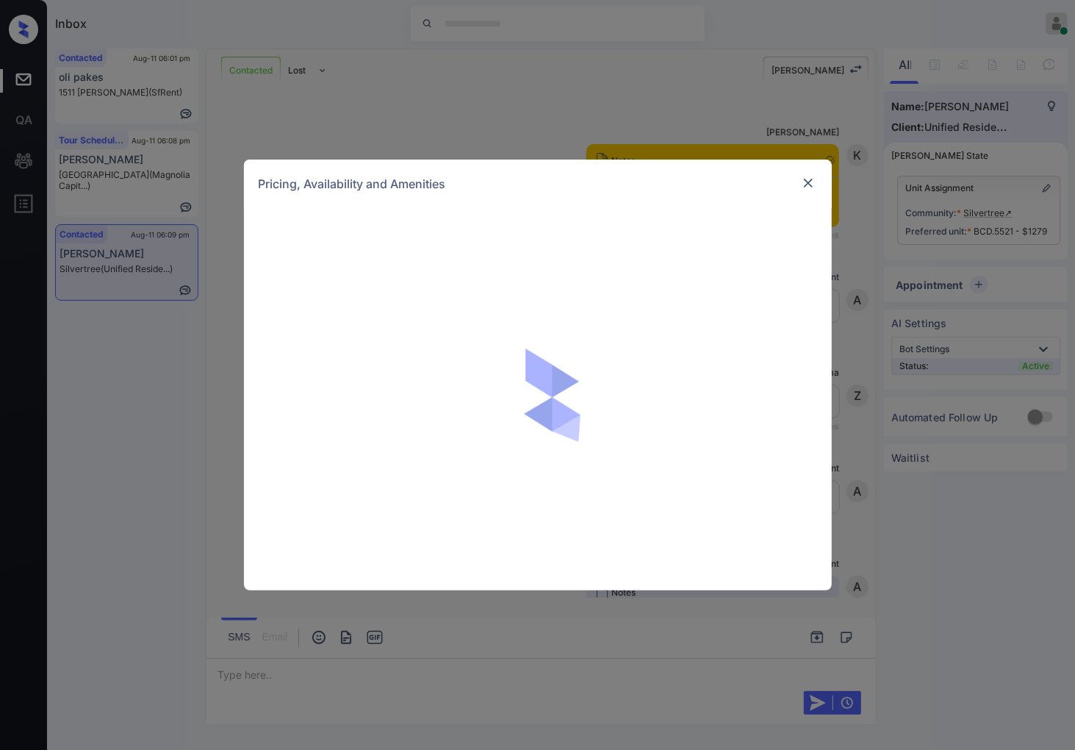
scroll to position [1945, 0]
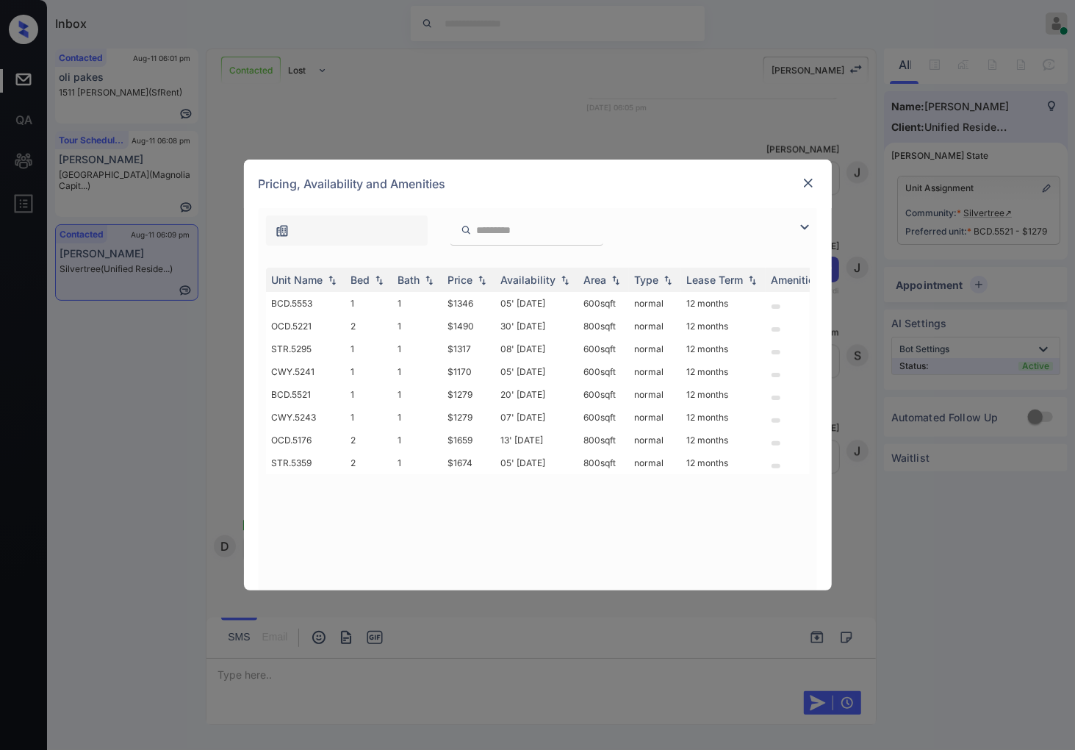
click at [810, 184] on img at bounding box center [808, 183] width 15 height 15
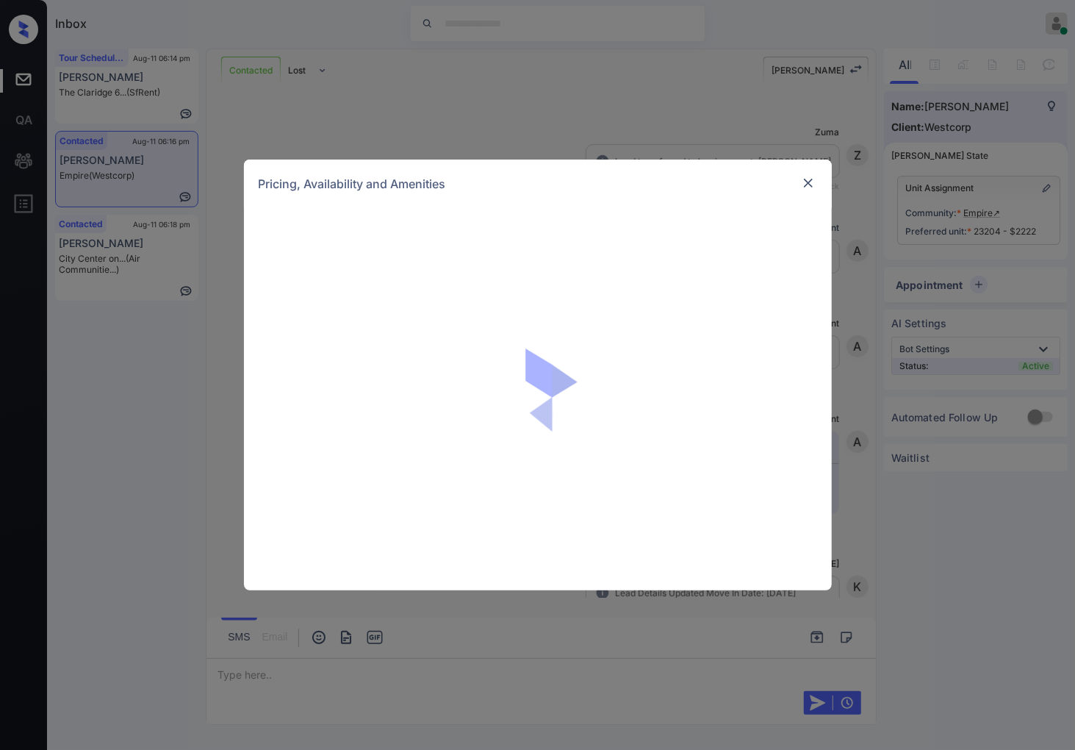
scroll to position [2046, 0]
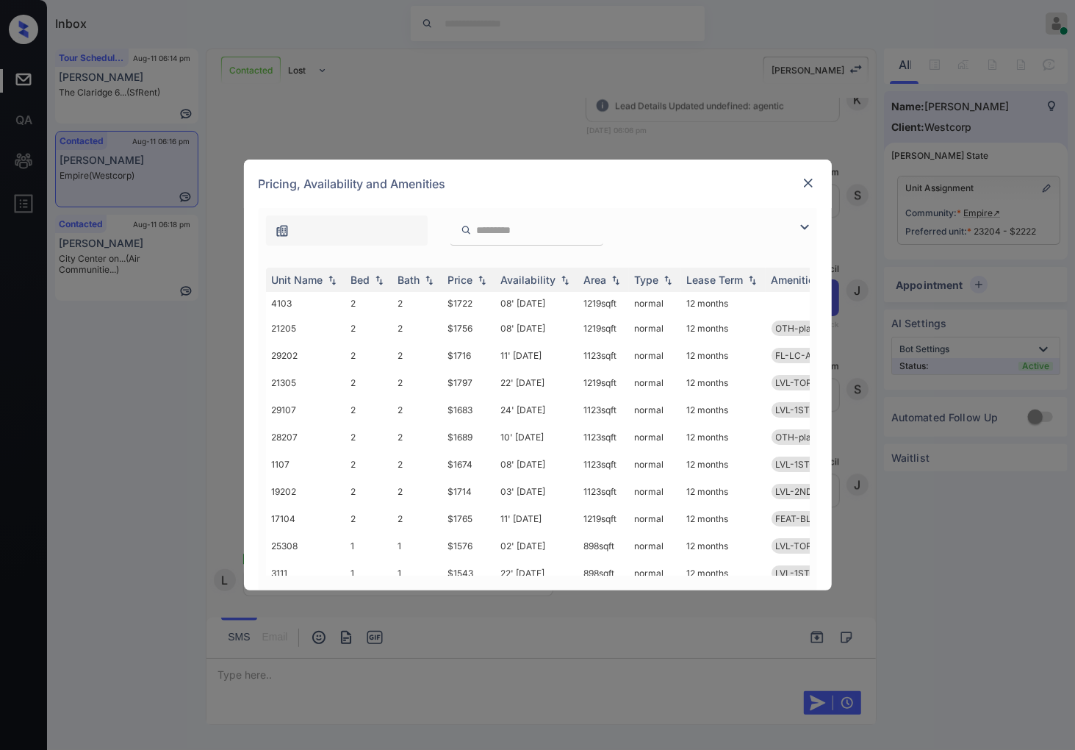
click at [813, 177] on img at bounding box center [808, 183] width 15 height 15
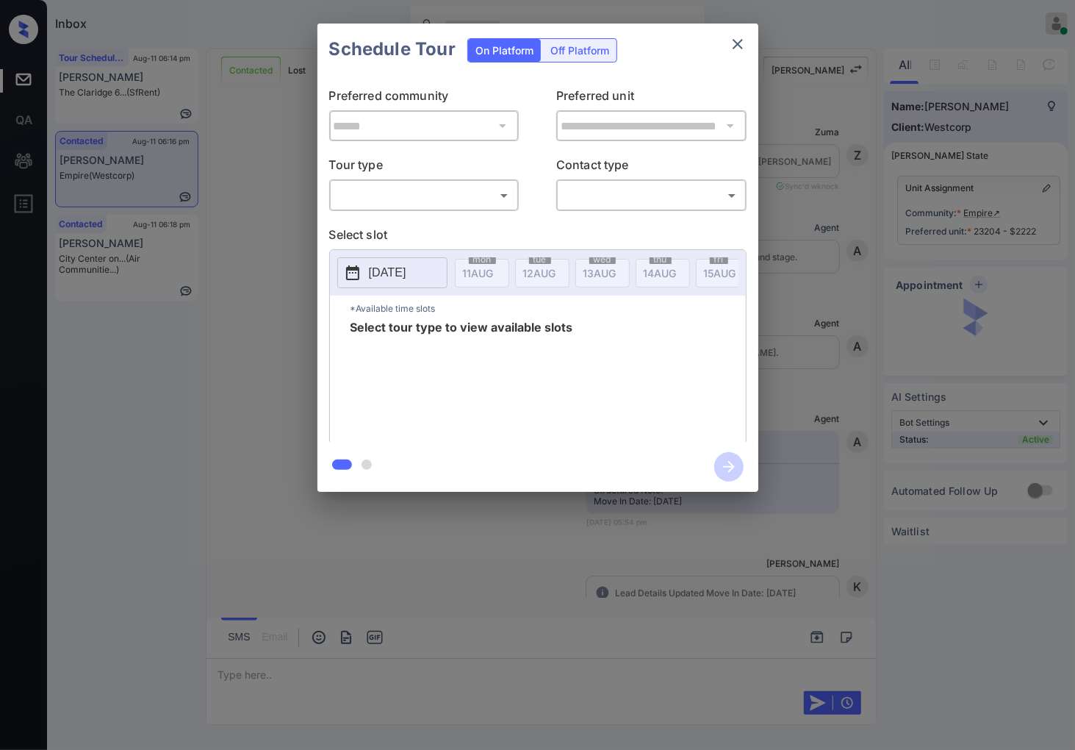
scroll to position [1148, 0]
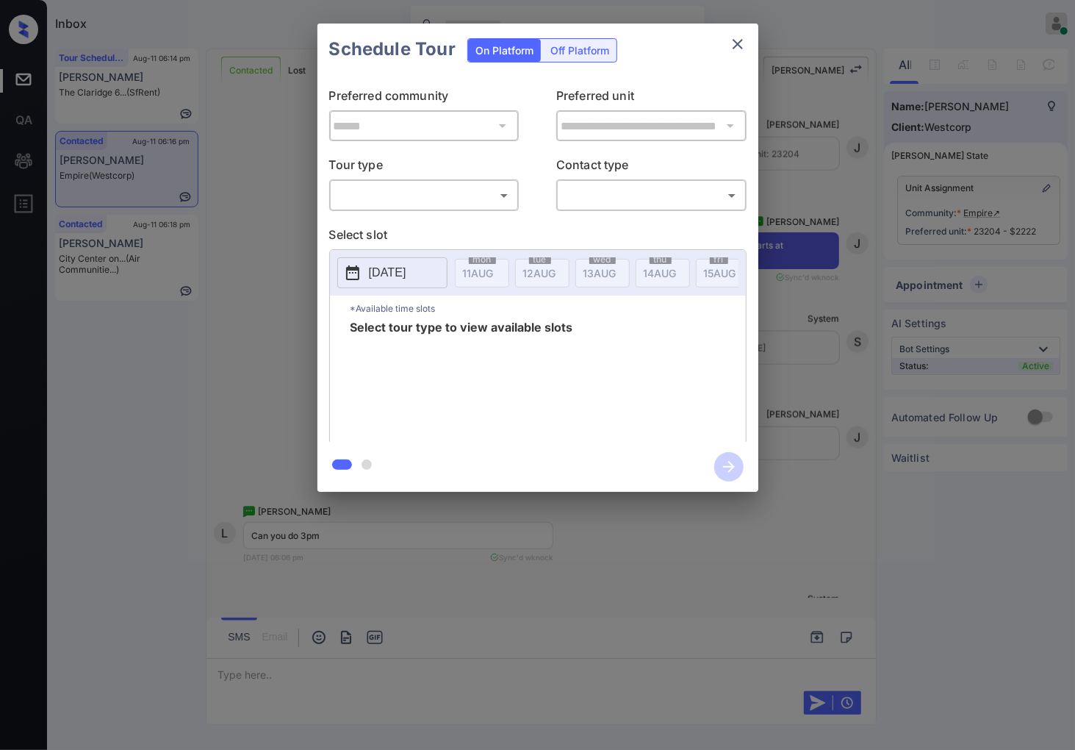
click at [461, 195] on body "Inbox [PERSON_NAME] Online Set yourself offline Set yourself on break Profile S…" at bounding box center [537, 375] width 1075 height 750
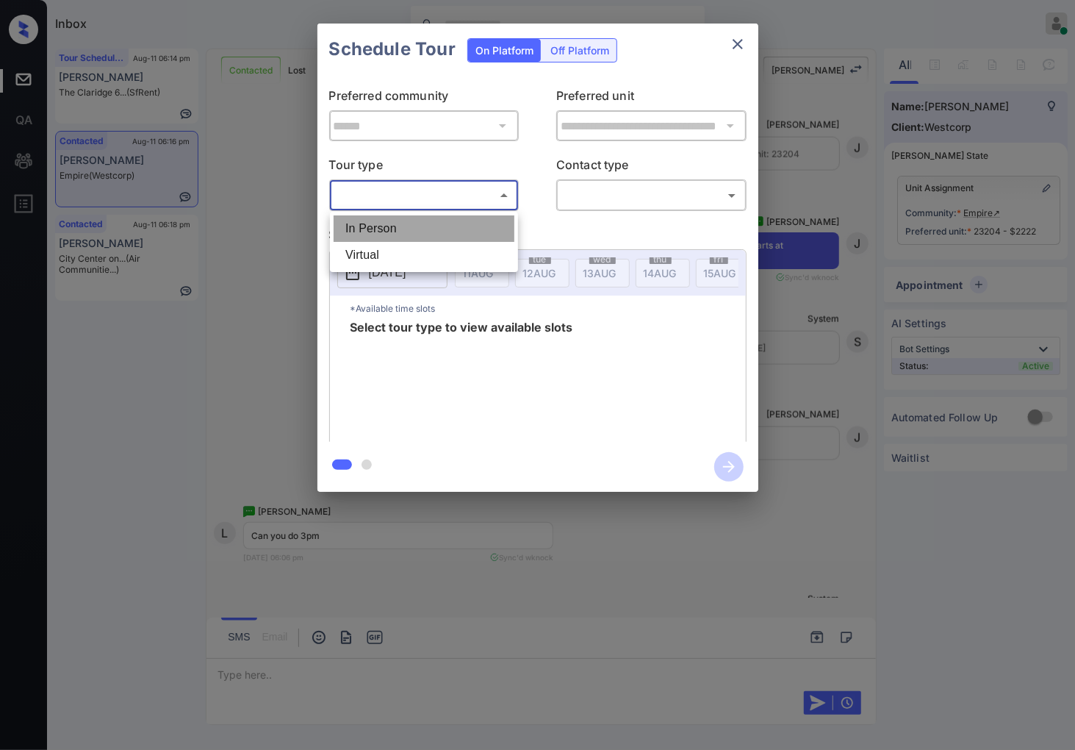
click at [478, 226] on li "In Person" at bounding box center [424, 228] width 181 height 26
type input "********"
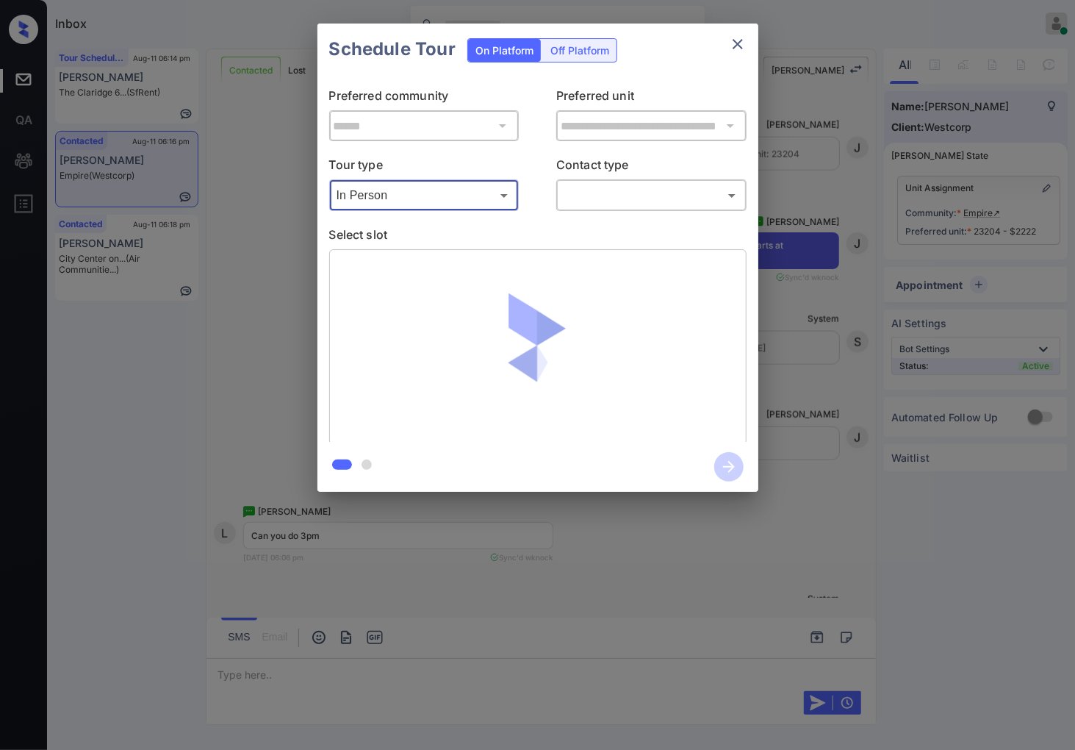
click at [643, 196] on body "Inbox Caroline Dacanay Online Set yourself offline Set yourself on break Profil…" at bounding box center [537, 375] width 1075 height 750
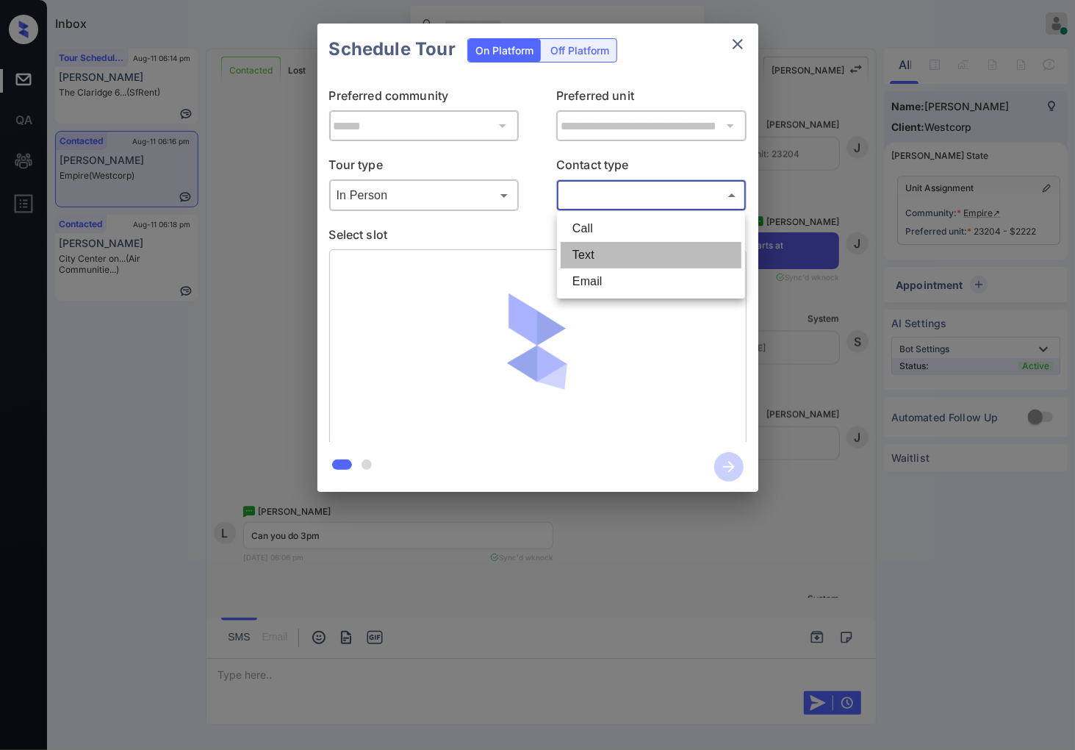
click at [642, 256] on li "Text" at bounding box center [651, 255] width 181 height 26
type input "****"
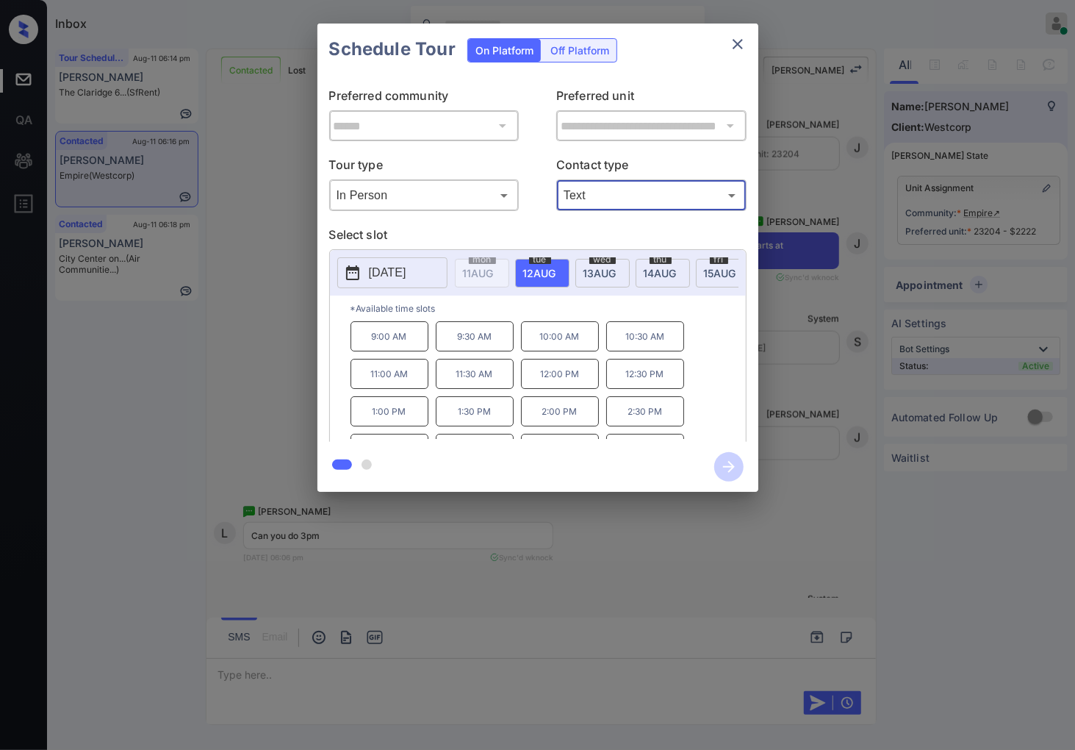
scroll to position [62, 0]
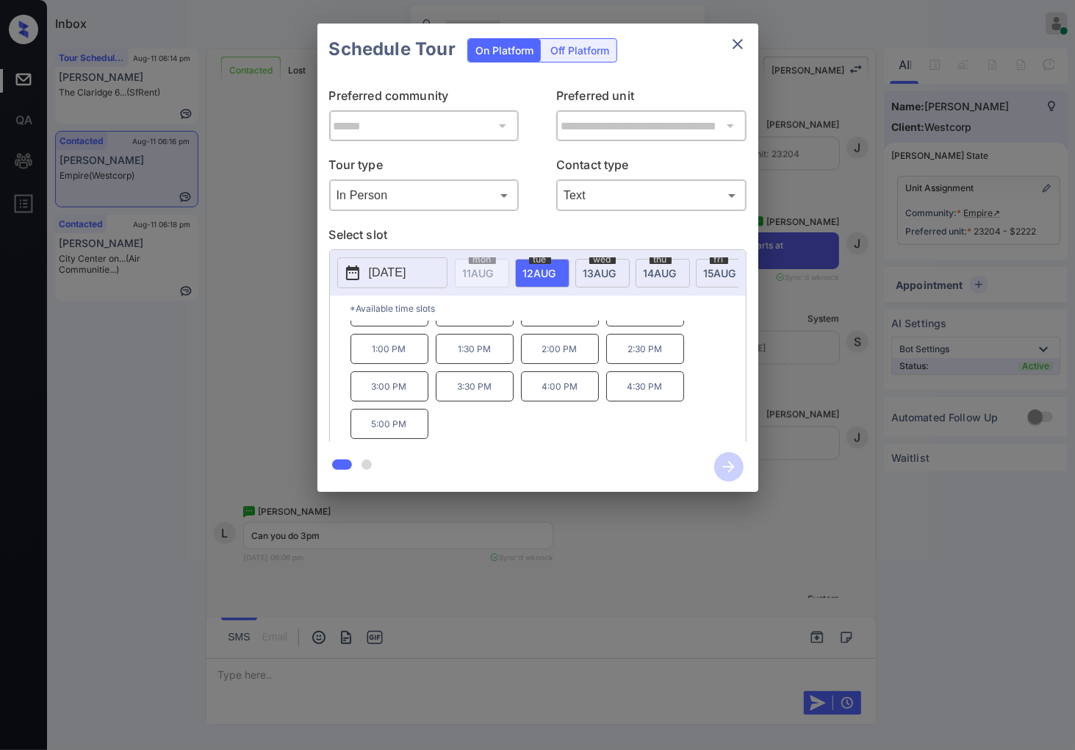
click at [829, 354] on div "**********" at bounding box center [537, 257] width 1075 height 515
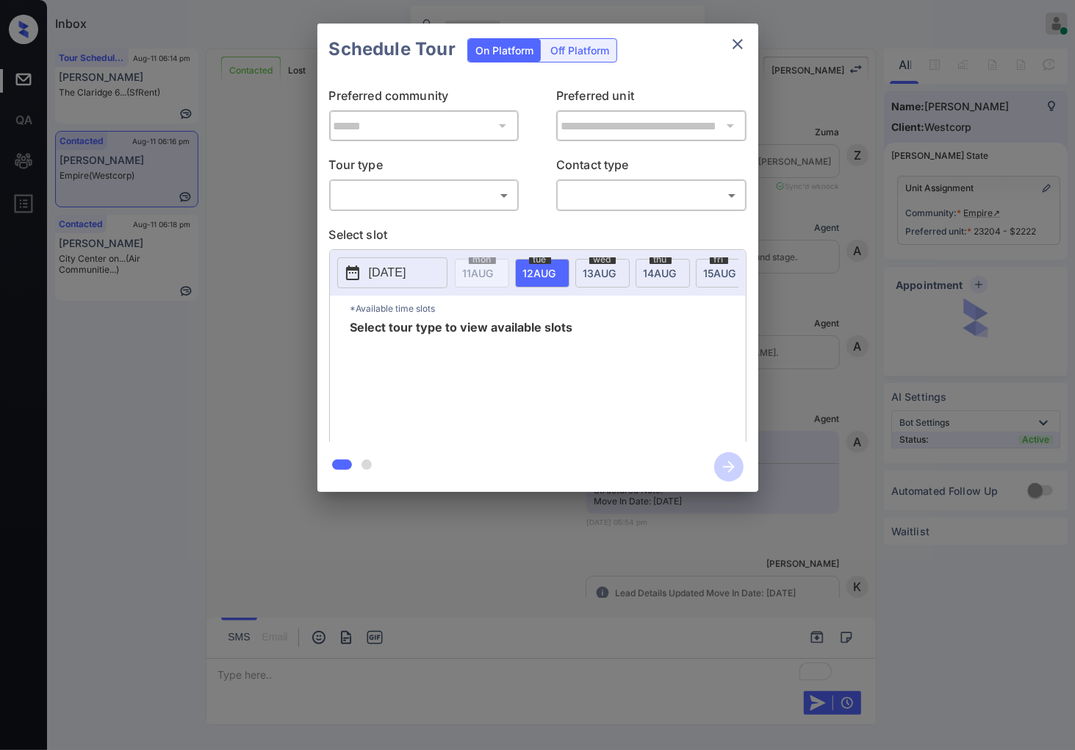
scroll to position [2209, 0]
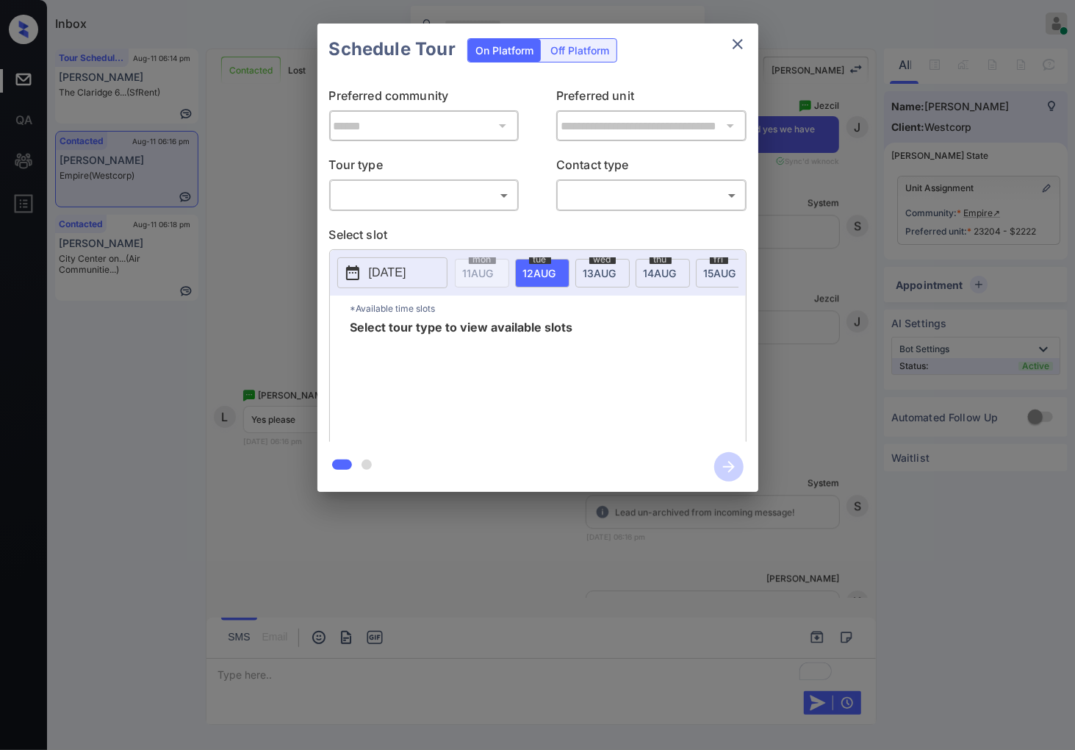
click at [402, 191] on body "Inbox Caroline Dacanay Online Set yourself offline Set yourself on break Profil…" at bounding box center [537, 375] width 1075 height 750
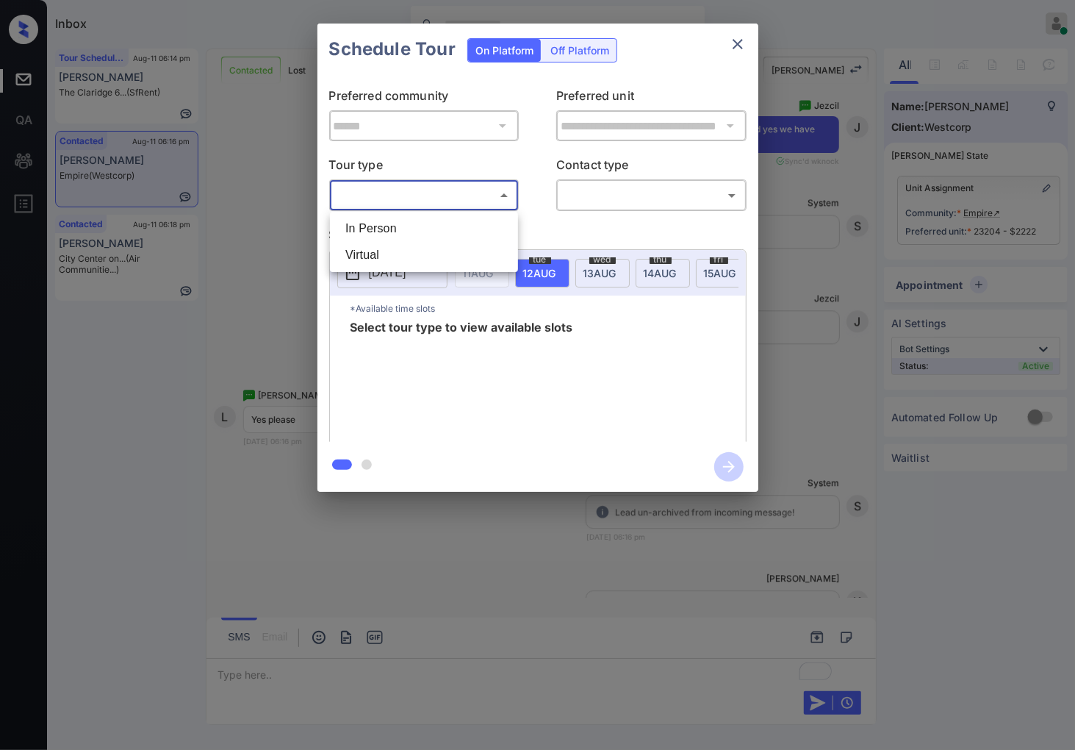
click at [424, 232] on li "In Person" at bounding box center [424, 228] width 181 height 26
type input "********"
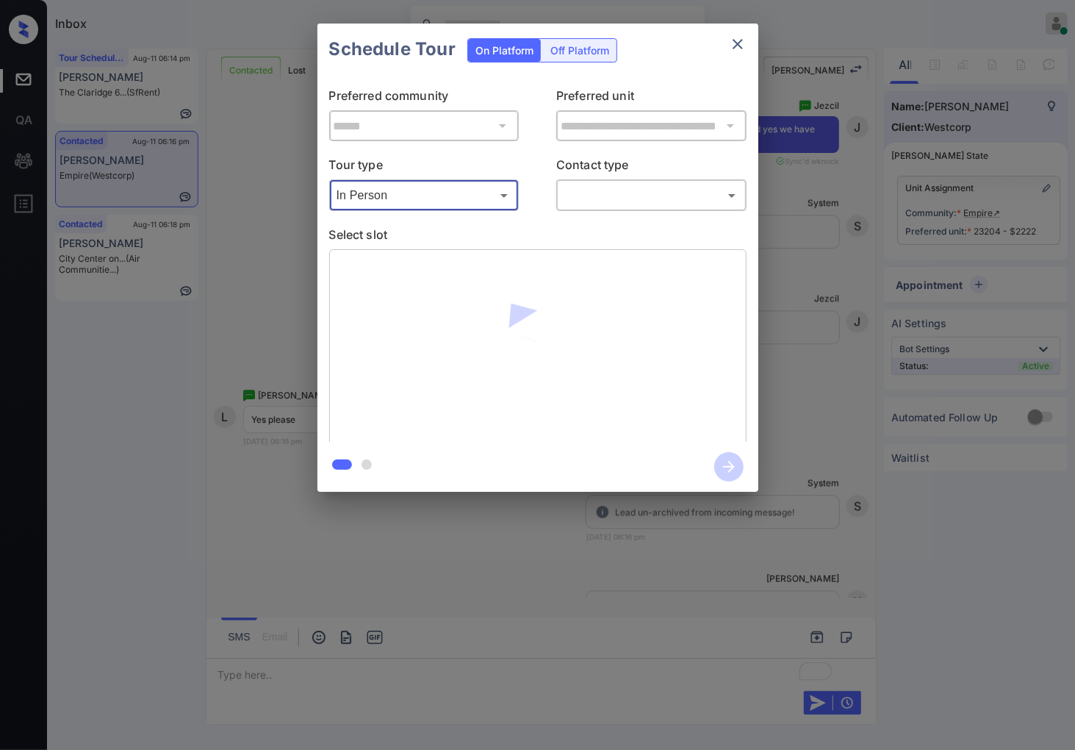
click at [632, 187] on body "Inbox Caroline Dacanay Online Set yourself offline Set yourself on break Profil…" at bounding box center [537, 375] width 1075 height 750
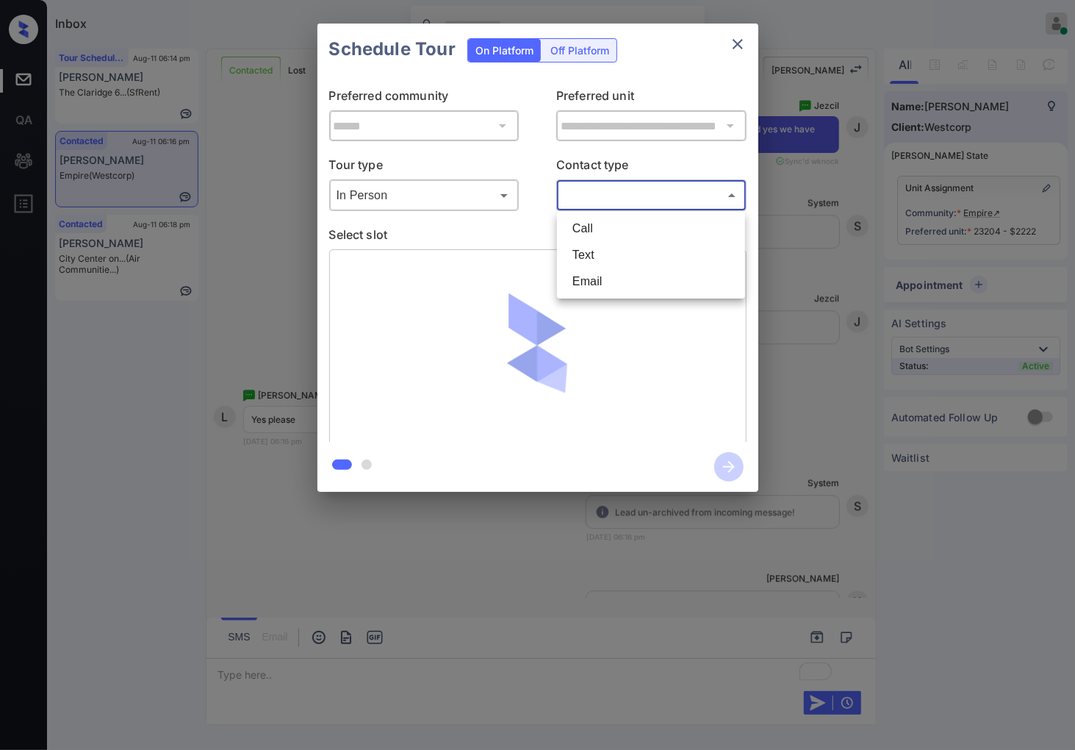
click at [798, 268] on div at bounding box center [537, 375] width 1075 height 750
click at [823, 434] on div "**********" at bounding box center [537, 257] width 1075 height 515
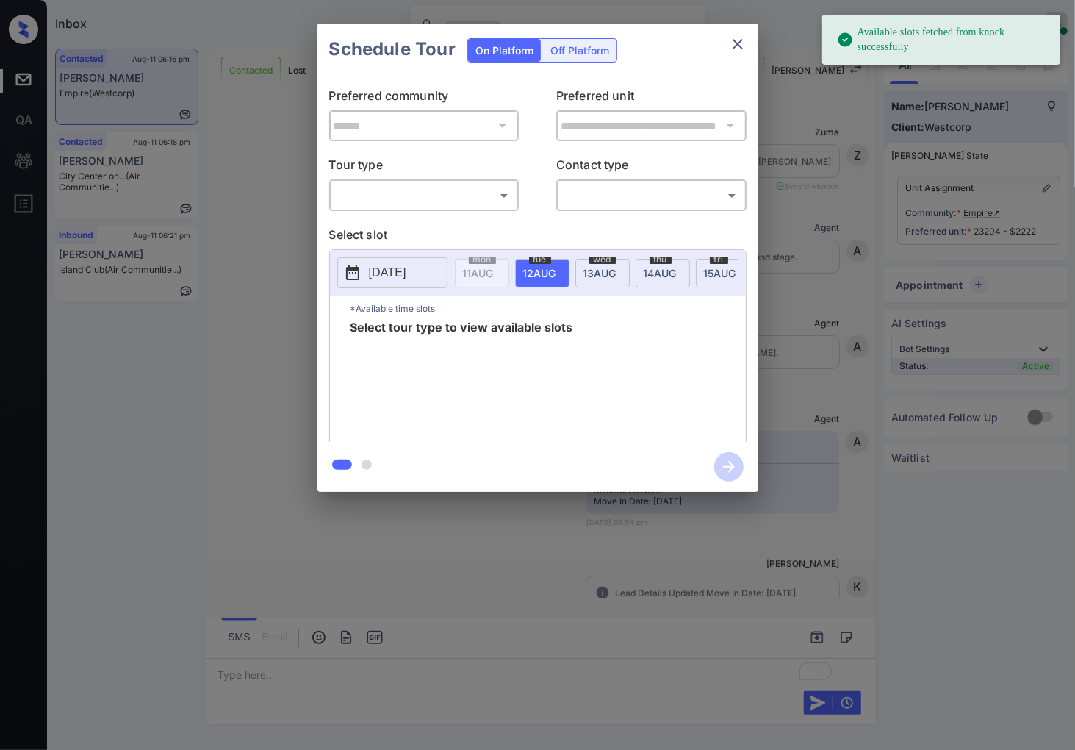
click at [420, 196] on body "Available slots fetched from knock successfully Inbox [PERSON_NAME] Online Set …" at bounding box center [537, 375] width 1075 height 750
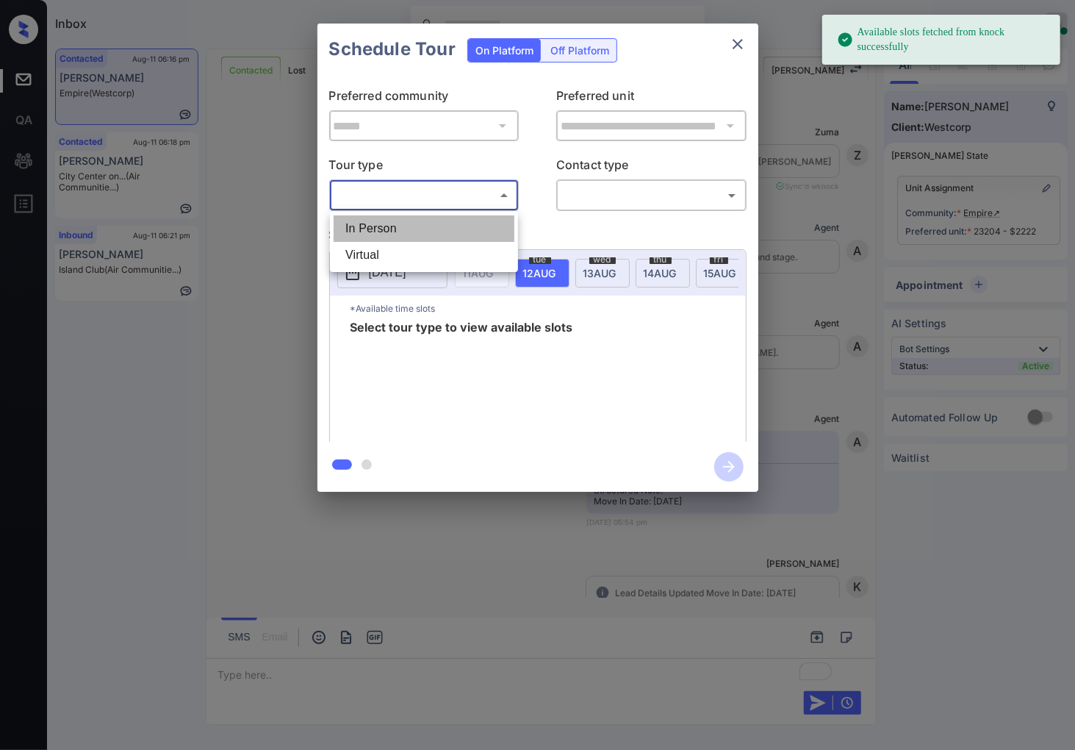
drag, startPoint x: 422, startPoint y: 229, endPoint x: 564, endPoint y: 201, distance: 144.7
click at [426, 229] on li "In Person" at bounding box center [424, 228] width 181 height 26
type input "********"
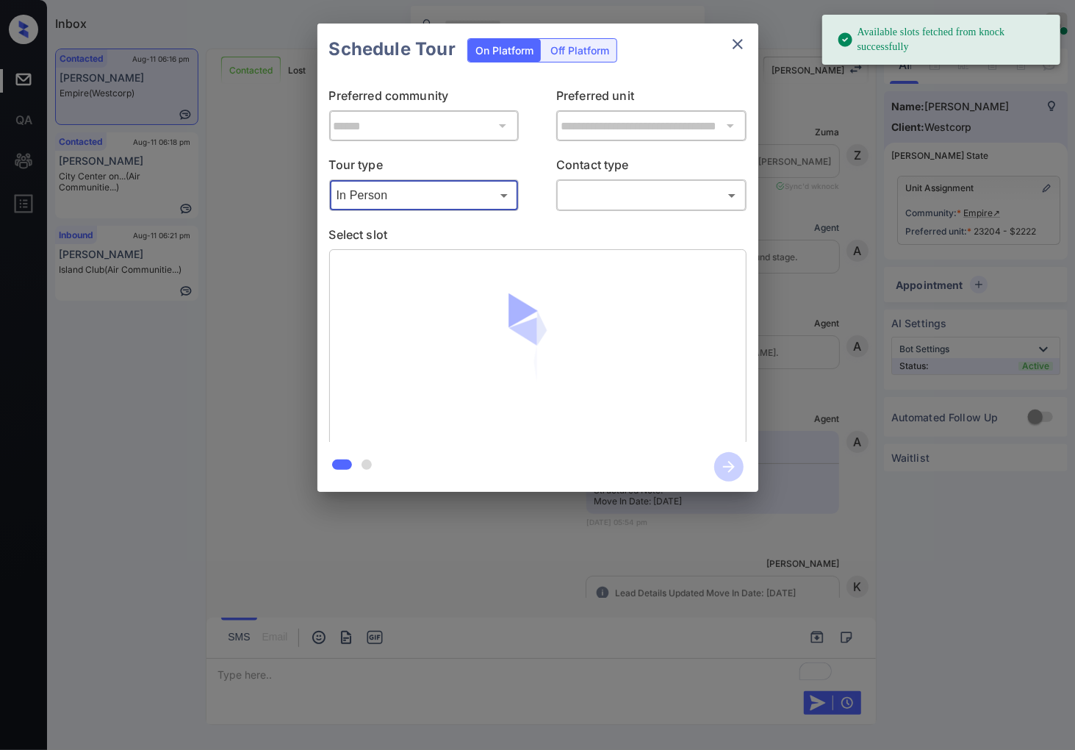
click at [581, 192] on body "Available slots fetched from knock successfully Inbox Caroline Dacanay Online S…" at bounding box center [537, 375] width 1075 height 750
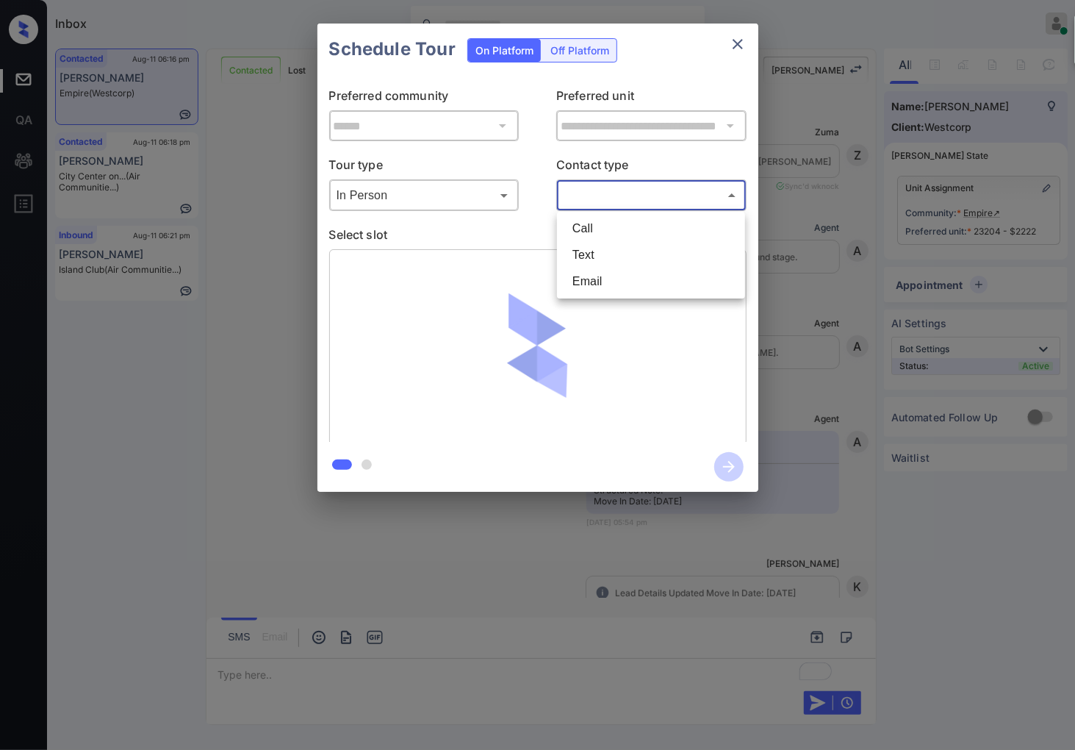
click at [616, 259] on li "Text" at bounding box center [651, 255] width 181 height 26
type input "****"
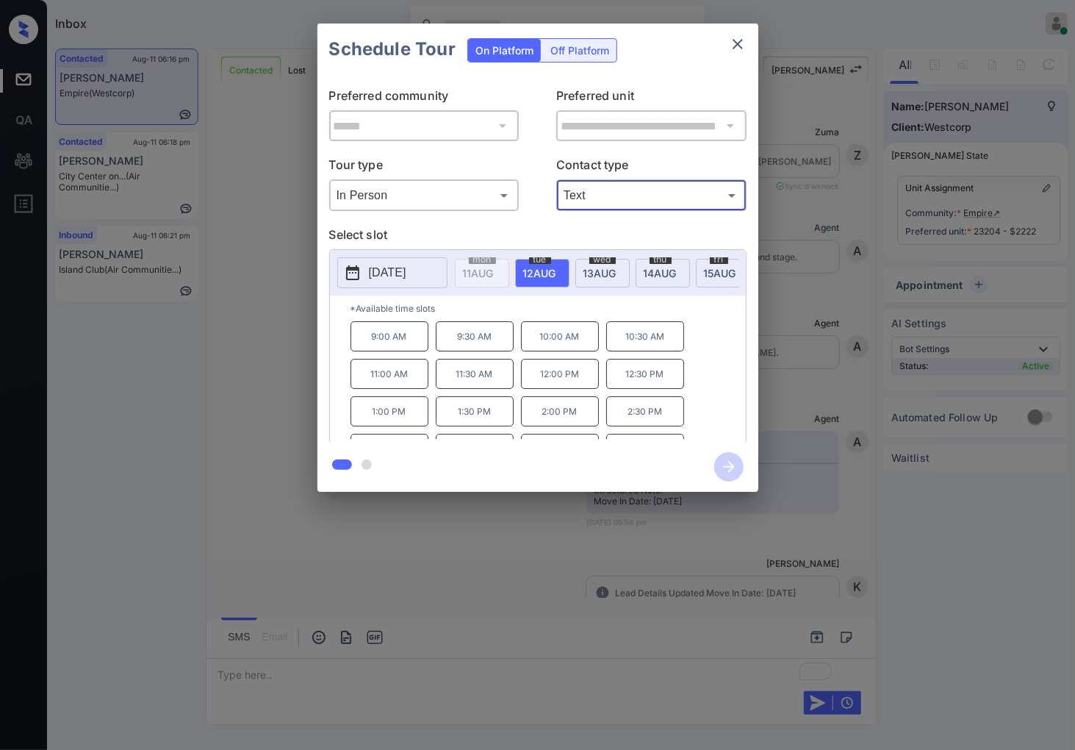
scroll to position [62, 0]
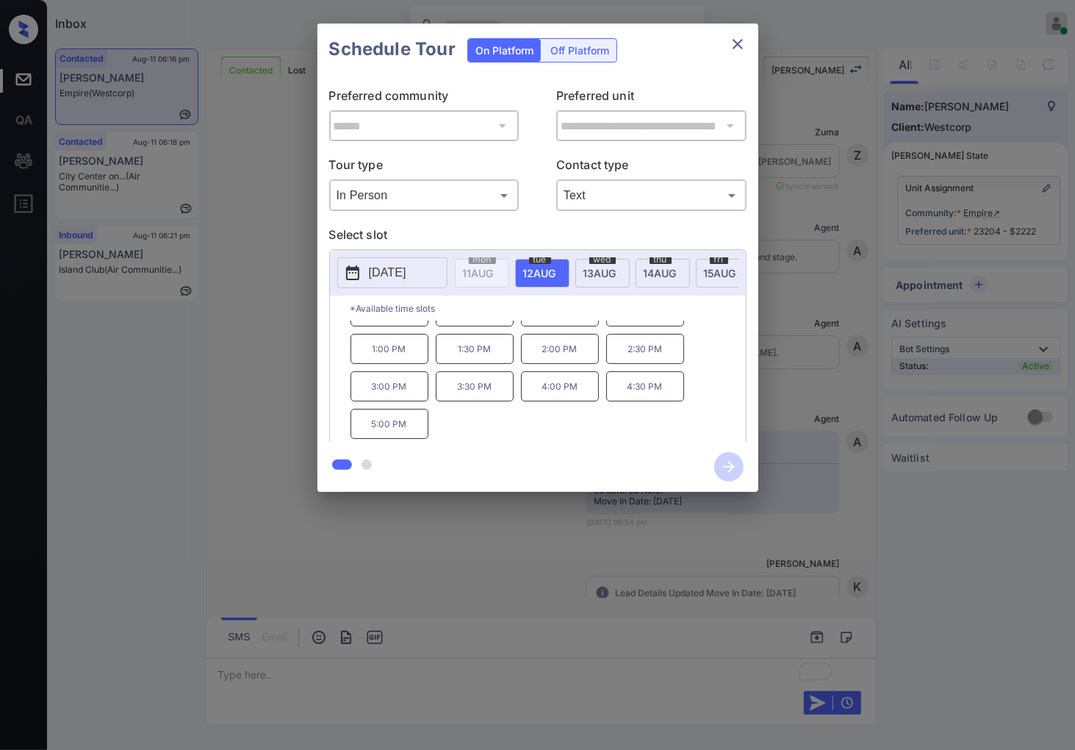
click at [388, 398] on p "3:00 PM" at bounding box center [390, 386] width 78 height 30
click at [721, 469] on icon "button" at bounding box center [728, 466] width 29 height 29
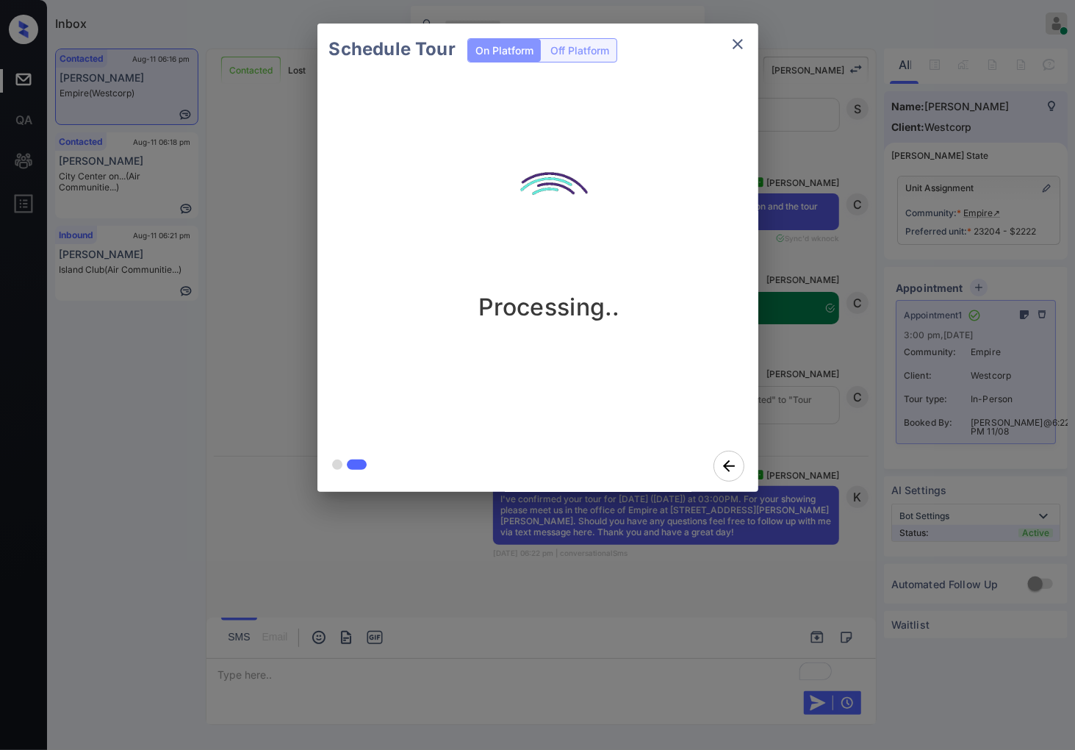
scroll to position [3474, 0]
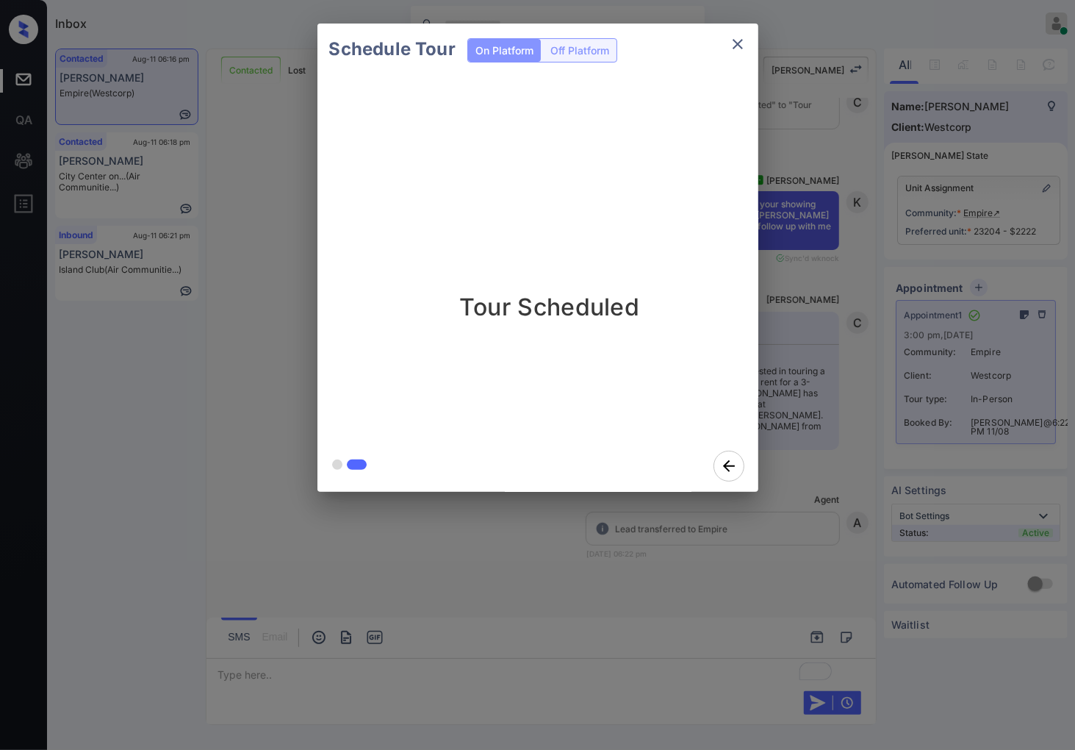
click at [656, 137] on div "Tour Scheduled" at bounding box center [550, 257] width 465 height 365
click at [260, 414] on div "Schedule Tour On Platform Off Platform Tour Scheduled" at bounding box center [537, 257] width 1075 height 515
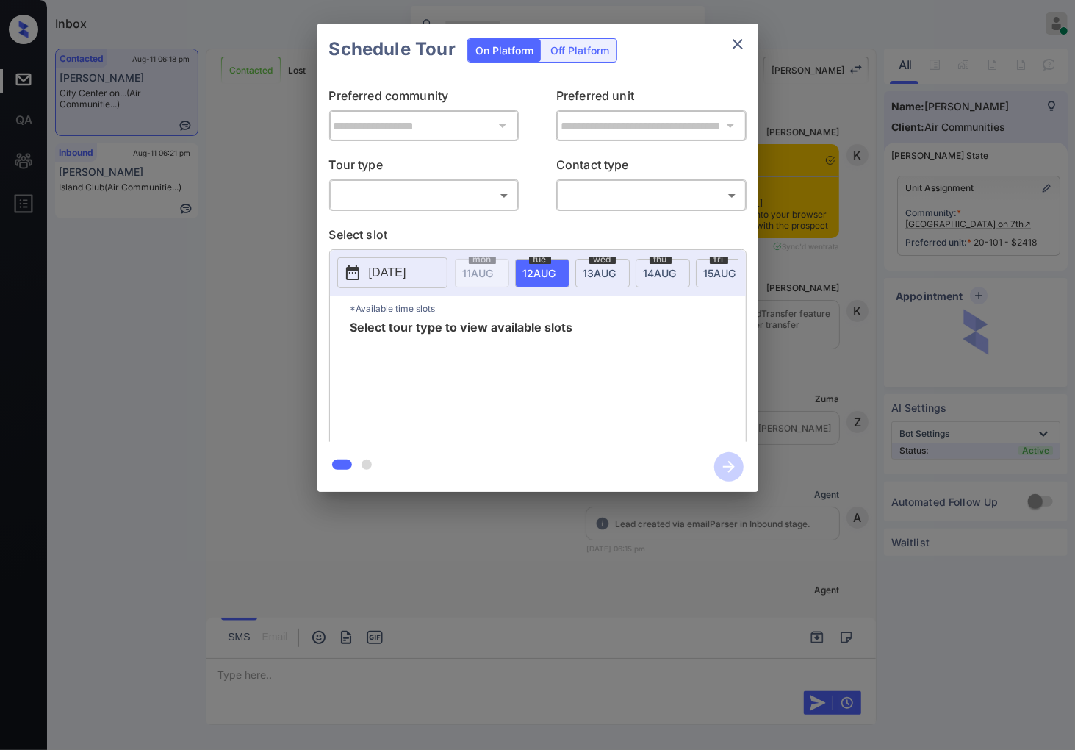
scroll to position [1017, 0]
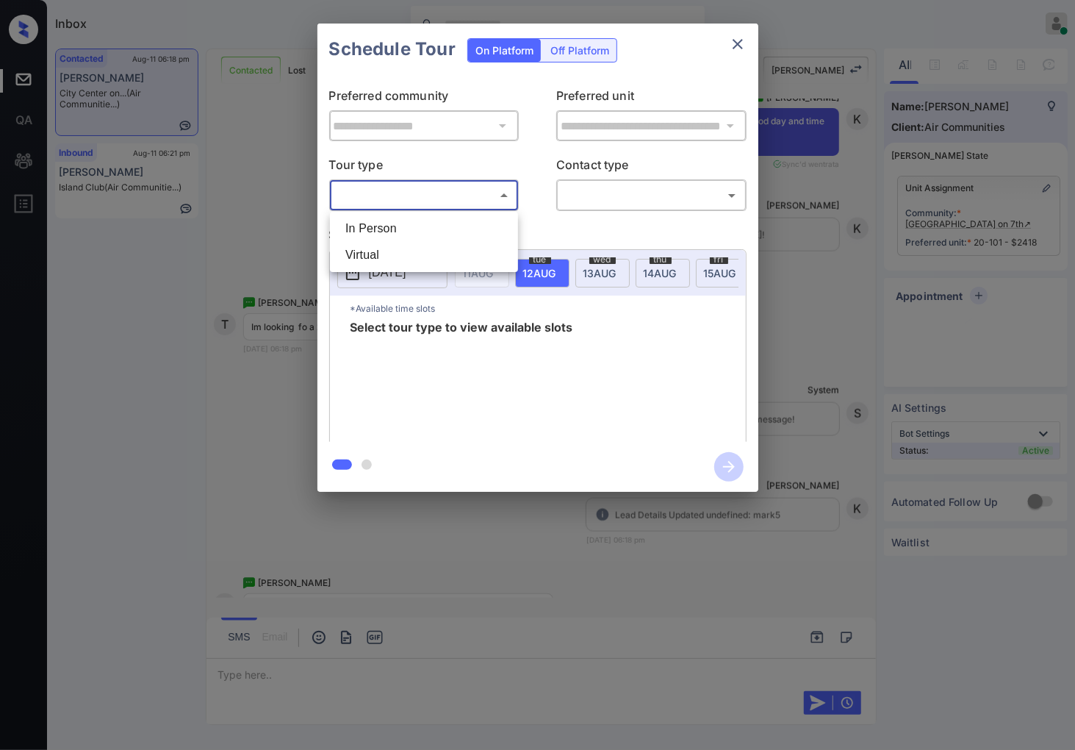
click at [501, 196] on body "Inbox [PERSON_NAME] Online Set yourself offline Set yourself on break Profile S…" at bounding box center [537, 375] width 1075 height 750
click at [488, 223] on li "In Person" at bounding box center [424, 228] width 181 height 26
type input "********"
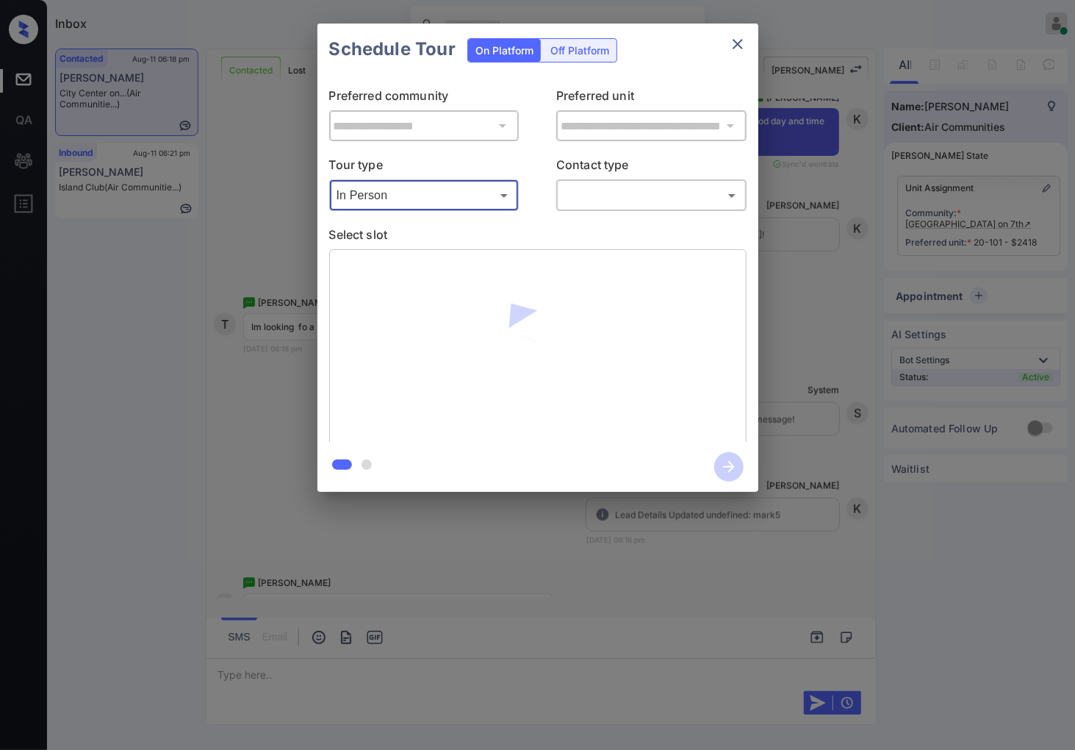
click at [658, 189] on body "Inbox [PERSON_NAME] Online Set yourself offline Set yourself on break Profile S…" at bounding box center [537, 375] width 1075 height 750
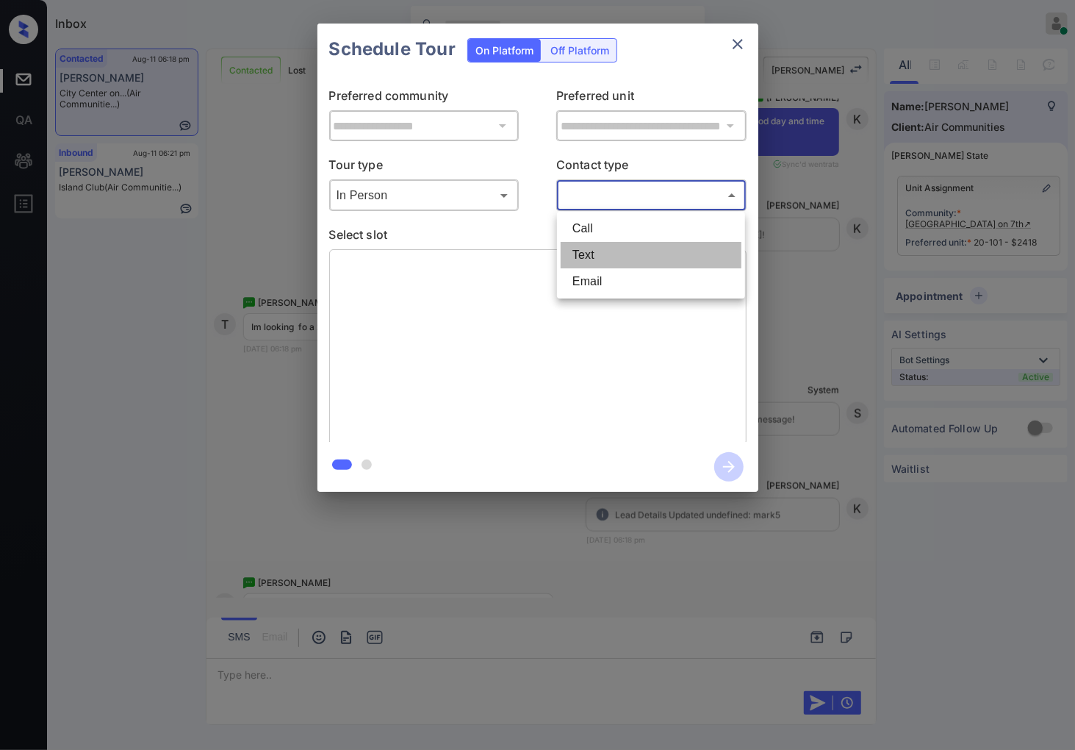
click at [641, 244] on li "Text" at bounding box center [651, 255] width 181 height 26
type input "****"
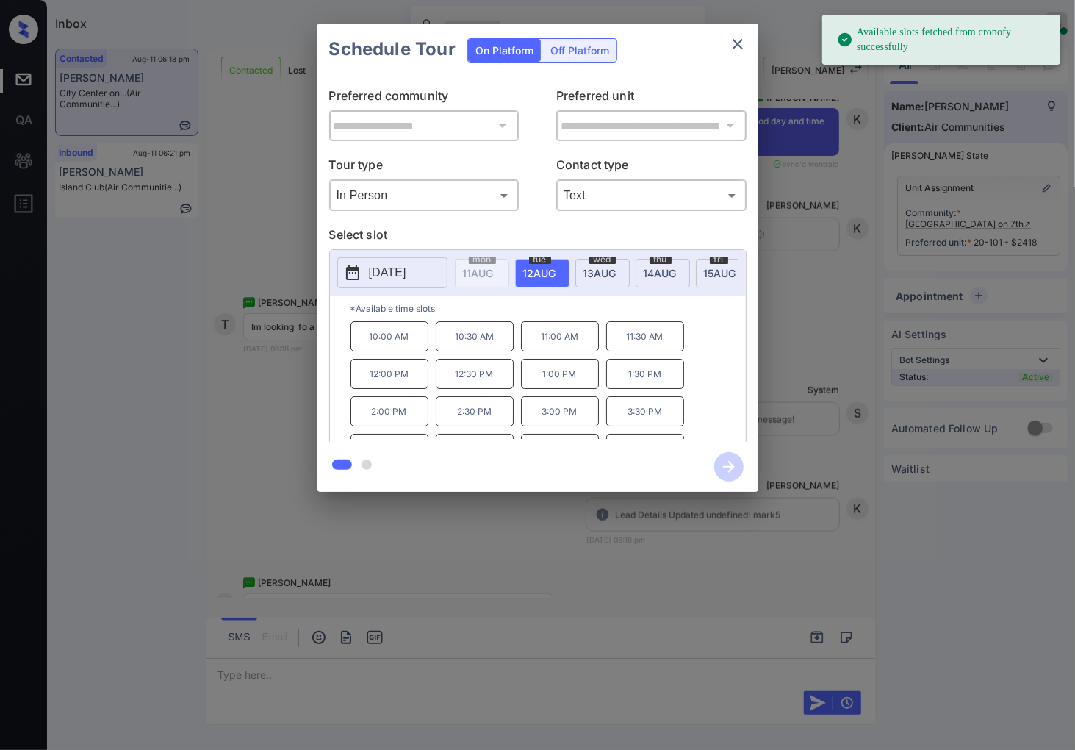
click at [494, 273] on span "15 AUG" at bounding box center [478, 273] width 31 height 12
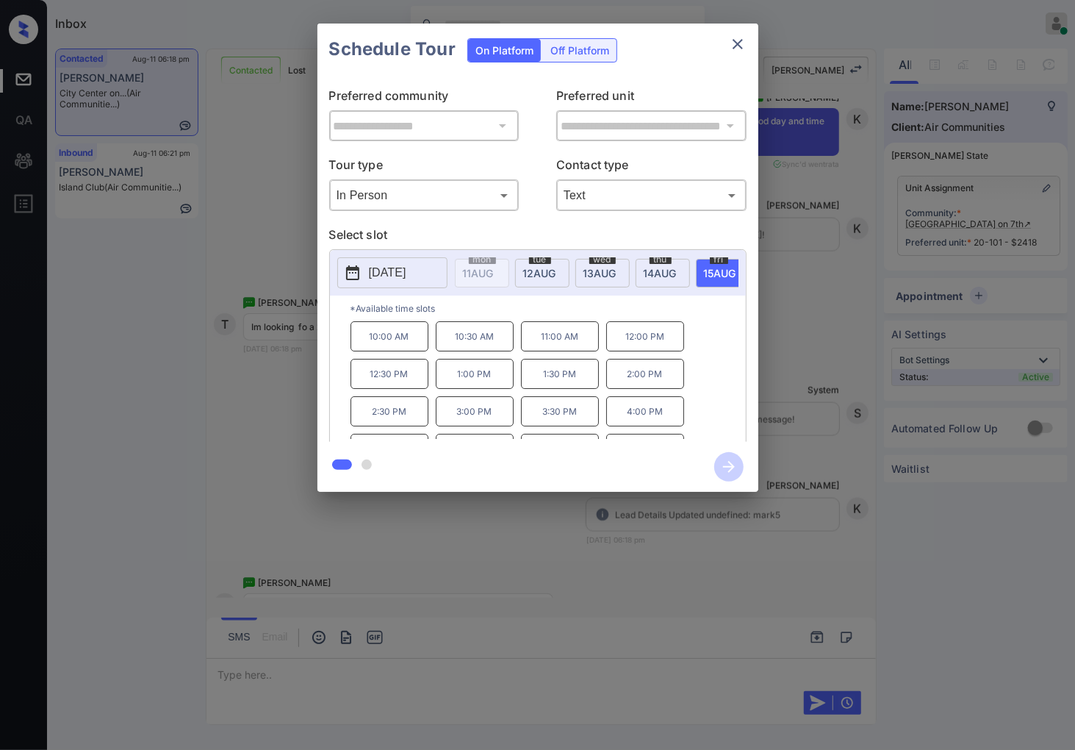
click at [784, 376] on div "**********" at bounding box center [537, 257] width 1075 height 515
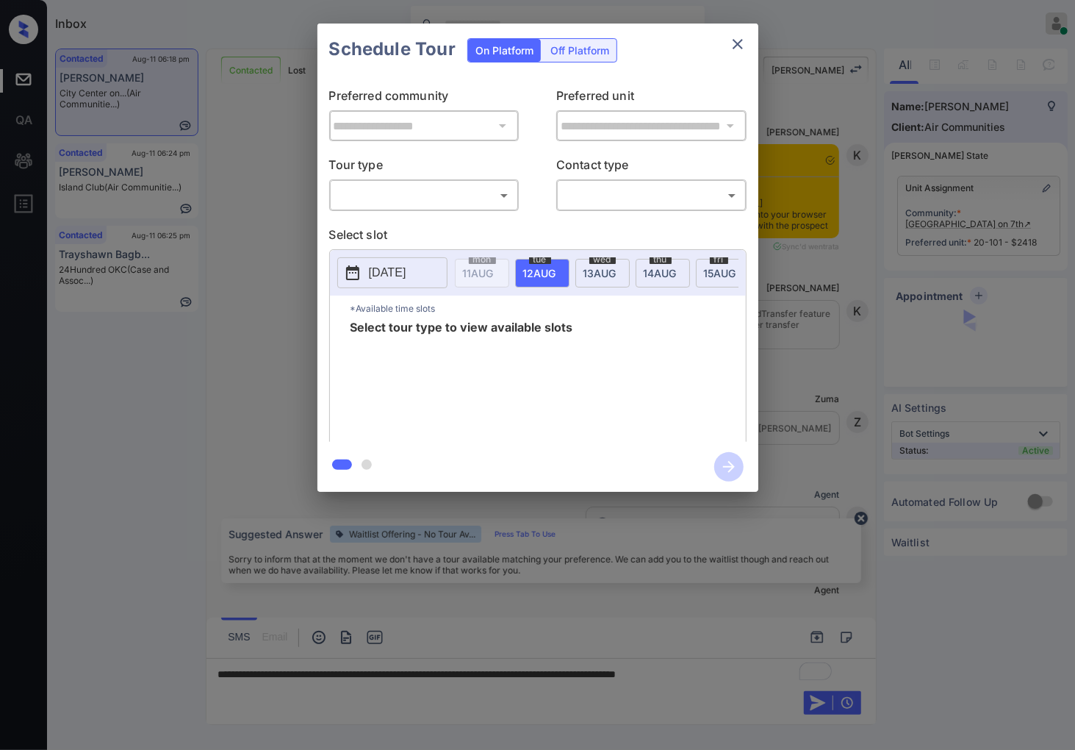
scroll to position [1180, 0]
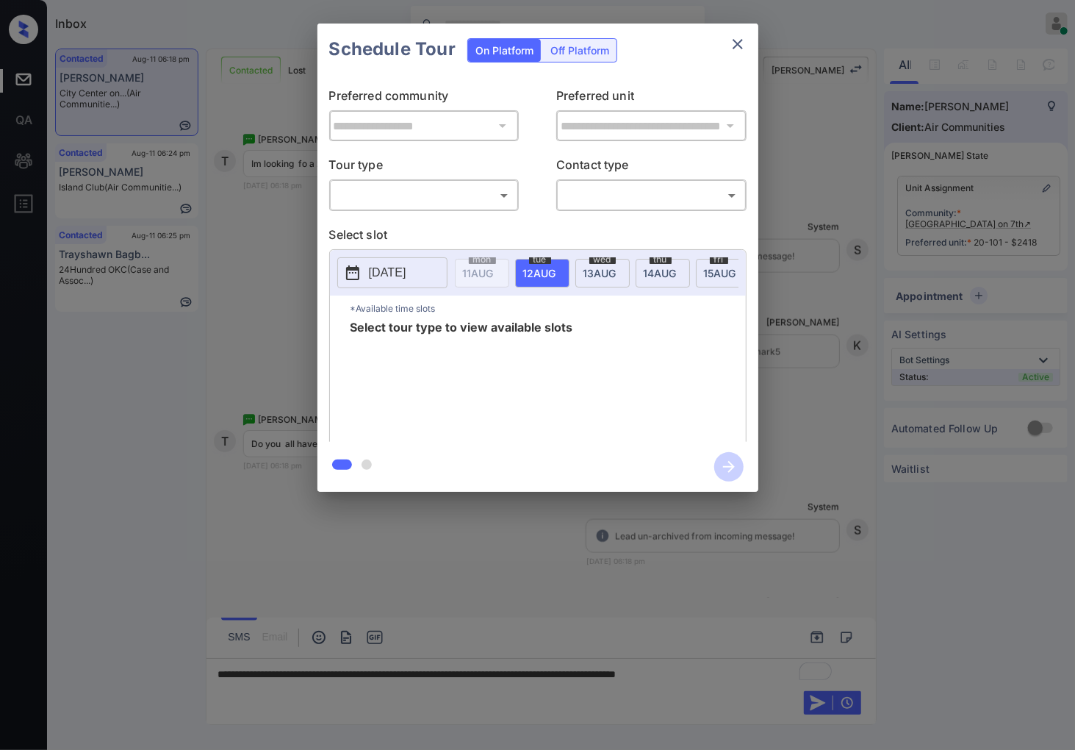
click at [495, 189] on body "Inbox [PERSON_NAME] Online Set yourself offline Set yourself on break Profile S…" at bounding box center [537, 375] width 1075 height 750
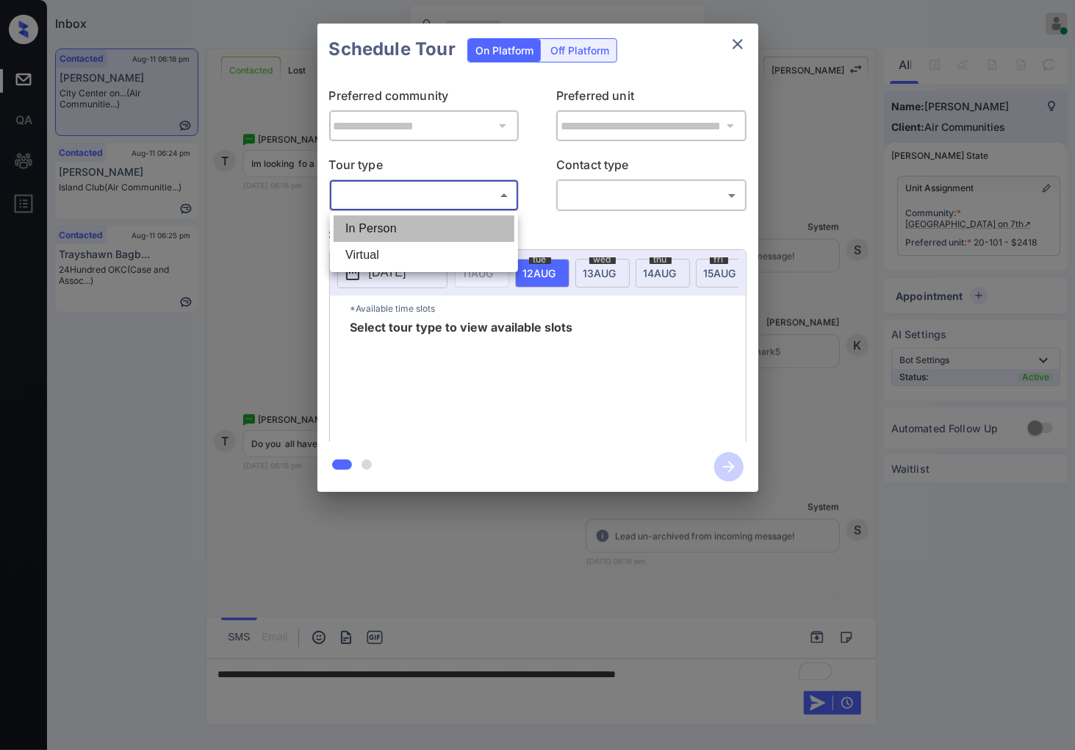
click at [485, 236] on li "In Person" at bounding box center [424, 228] width 181 height 26
type input "********"
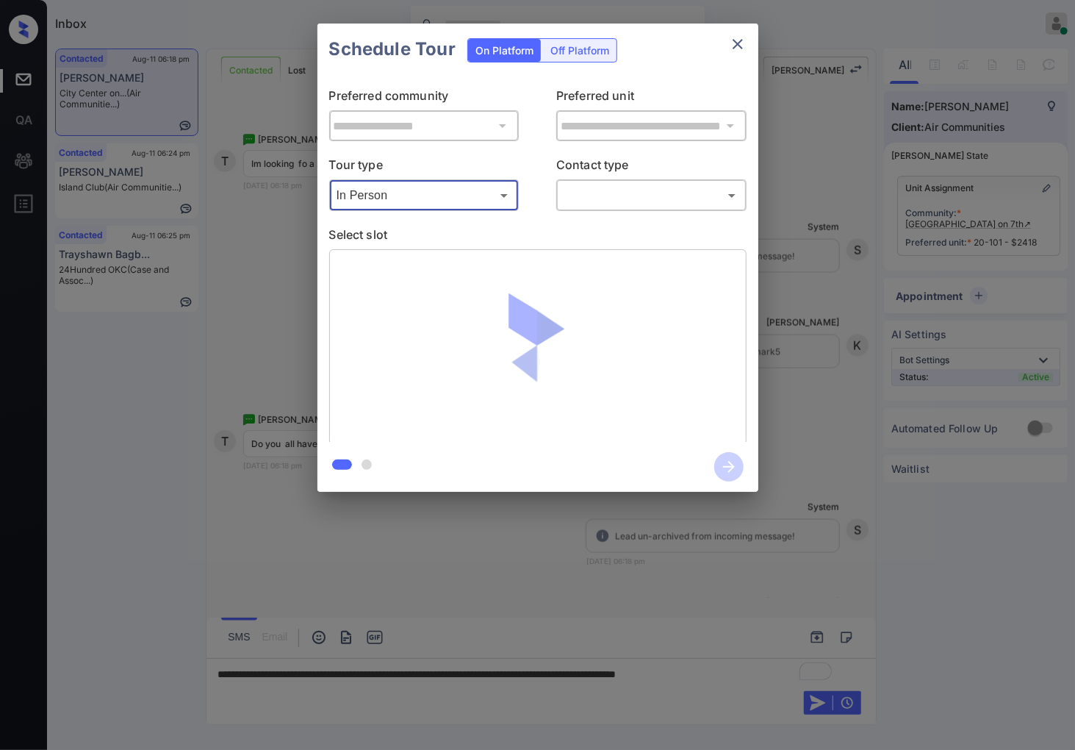
click at [601, 201] on body "Inbox [PERSON_NAME] Online Set yourself offline Set yourself on break Profile S…" at bounding box center [537, 375] width 1075 height 750
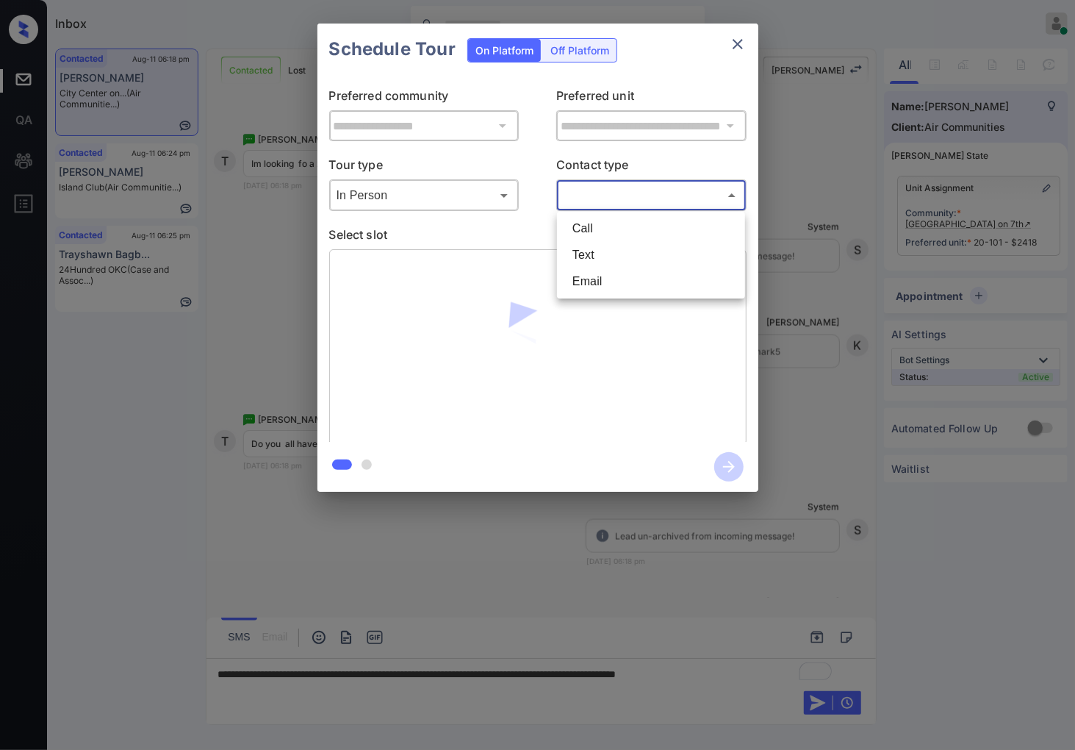
click at [615, 259] on li "Text" at bounding box center [651, 255] width 181 height 26
type input "****"
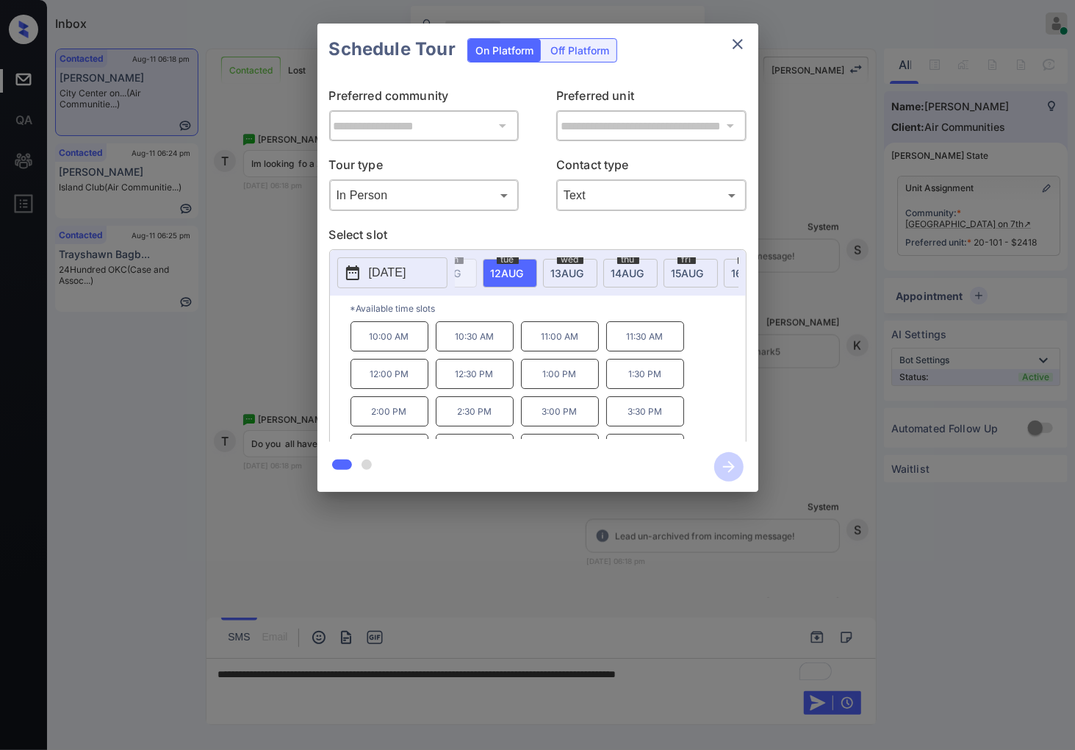
scroll to position [0, 65]
click at [654, 280] on div "[DATE]" at bounding box center [658, 273] width 54 height 29
drag, startPoint x: 664, startPoint y: 382, endPoint x: 627, endPoint y: 383, distance: 36.8
click at [627, 383] on p "2:00 PM" at bounding box center [645, 374] width 78 height 30
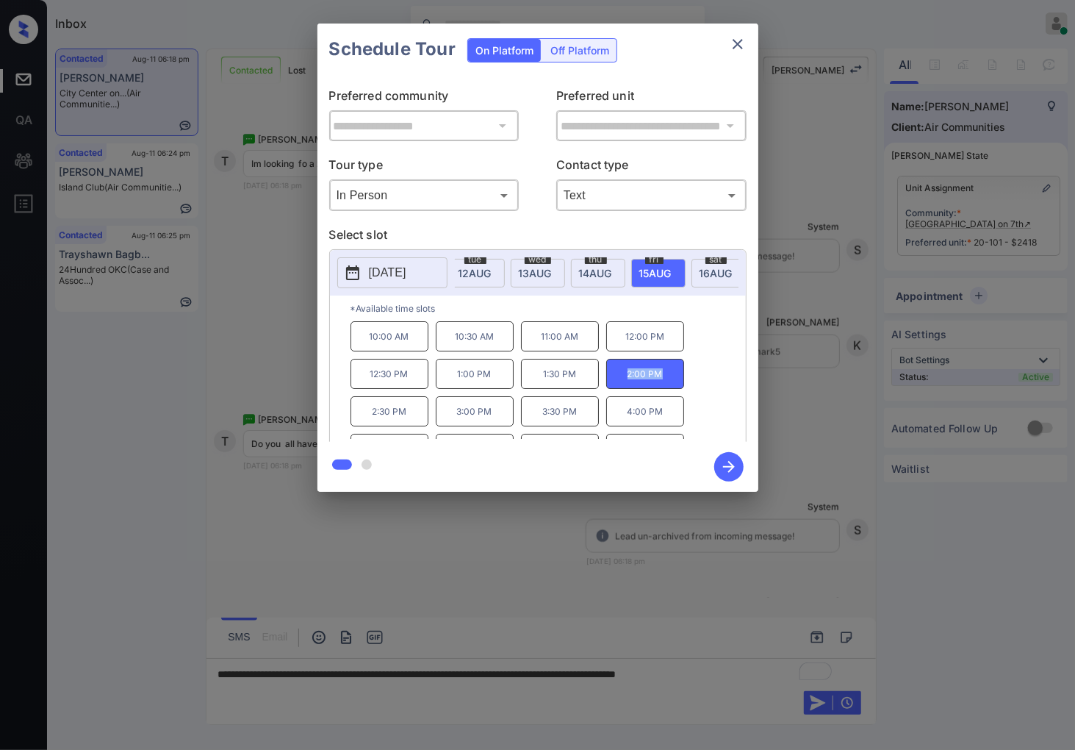
copy p "2:00 PM"
drag, startPoint x: 467, startPoint y: 423, endPoint x: 456, endPoint y: 423, distance: 11.8
click at [456, 423] on p "3:00 PM" at bounding box center [475, 411] width 78 height 30
copy p "3:00 PM"
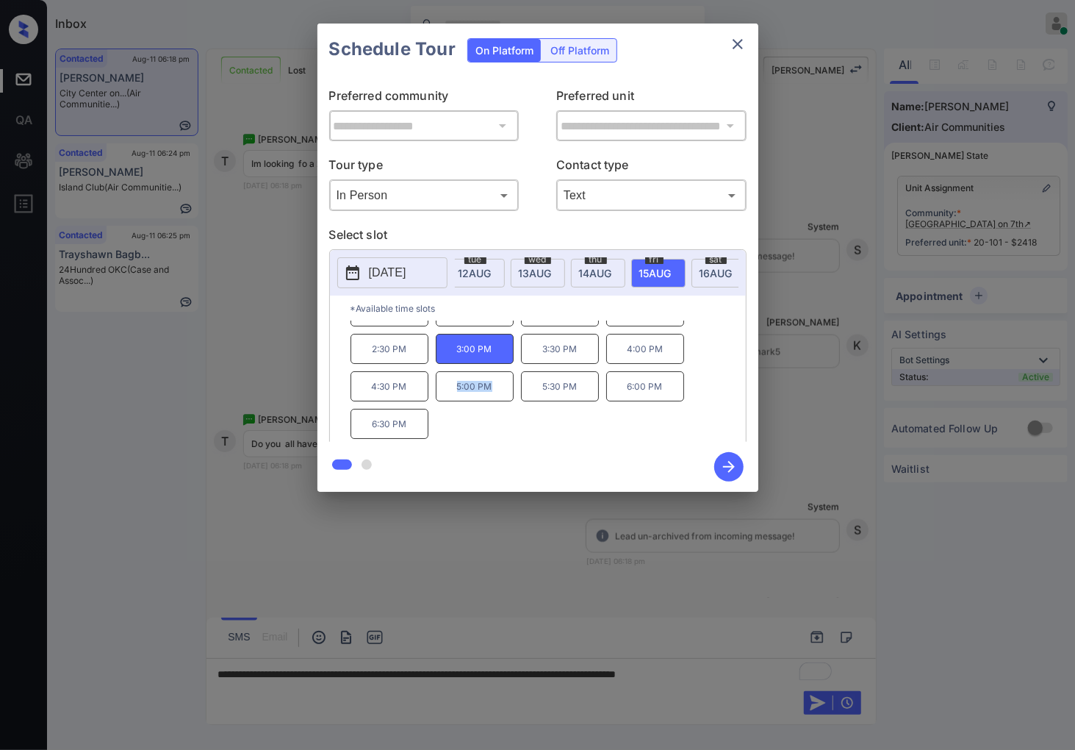
drag, startPoint x: 501, startPoint y: 397, endPoint x: 453, endPoint y: 397, distance: 47.8
click at [453, 397] on p "5:00 PM" at bounding box center [475, 386] width 78 height 30
copy p "5:00 PM"
click at [676, 689] on div at bounding box center [537, 375] width 1075 height 750
